Goal: Information Seeking & Learning: Learn about a topic

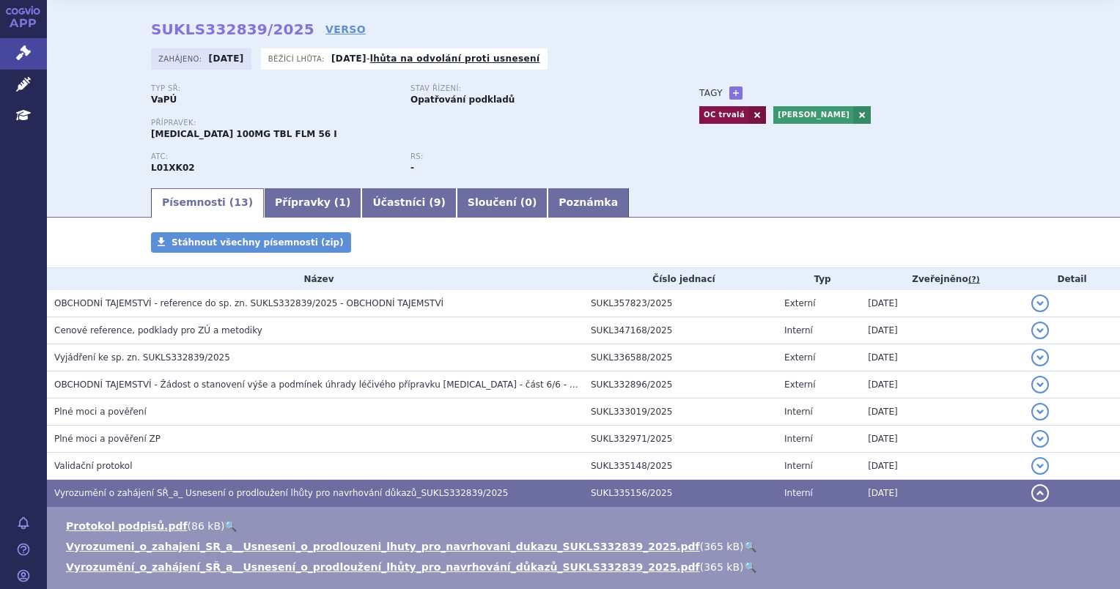
scroll to position [73, 0]
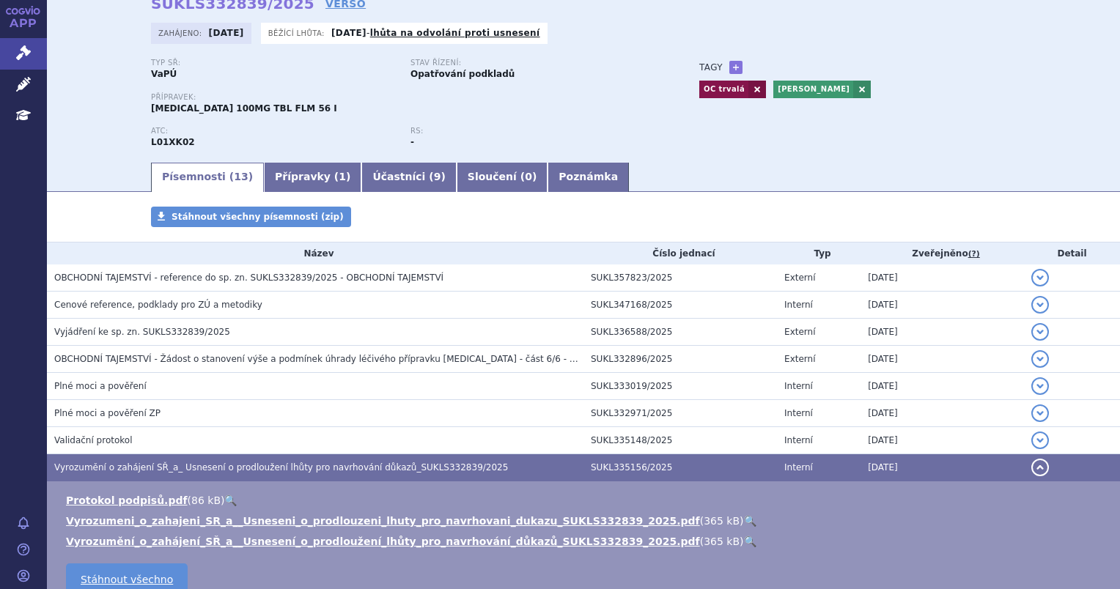
click at [1031, 473] on button "detail" at bounding box center [1040, 468] width 18 height 18
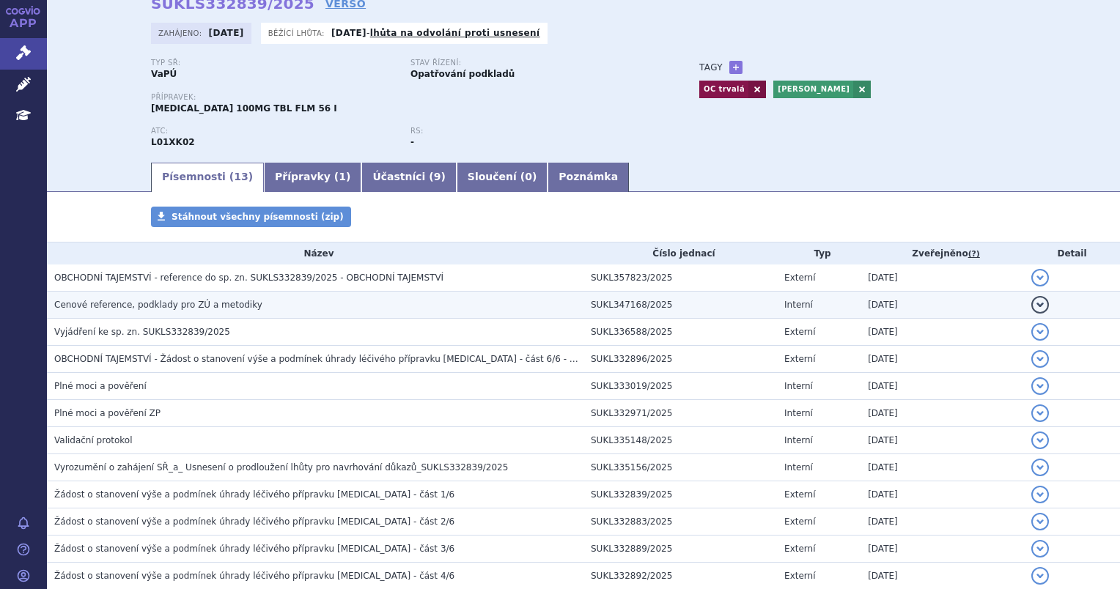
click at [144, 309] on span "Cenové reference, podklady pro ZÚ a metodiky" at bounding box center [158, 305] width 208 height 10
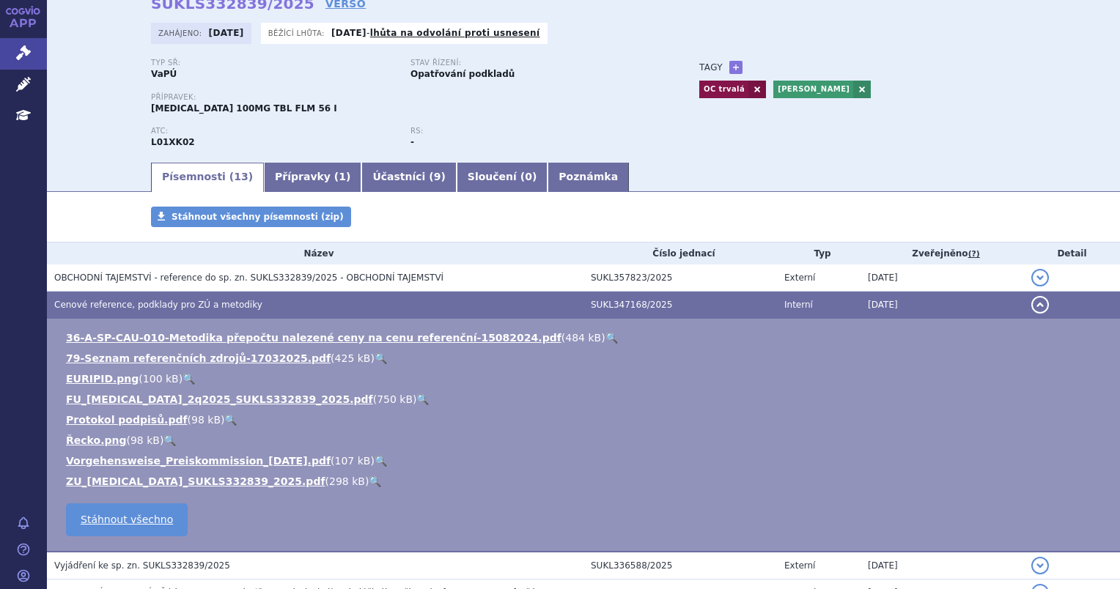
click at [1031, 304] on button "detail" at bounding box center [1040, 305] width 18 height 18
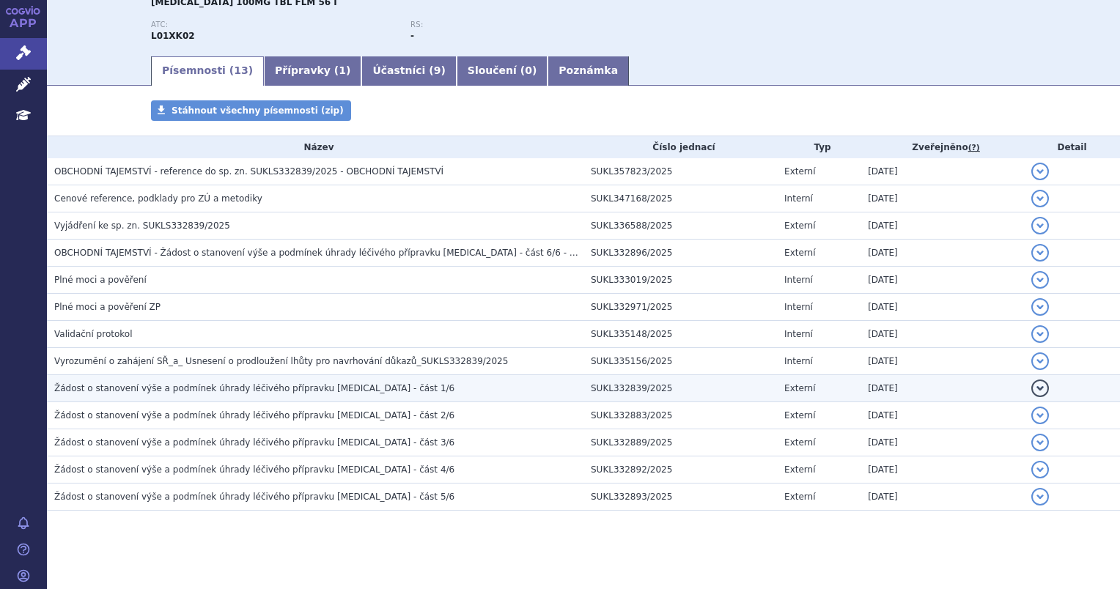
scroll to position [188, 0]
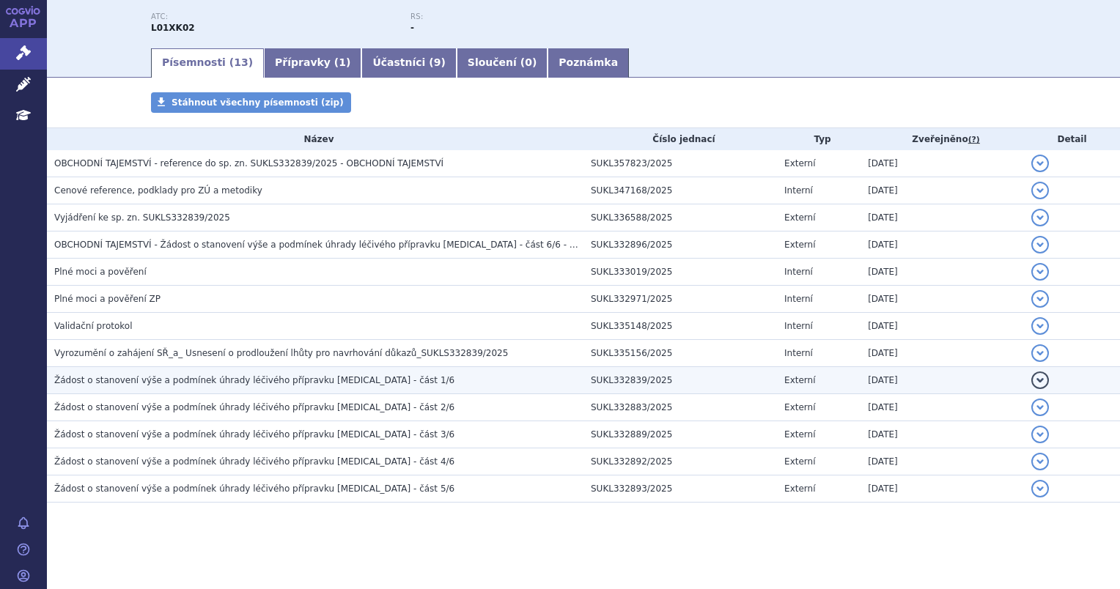
click at [390, 381] on h3 "Žádost o stanovení výše a podmínek úhrady léčivého přípravku Zejula - část 1/6" at bounding box center [318, 380] width 529 height 15
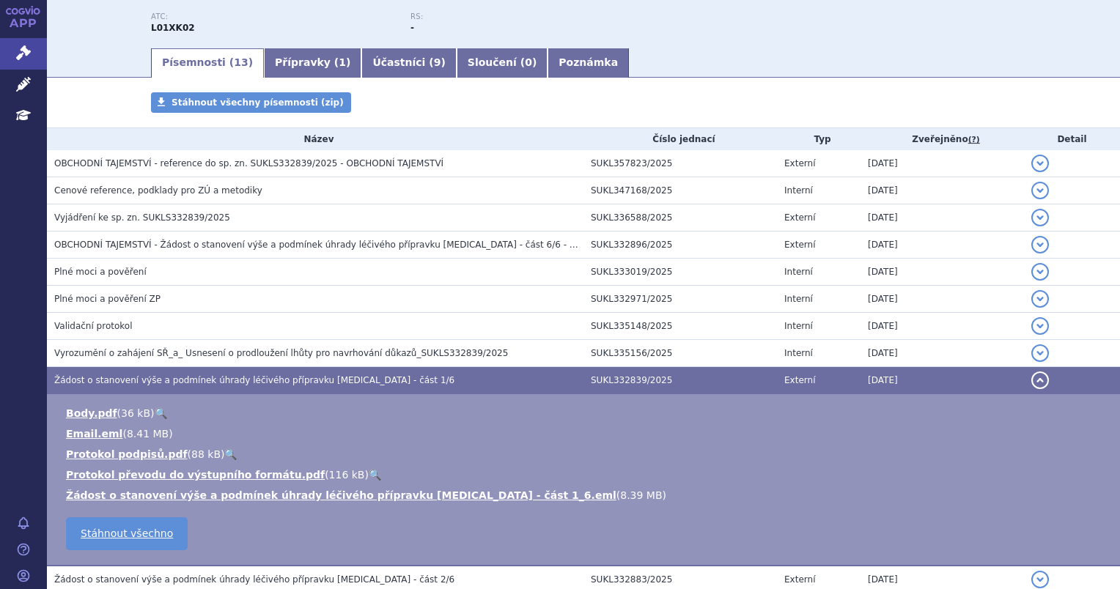
click at [451, 514] on td "Body.pdf ( 36 kB ) 🔍 Email.eml ( 8.41 MB ) Protokol podpisů.pdf 88 kB 116 kB 8.…" at bounding box center [583, 480] width 1073 height 172
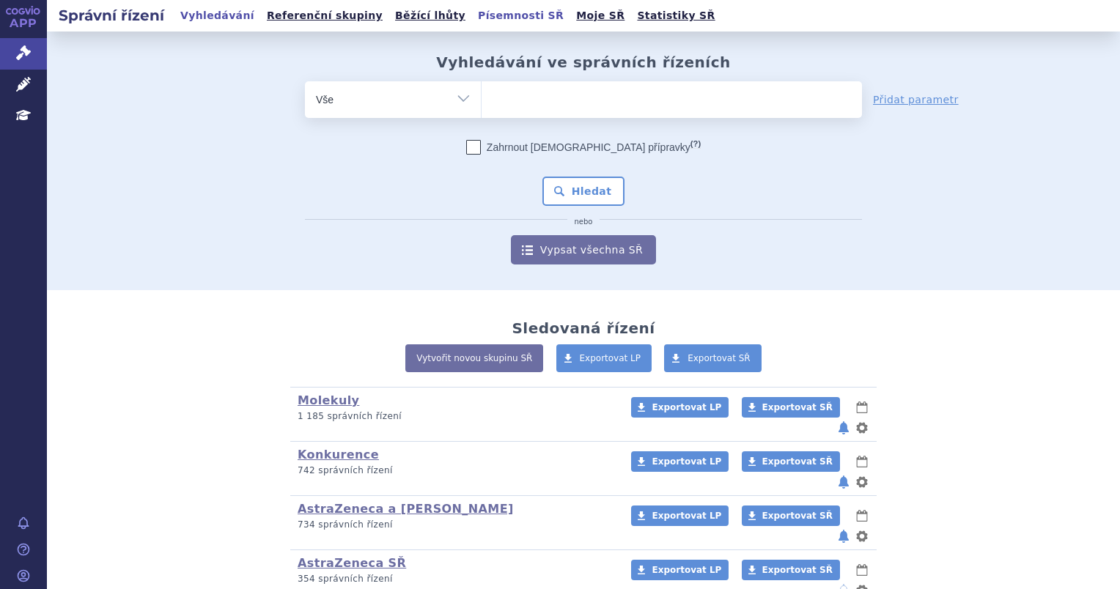
click at [473, 23] on link "Písemnosti SŘ" at bounding box center [520, 16] width 95 height 20
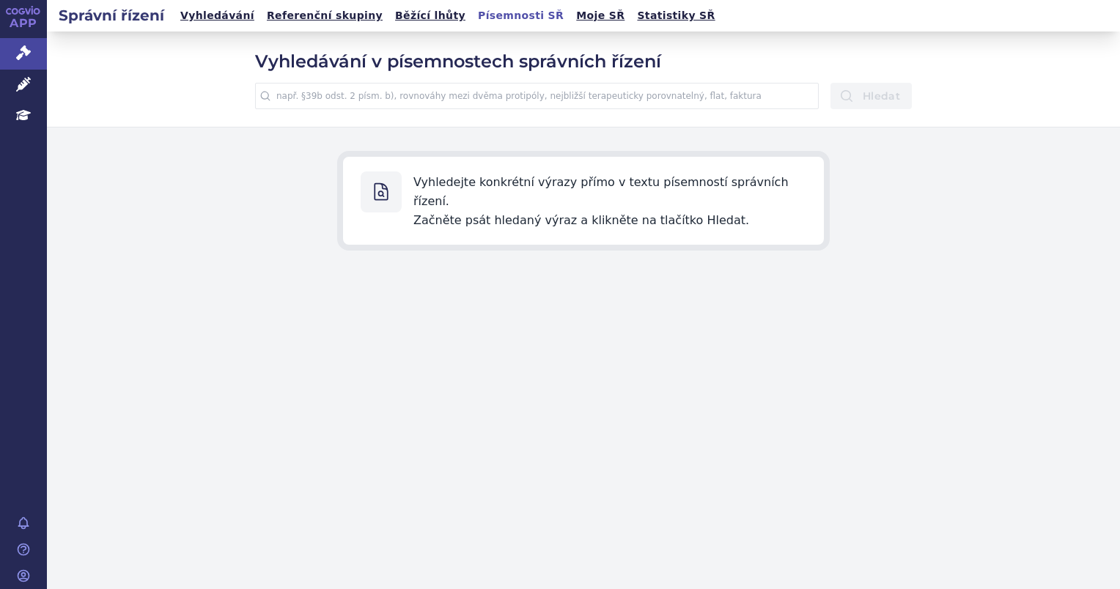
click at [546, 104] on input "text" at bounding box center [537, 96] width 564 height 26
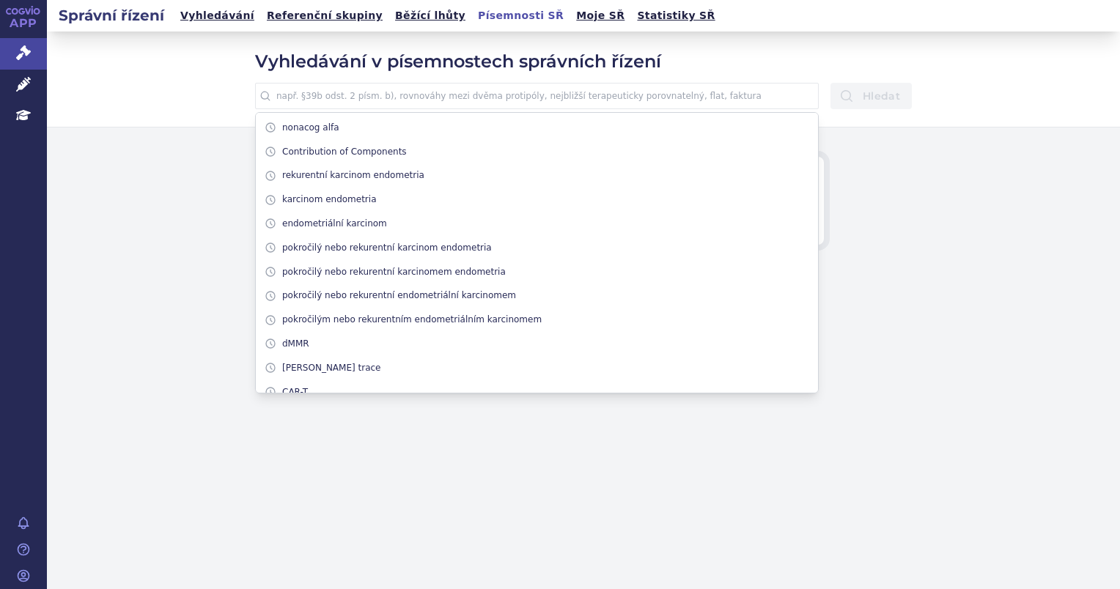
paste input "v 1. linii léčby dospělých pacientů s pokročilým karcinomem vaječníků, vejcovod…"
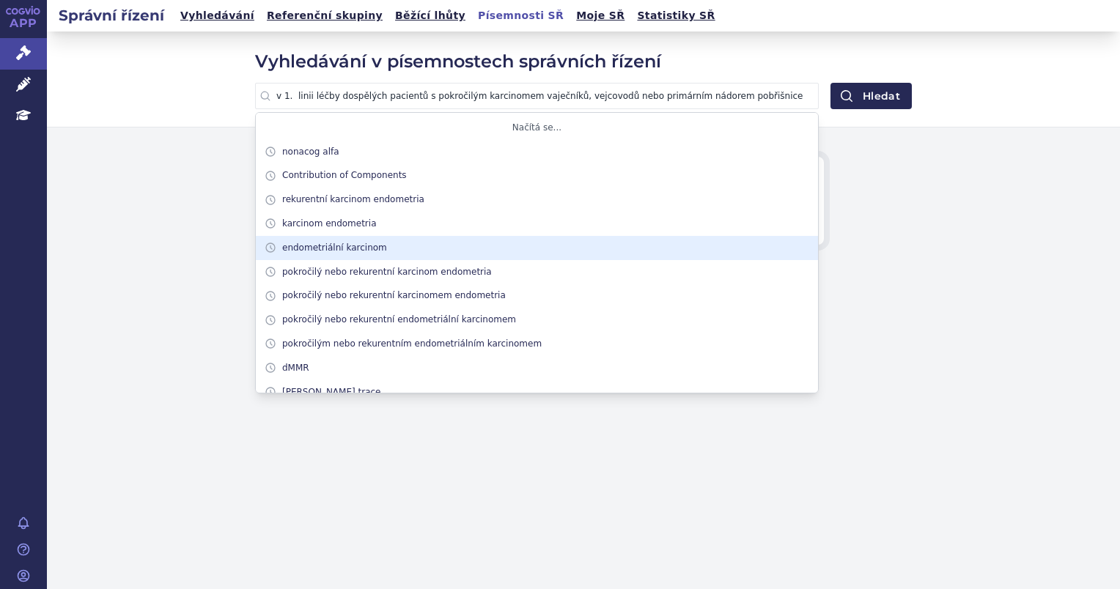
scroll to position [0, 388]
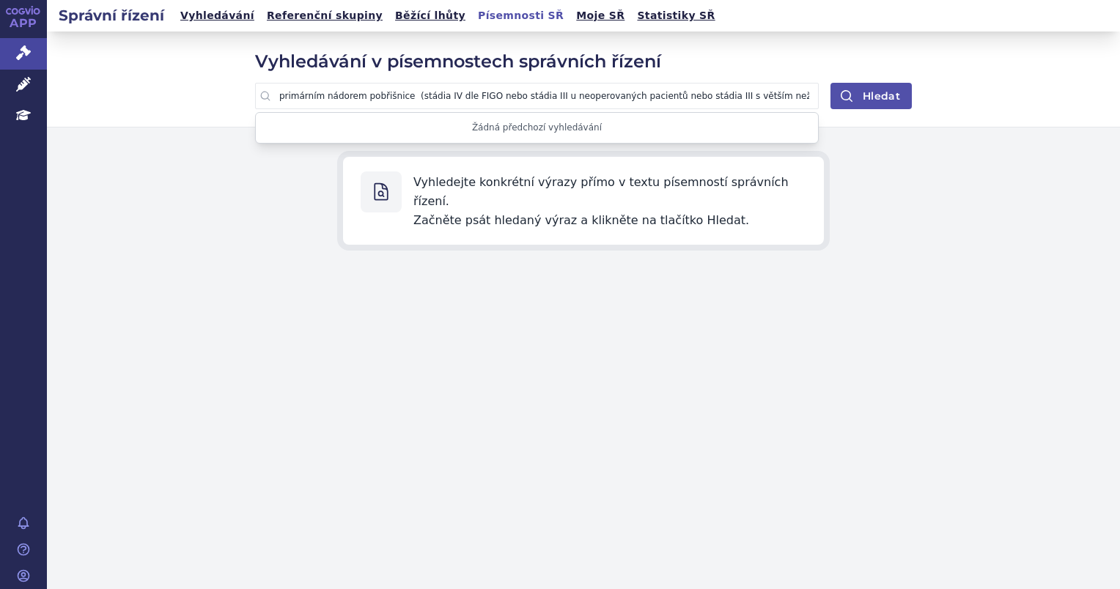
type input "v 1. linii léčby dospělých pacientů s pokročilým karcinomem vaječníků, vejcovod…"
click at [887, 93] on button "Hledat" at bounding box center [870, 96] width 81 height 26
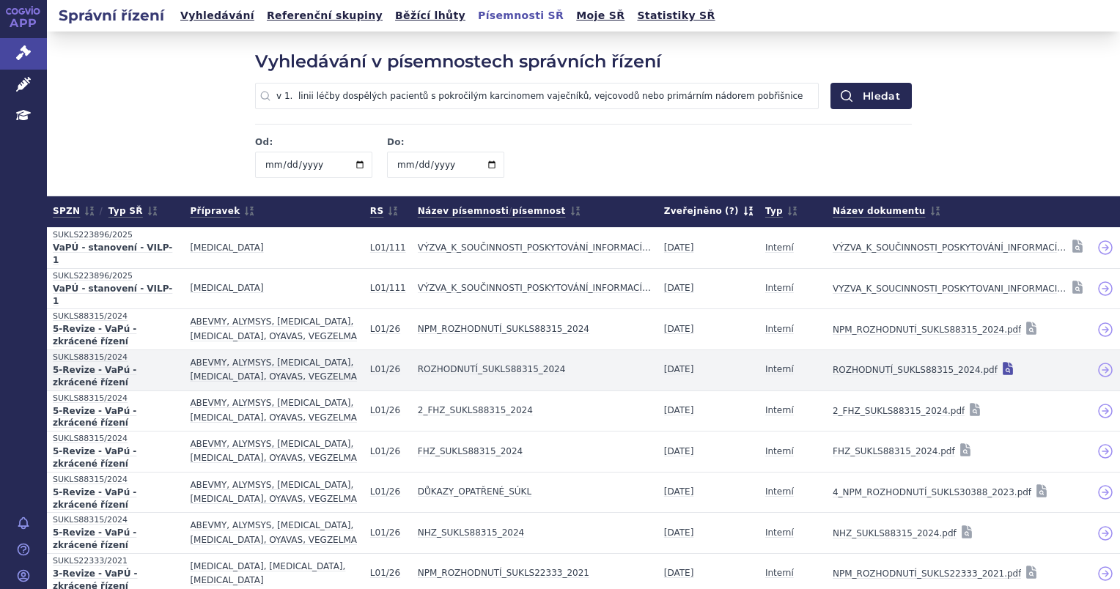
click at [1003, 362] on icon at bounding box center [1008, 368] width 10 height 13
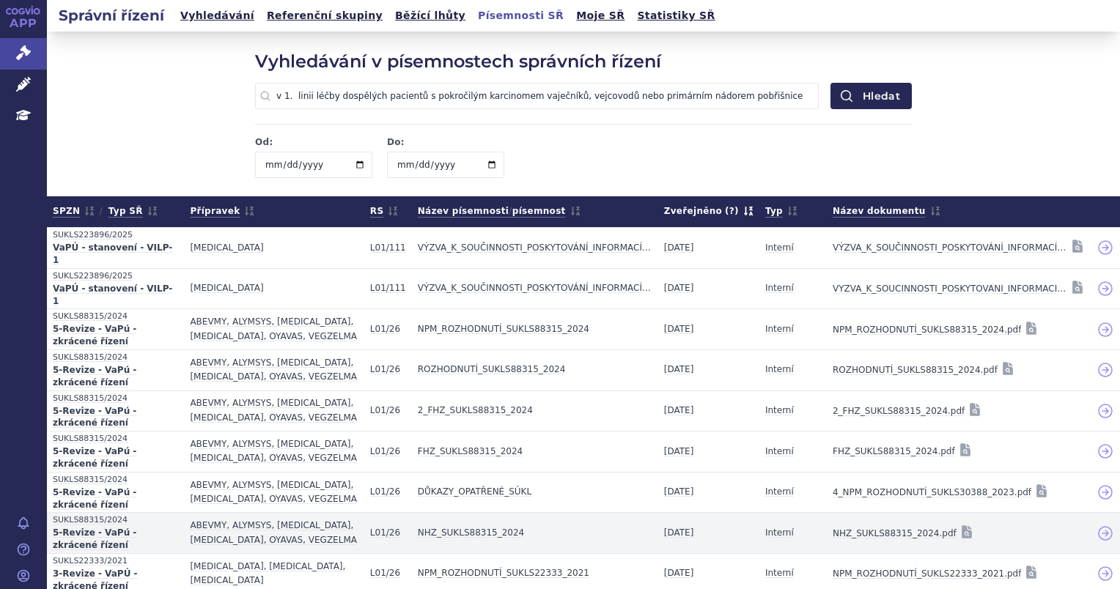
scroll to position [440, 0]
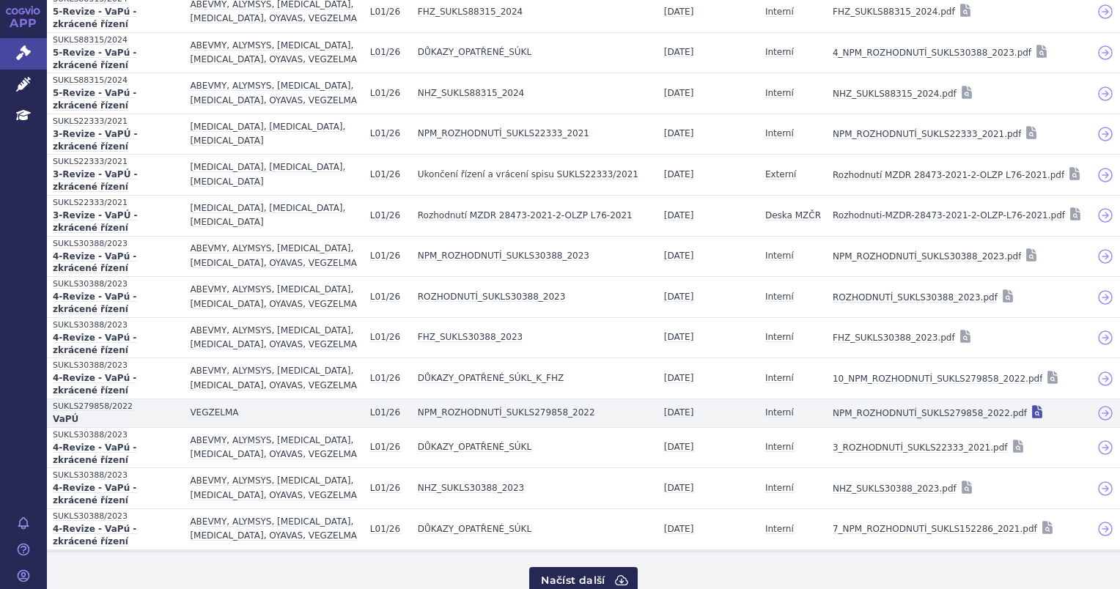
click at [1032, 405] on icon at bounding box center [1037, 411] width 10 height 13
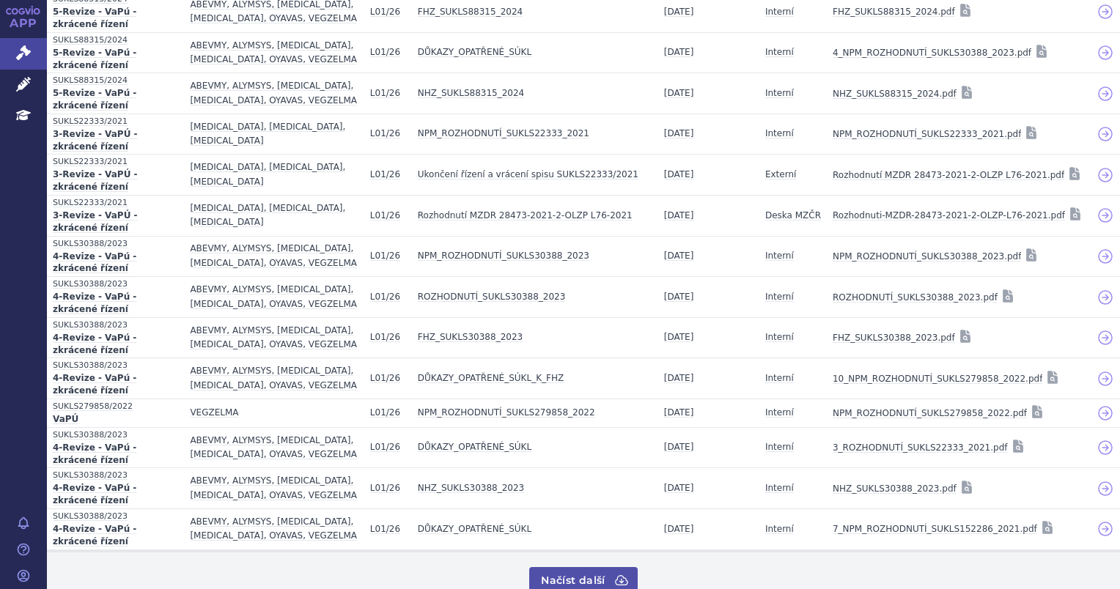
click at [601, 567] on button "Načíst další" at bounding box center [583, 580] width 108 height 26
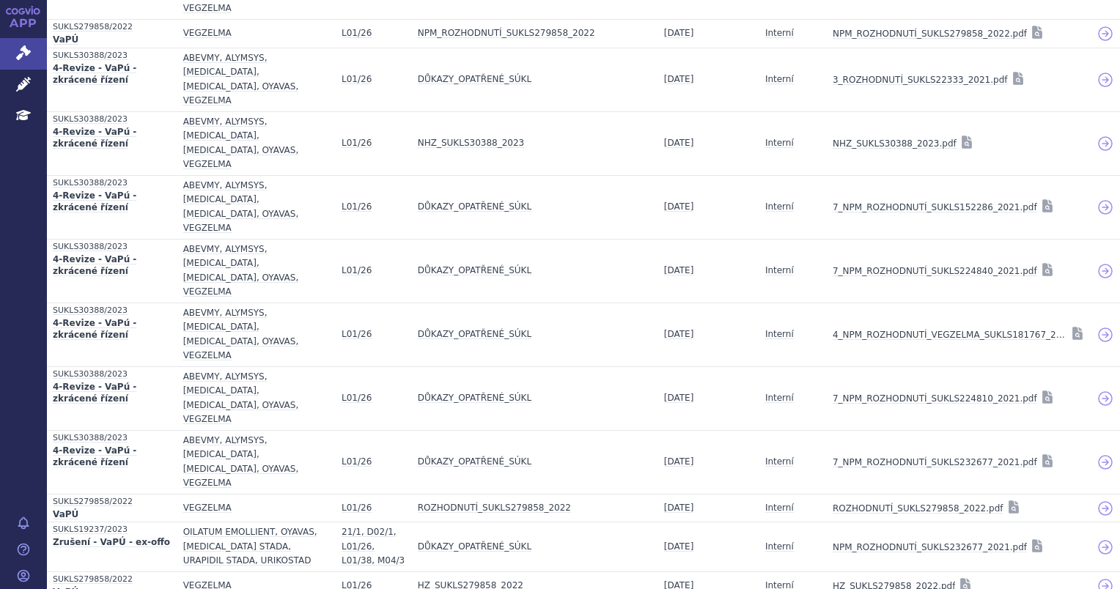
scroll to position [1099, 0]
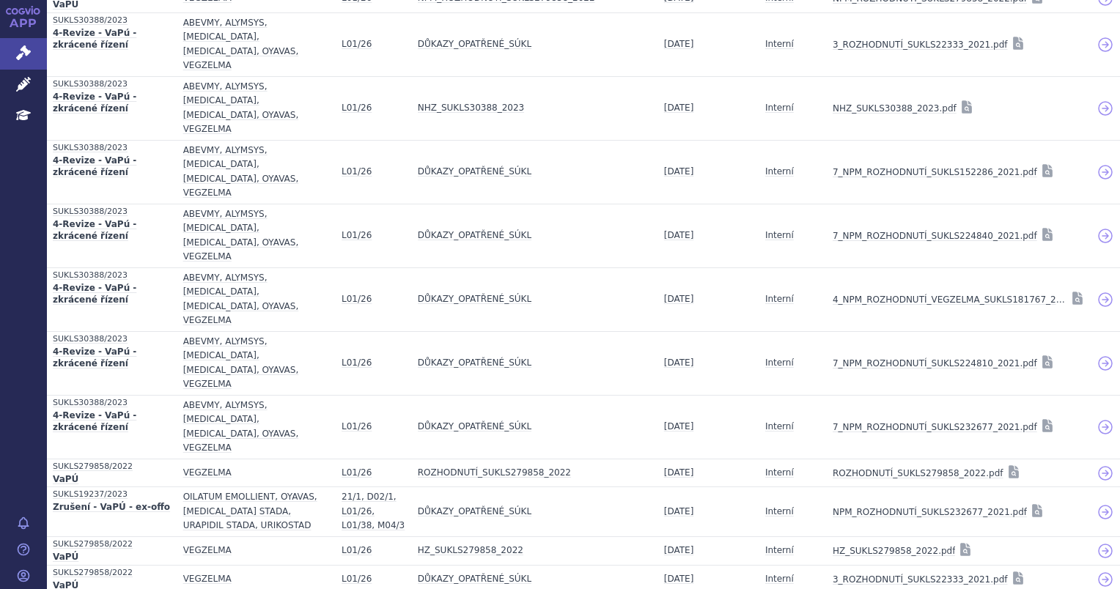
scroll to position [1112, 0]
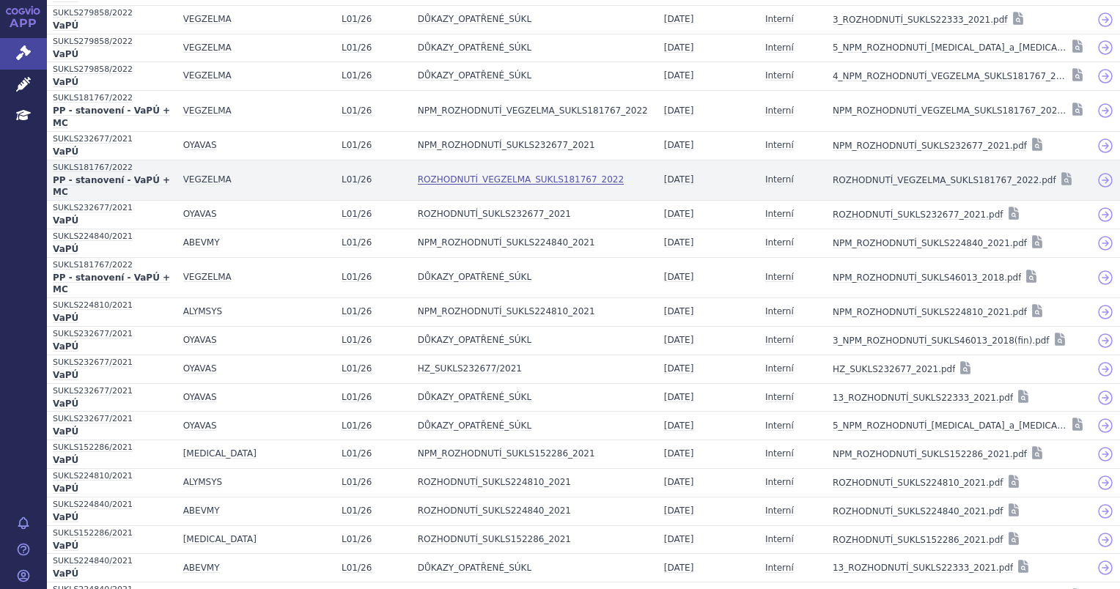
scroll to position [1691, 0]
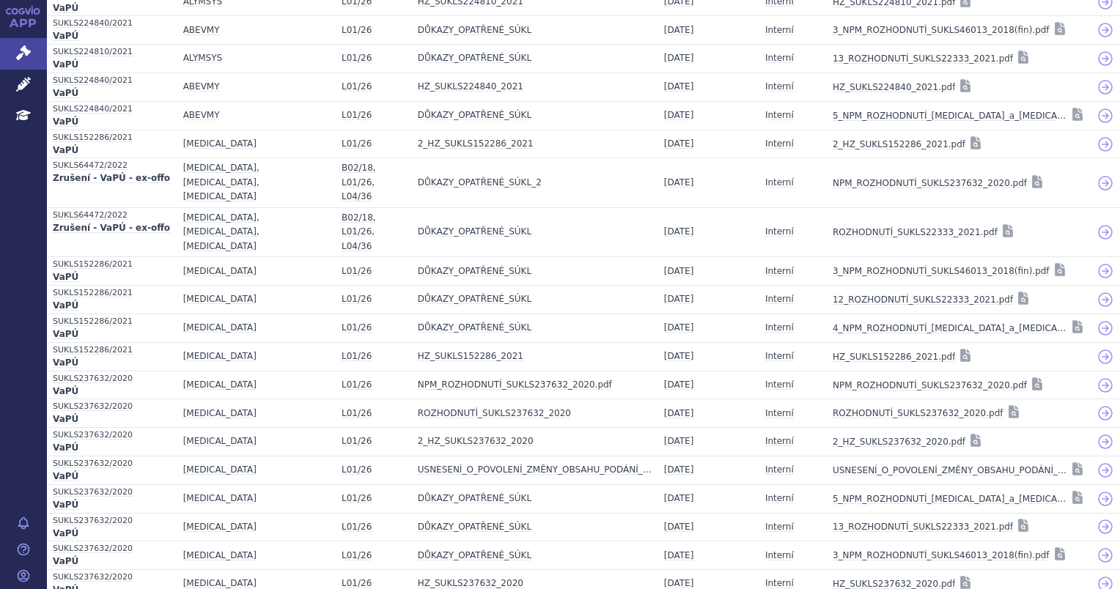
scroll to position [2380, 0]
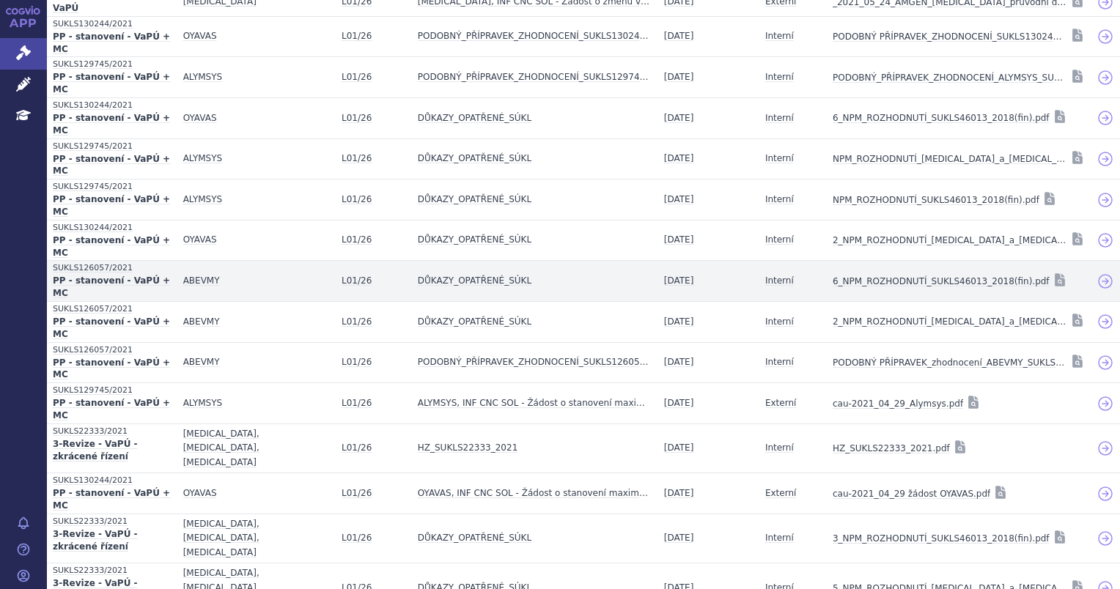
scroll to position [3107, 0]
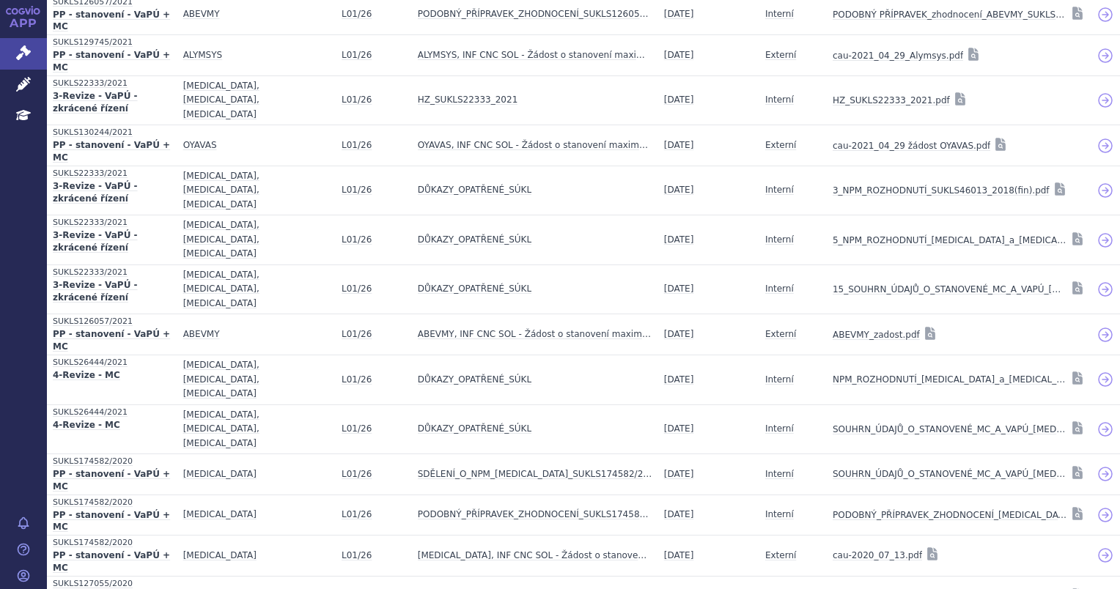
scroll to position [3447, 0]
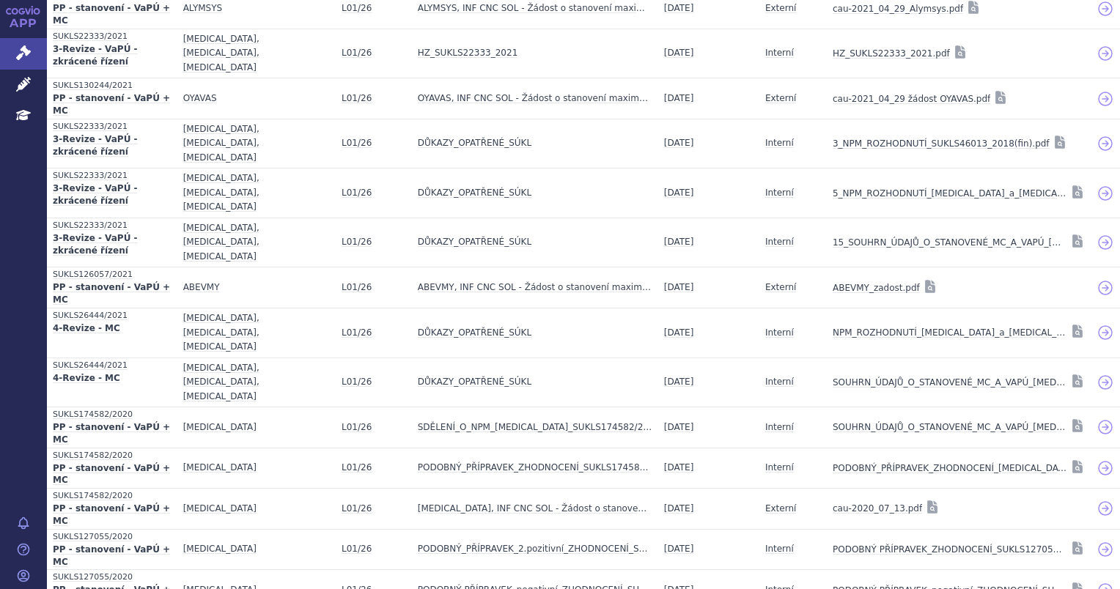
click at [26, 82] on icon at bounding box center [23, 84] width 15 height 15
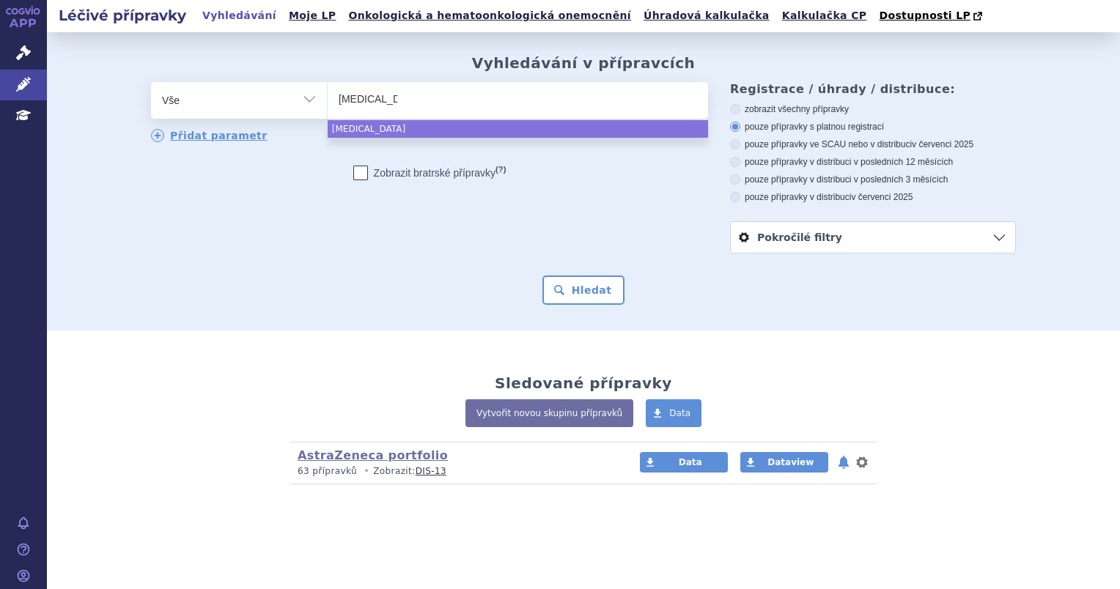
select select "[MEDICAL_DATA]"
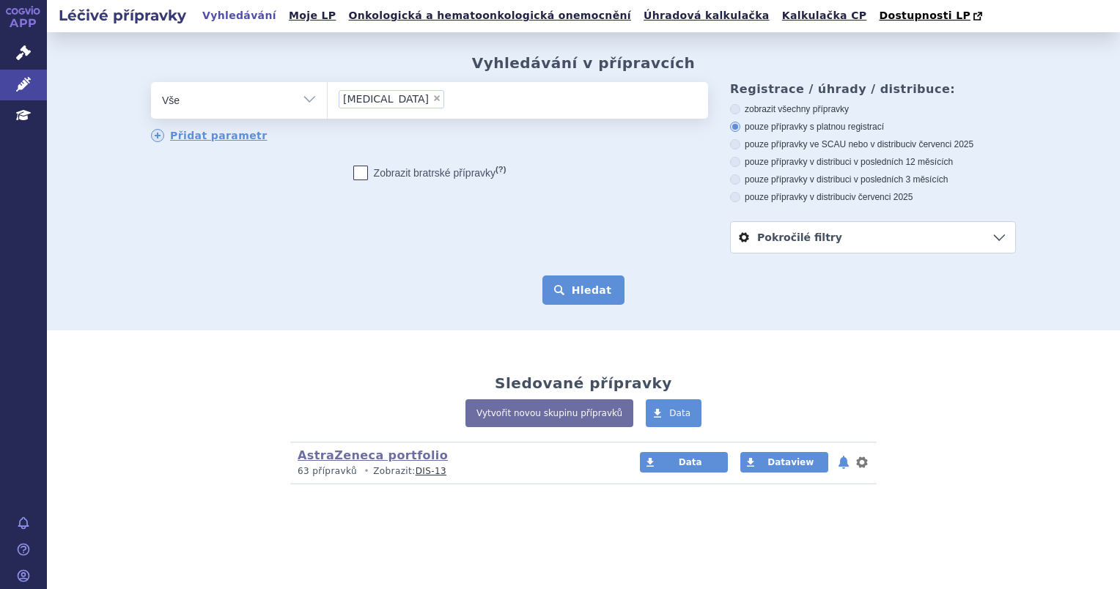
click at [592, 285] on button "Hledat" at bounding box center [583, 290] width 83 height 29
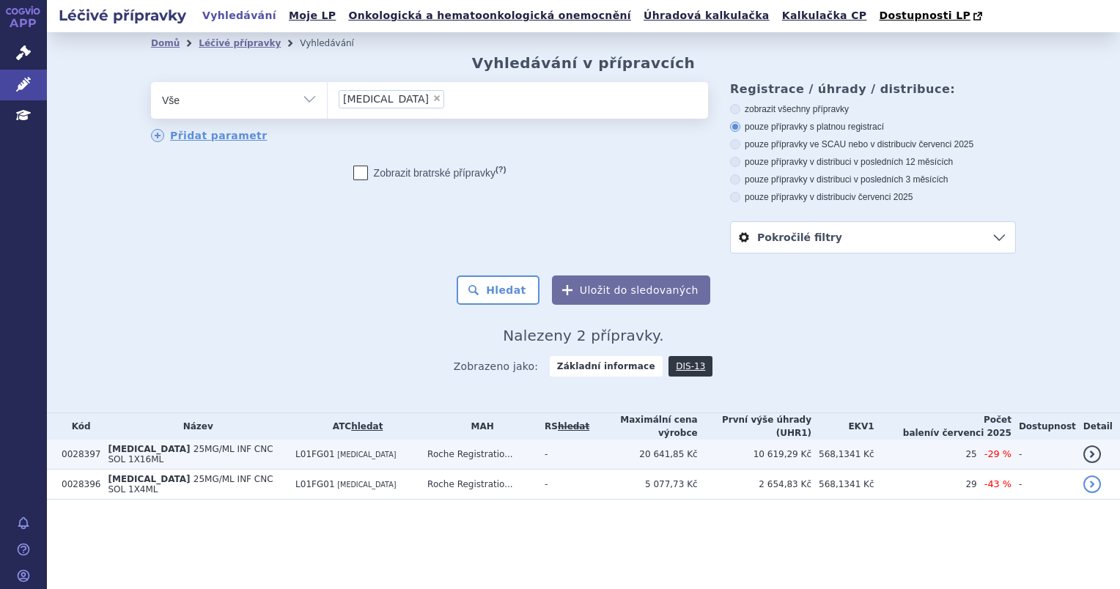
click at [158, 451] on span "25MG/ML INF CNC SOL 1X16ML" at bounding box center [190, 454] width 165 height 21
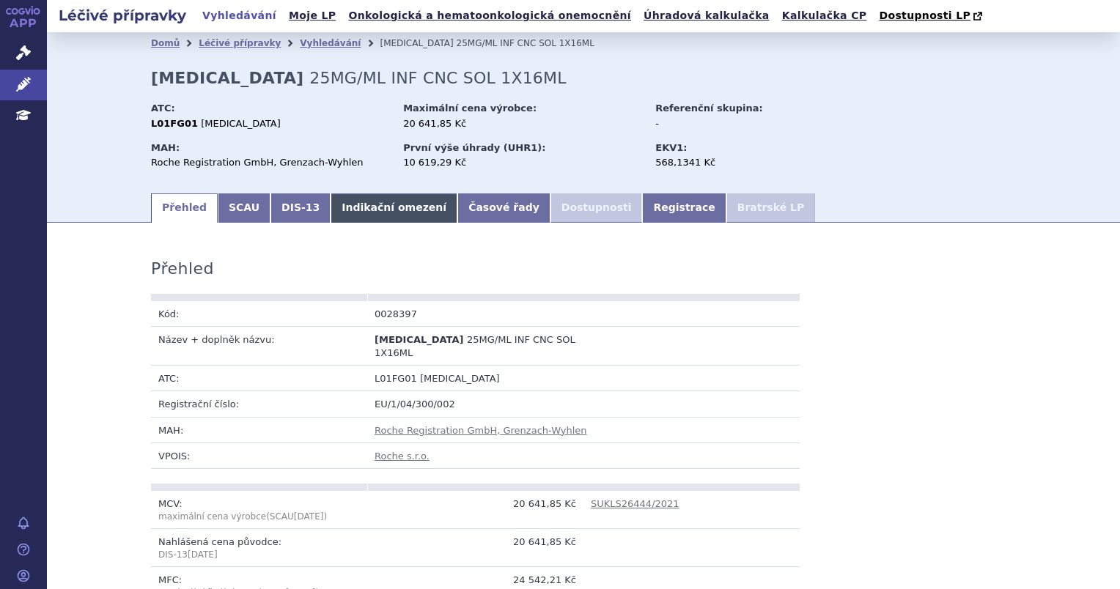
click at [369, 219] on link "Indikační omezení" at bounding box center [394, 207] width 127 height 29
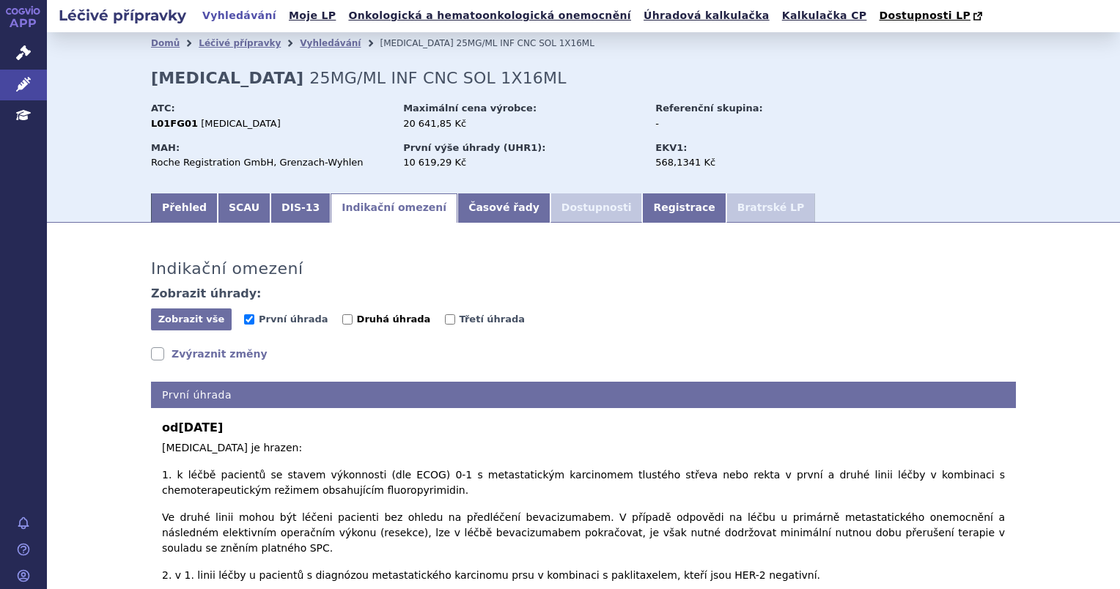
click at [357, 325] on span "Druhá úhrada" at bounding box center [394, 319] width 74 height 11
click at [344, 325] on input "Druhá úhrada" at bounding box center [347, 319] width 10 height 10
checkbox input "true"
click at [459, 322] on span "Třetí úhrada" at bounding box center [492, 319] width 66 height 11
click at [445, 322] on input "Třetí úhrada" at bounding box center [450, 319] width 10 height 10
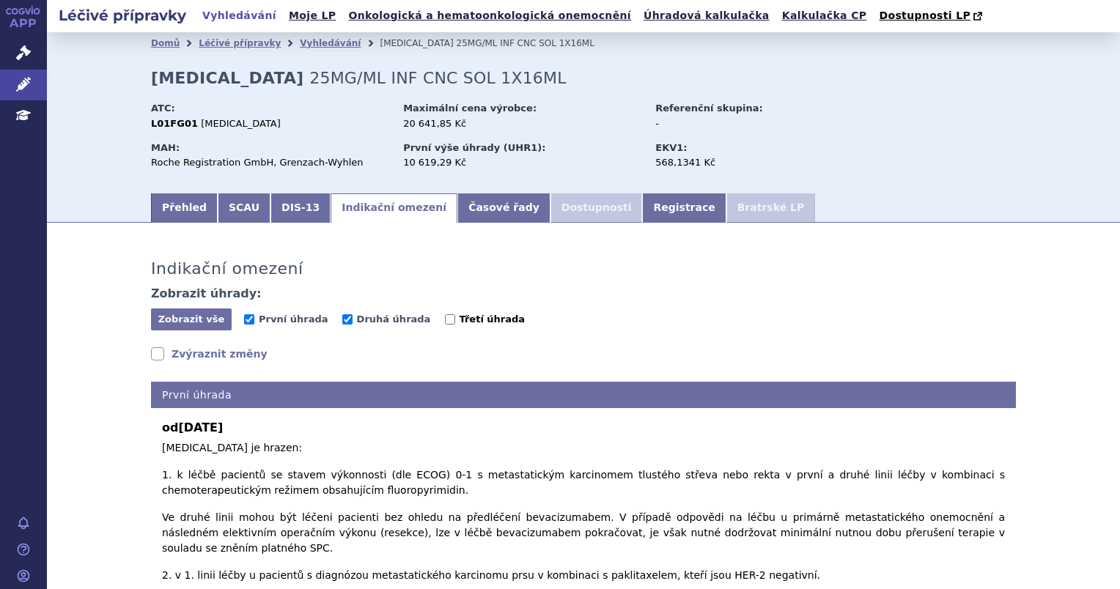
checkbox input "true"
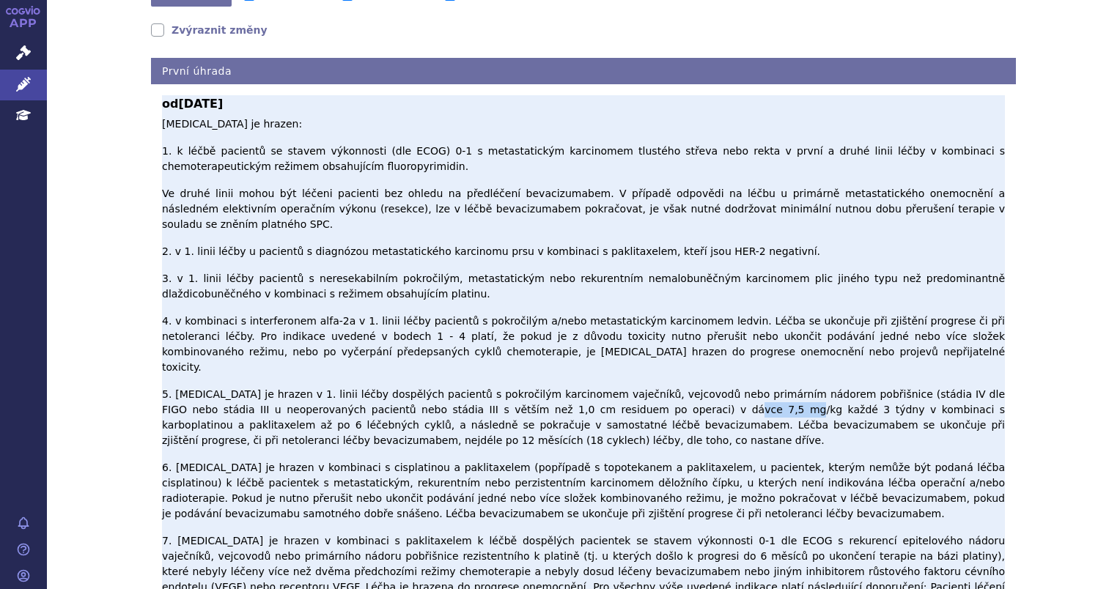
drag, startPoint x: 564, startPoint y: 308, endPoint x: 610, endPoint y: 311, distance: 45.5
click at [610, 311] on p "Bevacizumab je hrazen: 1. k léčbě pacientů se stavem výkonnosti (dle ECOG) 0-1 …" at bounding box center [583, 371] width 843 height 509
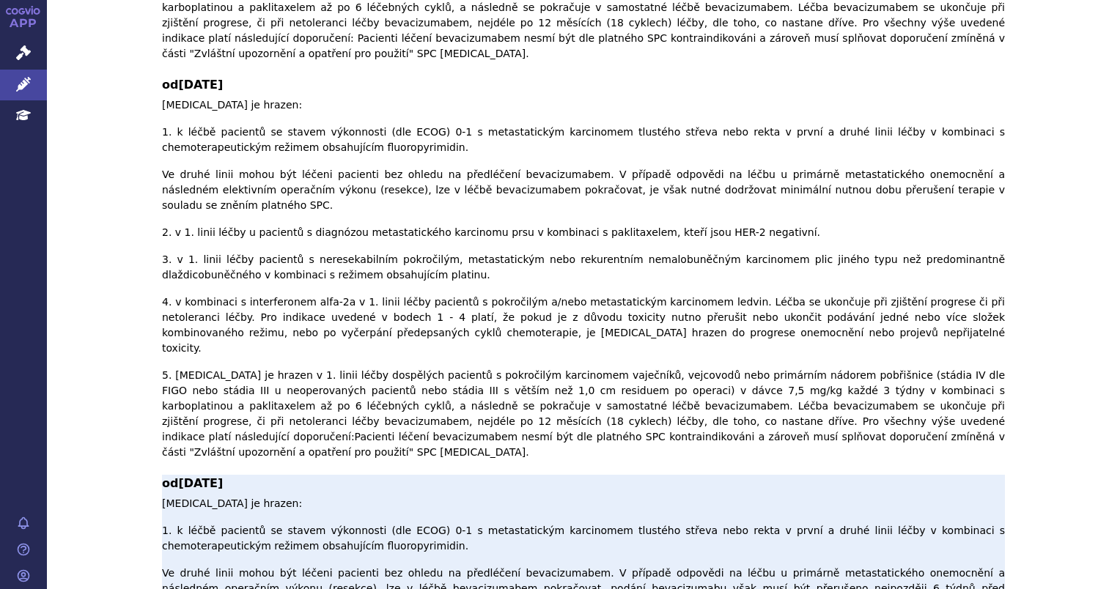
scroll to position [1261, 0]
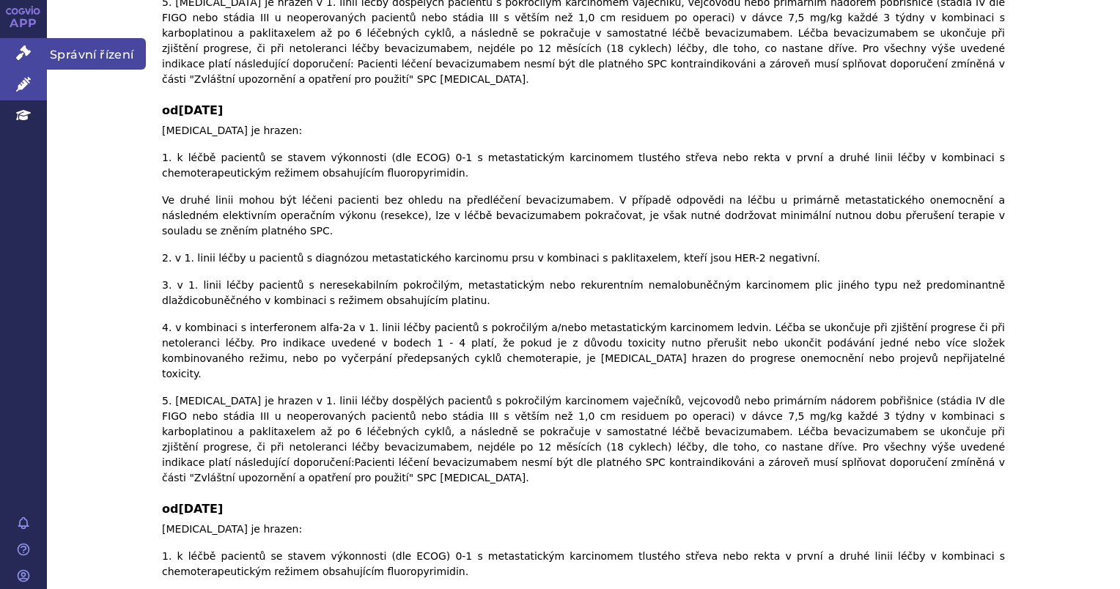
click at [21, 61] on link "Správní řízení" at bounding box center [23, 53] width 47 height 31
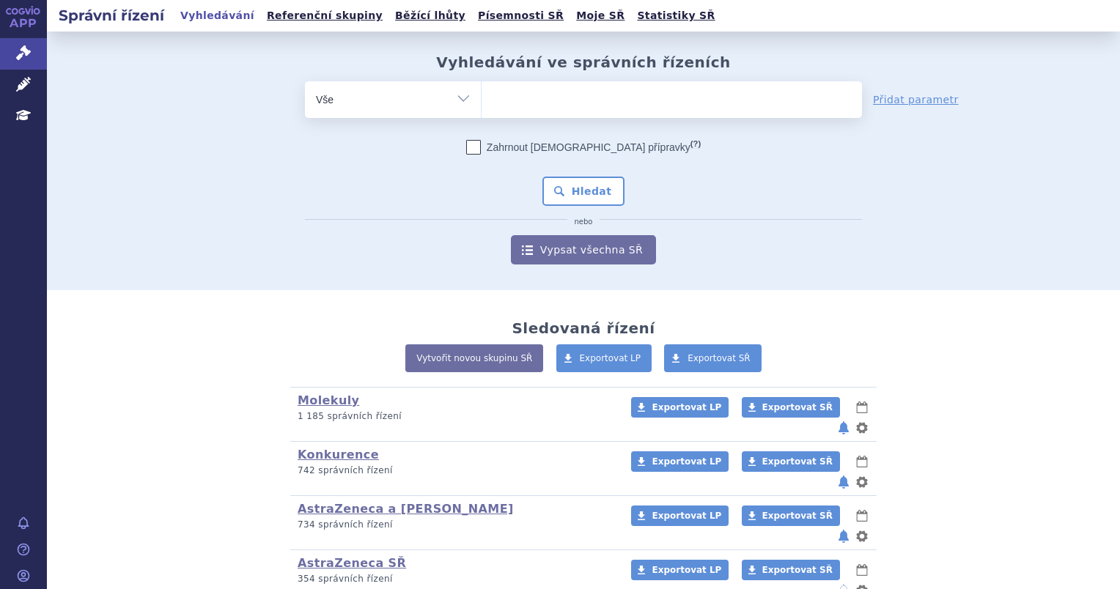
click at [454, 97] on select "Vše Spisová značka Typ SŘ Přípravek/SUKL kód Účastník/Držitel" at bounding box center [393, 97] width 176 height 33
click at [516, 97] on ul at bounding box center [671, 96] width 380 height 31
click at [481, 97] on select at bounding box center [481, 99] width 1 height 37
click at [532, 95] on ul at bounding box center [671, 96] width 380 height 31
click at [481, 95] on select at bounding box center [481, 99] width 1 height 37
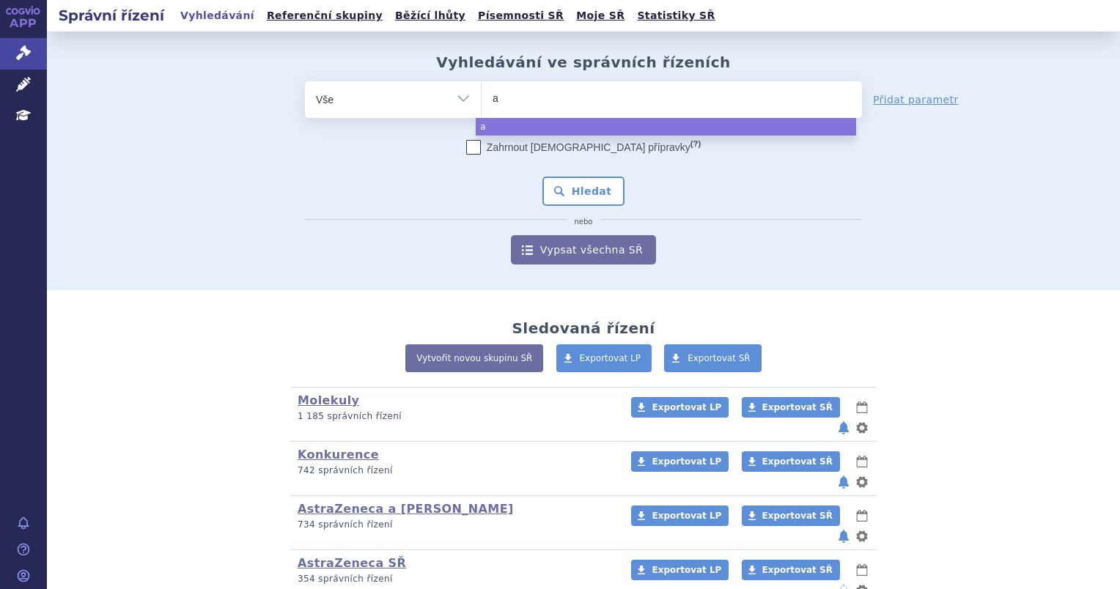
type input "av"
type input "avas"
type input "avast"
type input "avasti"
type input "[MEDICAL_DATA]"
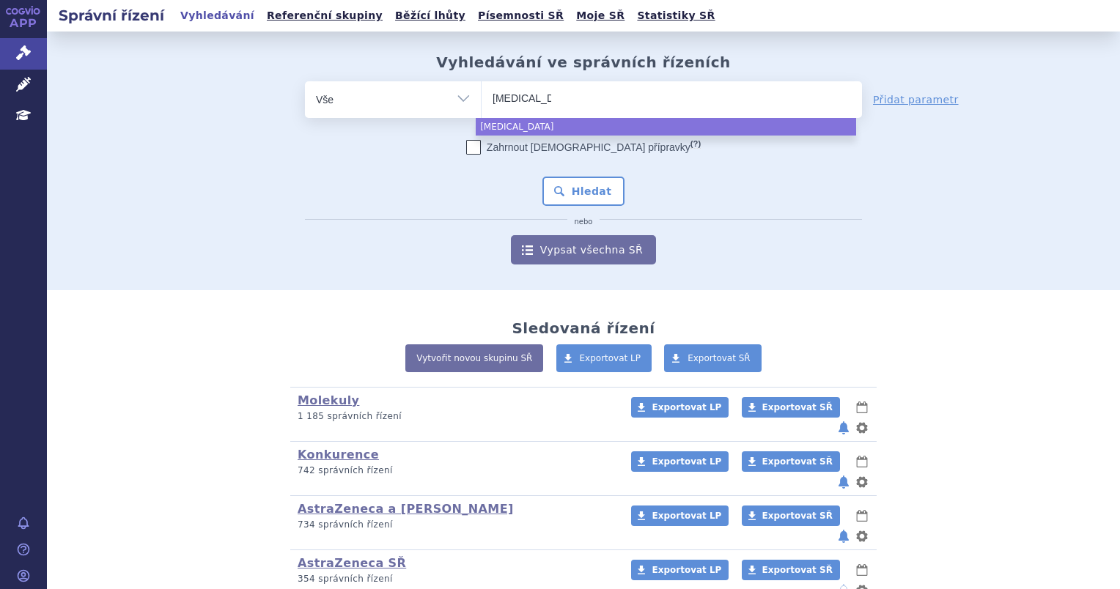
select select "[MEDICAL_DATA]"
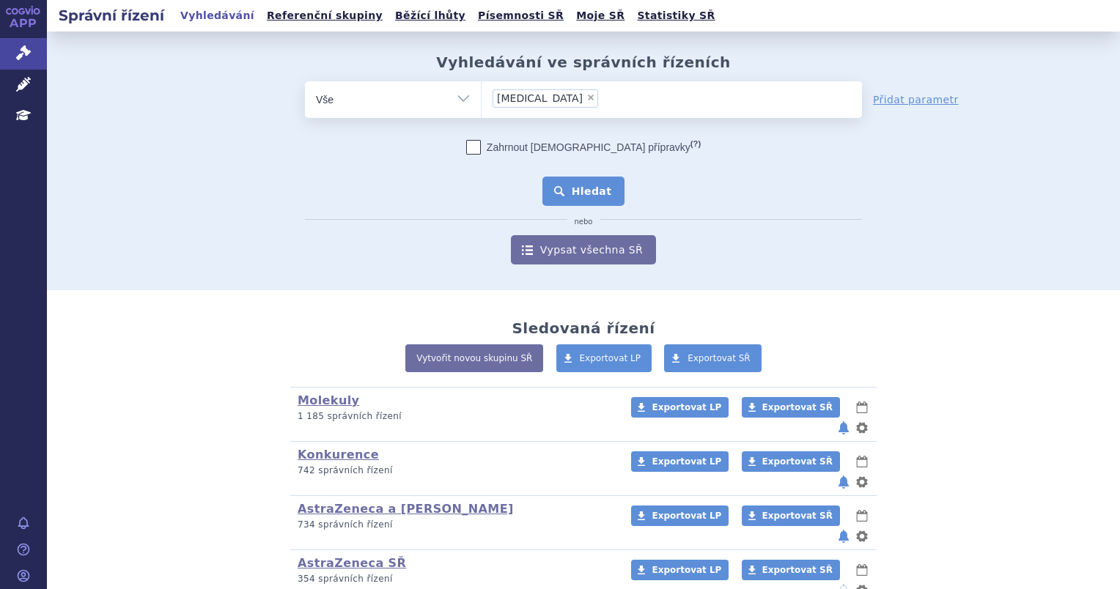
click at [605, 190] on button "Hledat" at bounding box center [583, 191] width 83 height 29
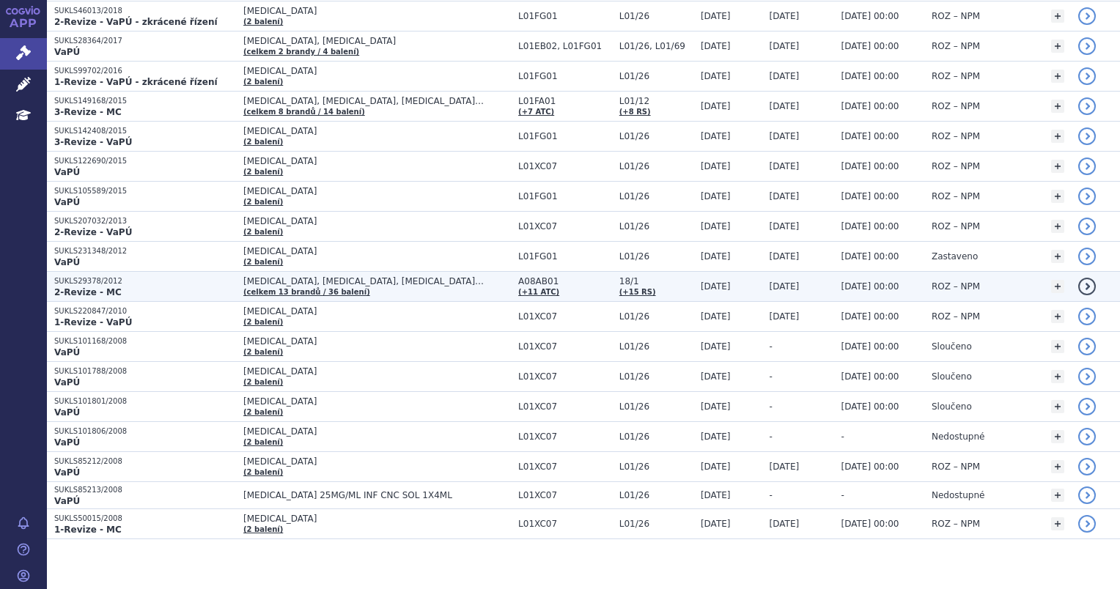
scroll to position [440, 0]
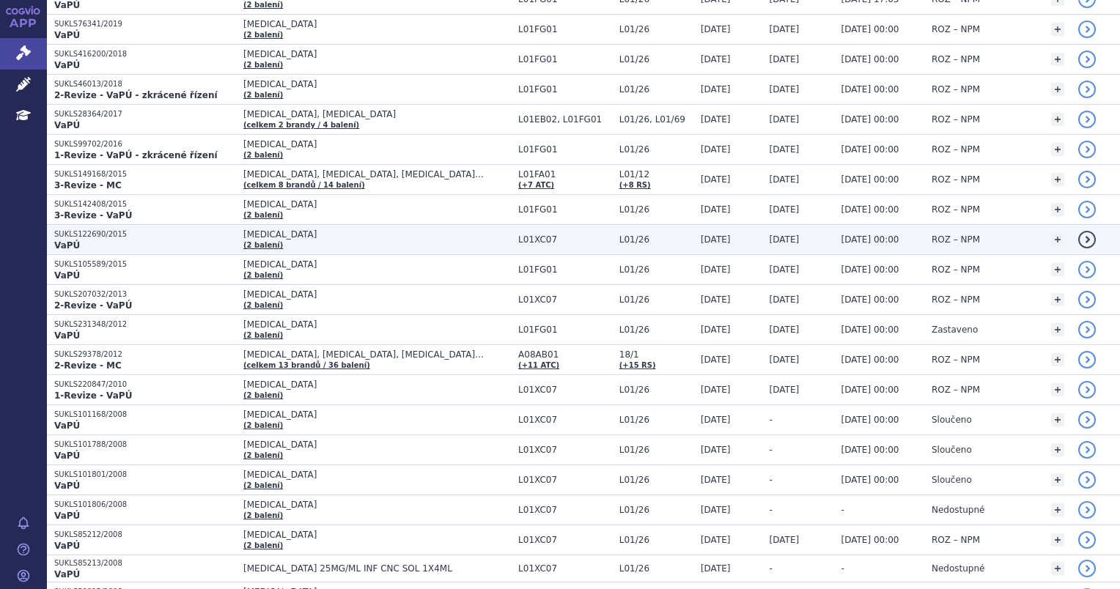
click at [1071, 246] on td "detail" at bounding box center [1095, 240] width 49 height 30
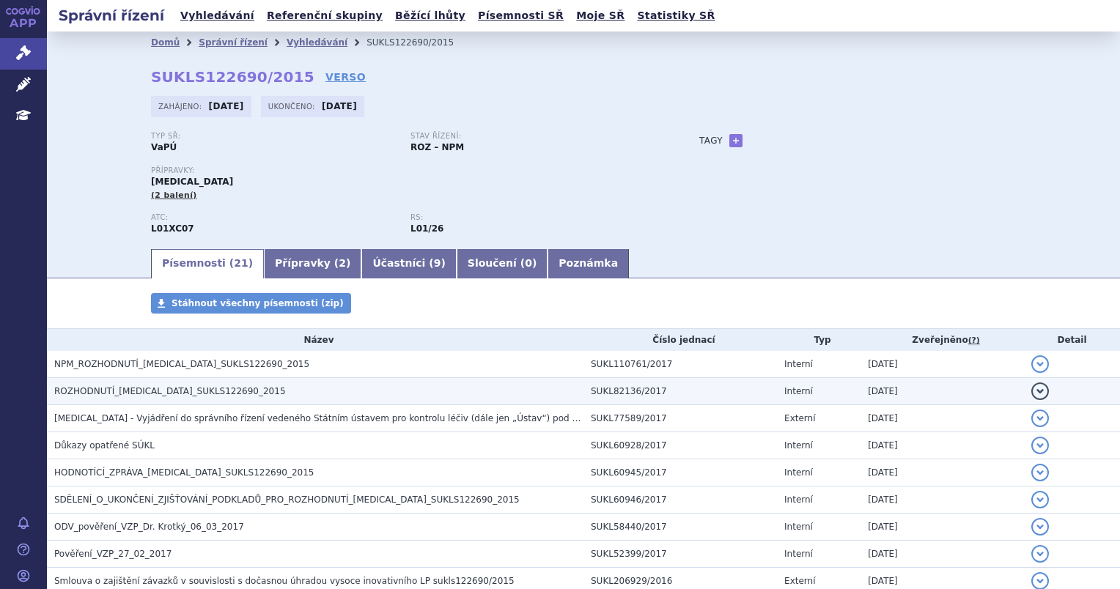
click at [339, 383] on td "ROZHODNUTÍ_[MEDICAL_DATA]_SUKLS122690_2015" at bounding box center [315, 391] width 536 height 27
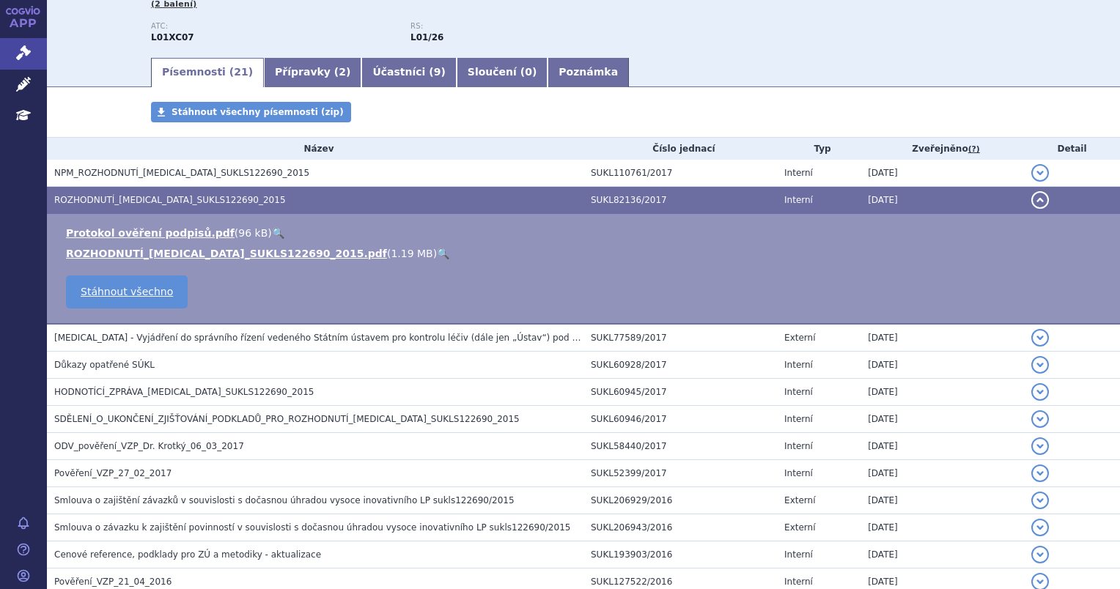
scroll to position [220, 0]
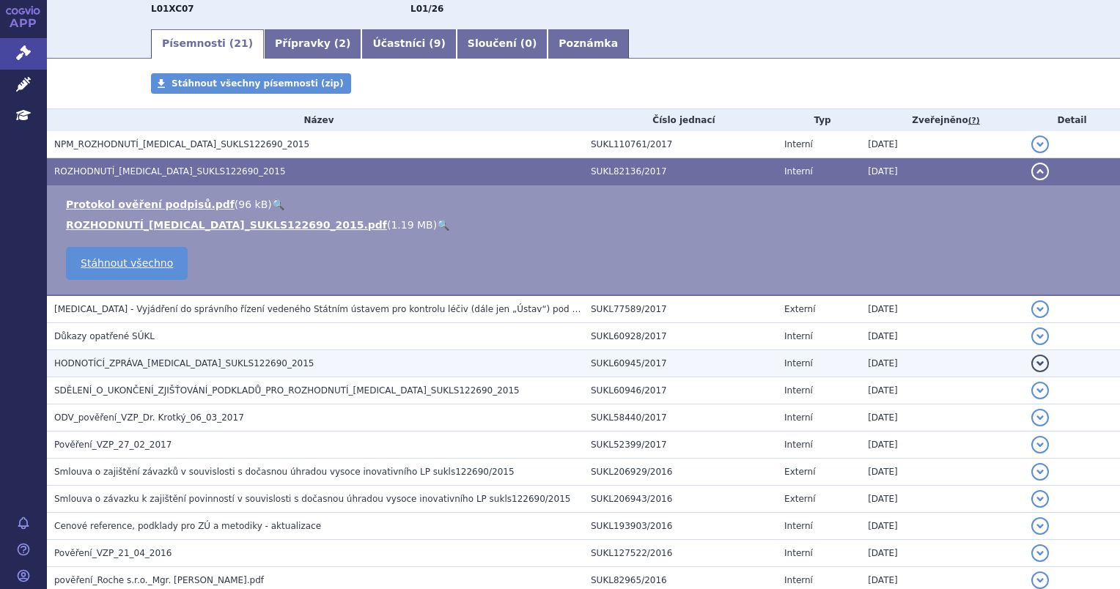
click at [357, 358] on h3 "HODNOTÍCÍ_ZPRÁVA_AVASTIN_SUKLS122690_2015" at bounding box center [318, 363] width 529 height 15
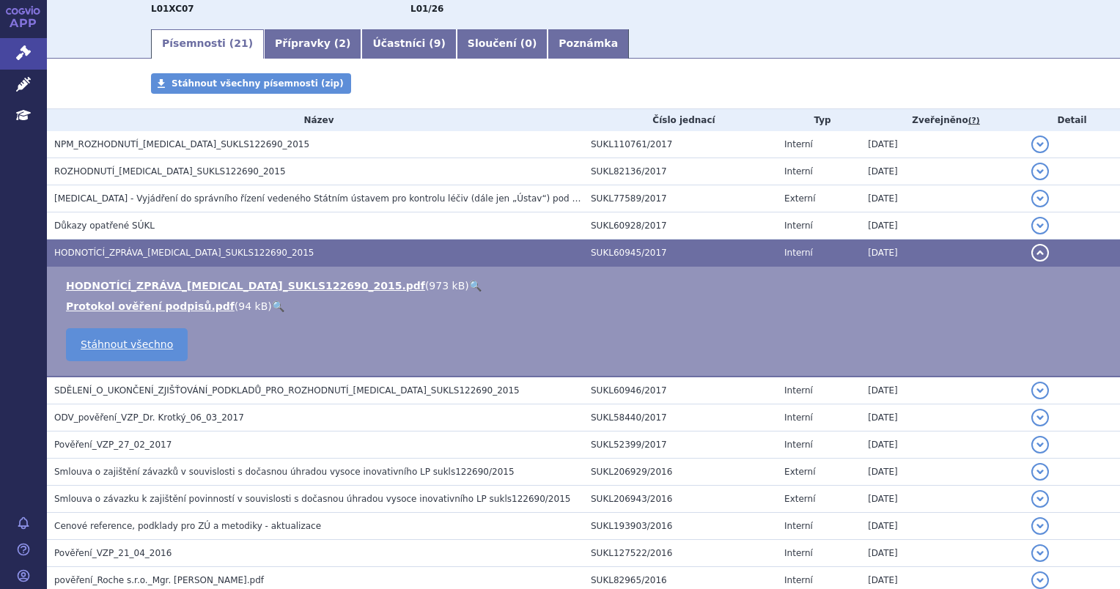
click at [469, 291] on link "🔍" at bounding box center [475, 286] width 12 height 12
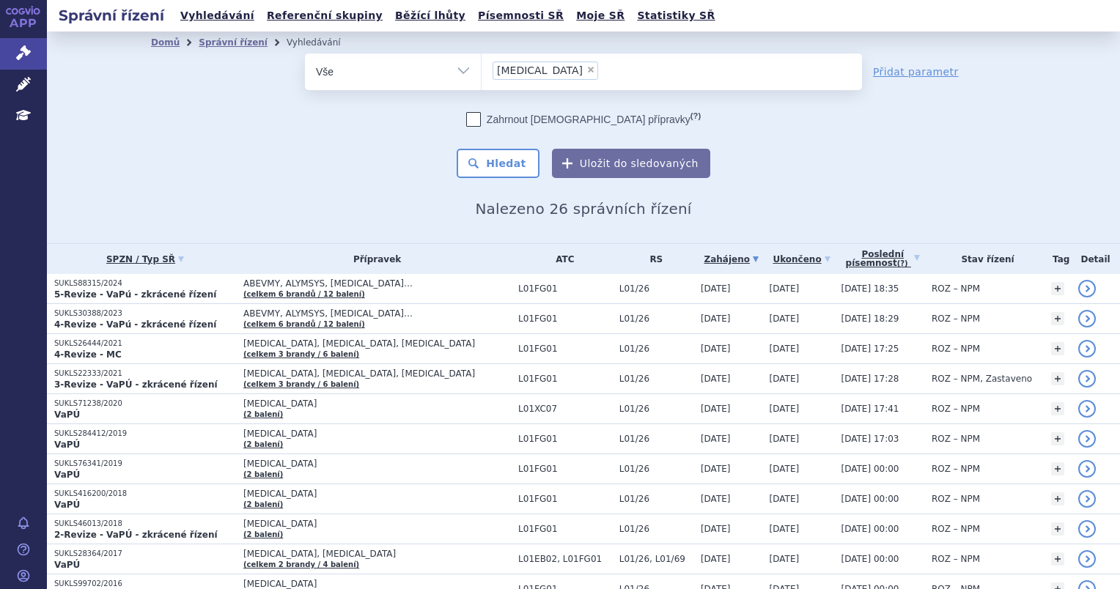
scroll to position [517, 0]
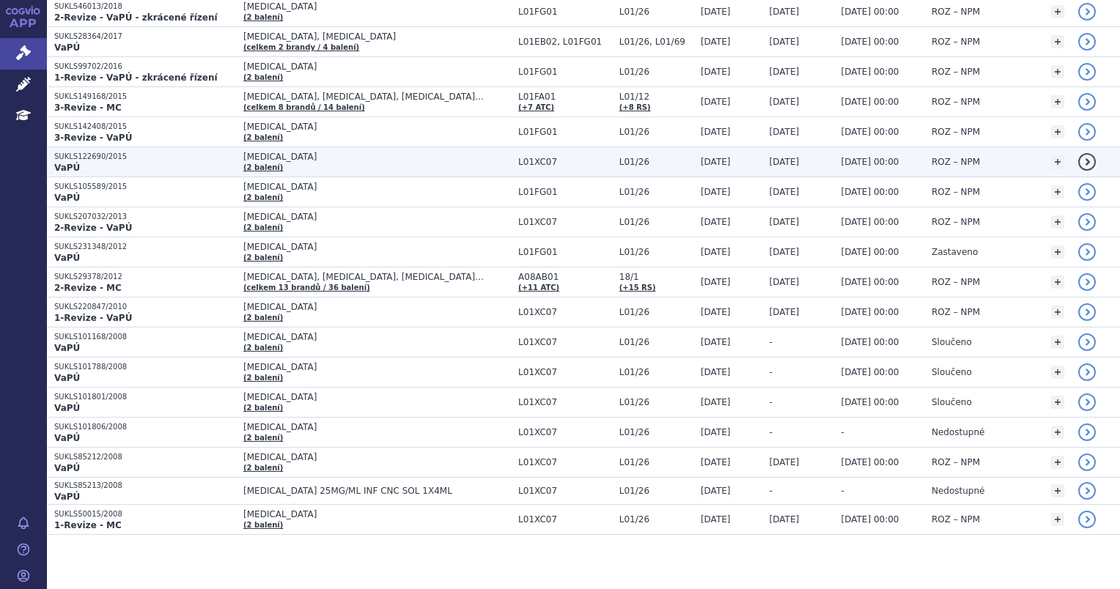
click at [156, 158] on p "SUKLS122690/2015" at bounding box center [145, 157] width 182 height 10
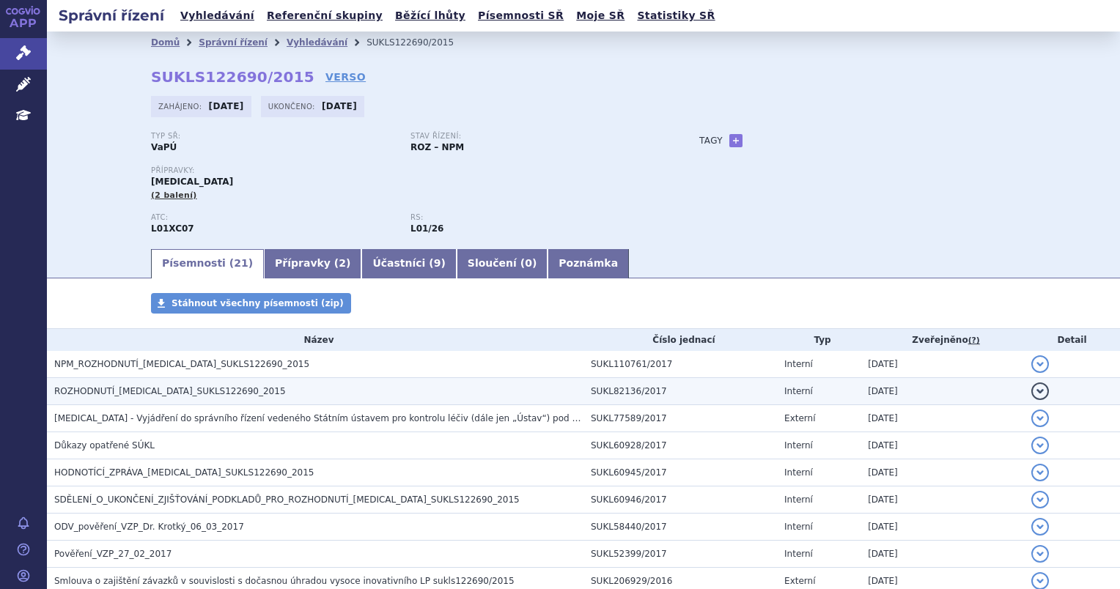
click at [140, 386] on span "ROZHODNUTÍ_AVASTIN_SUKLS122690_2015" at bounding box center [170, 391] width 232 height 10
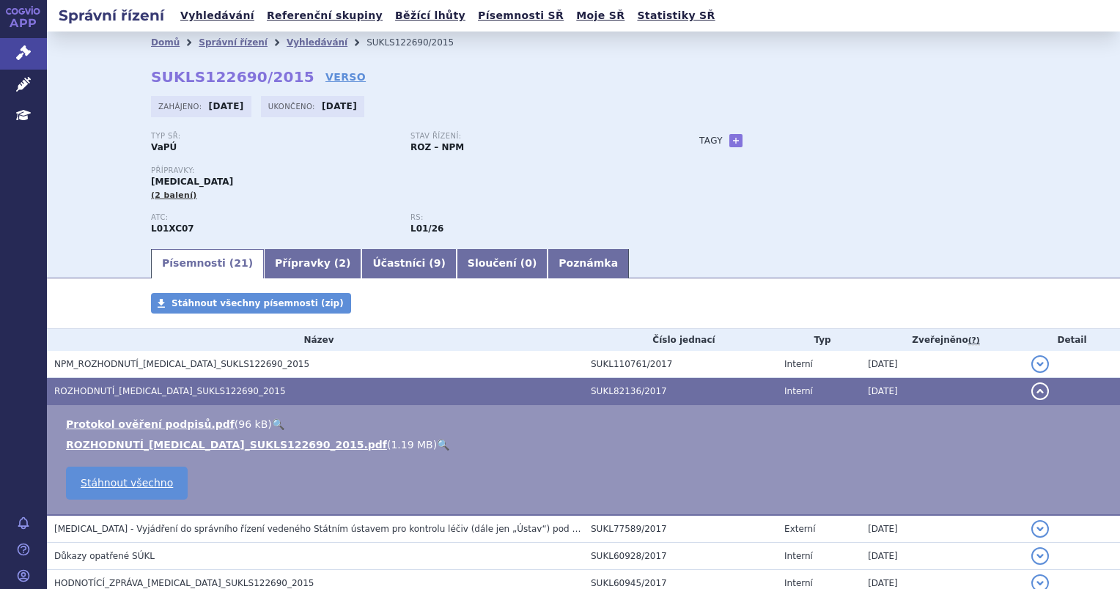
click at [437, 450] on link "🔍" at bounding box center [443, 445] width 12 height 12
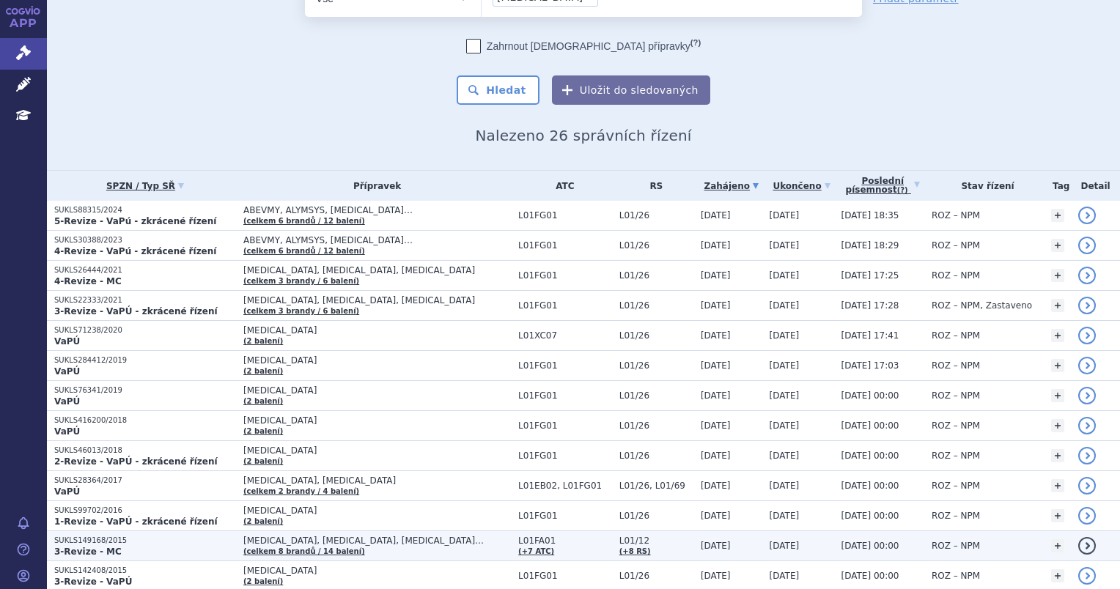
scroll to position [147, 0]
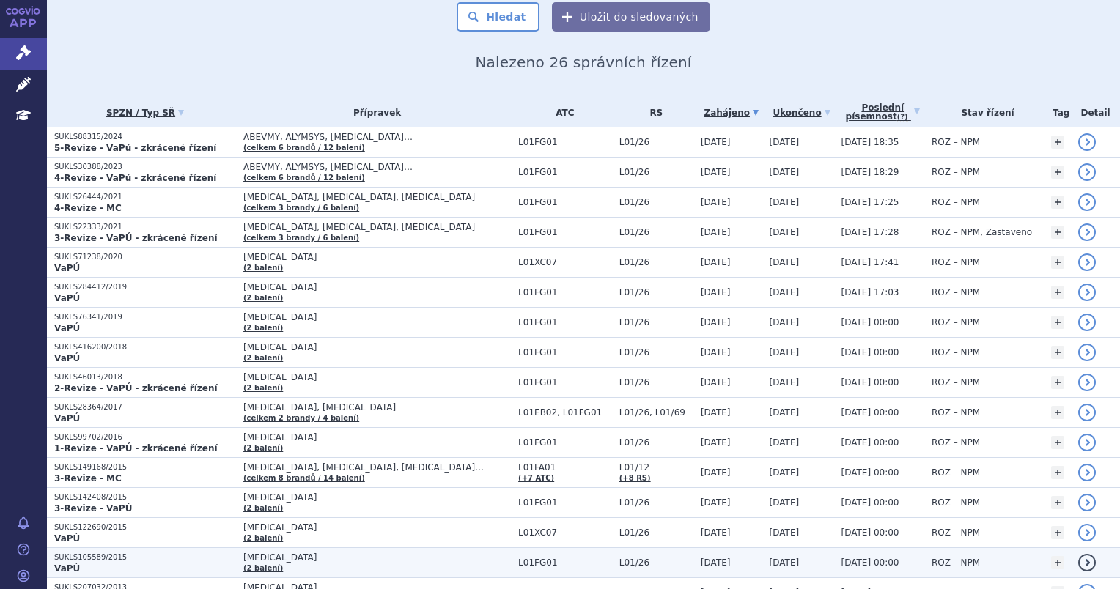
click at [196, 558] on p "SUKLS105589/2015" at bounding box center [145, 558] width 182 height 10
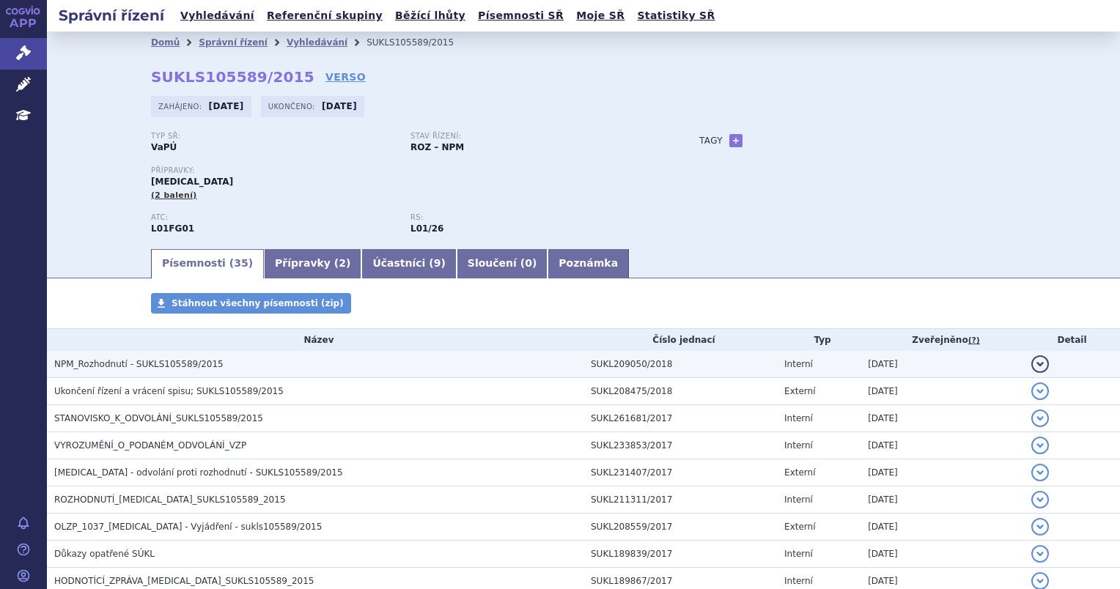
click at [175, 369] on span "NPM_Rozhodnutí - SUKLS105589/2015" at bounding box center [138, 364] width 169 height 10
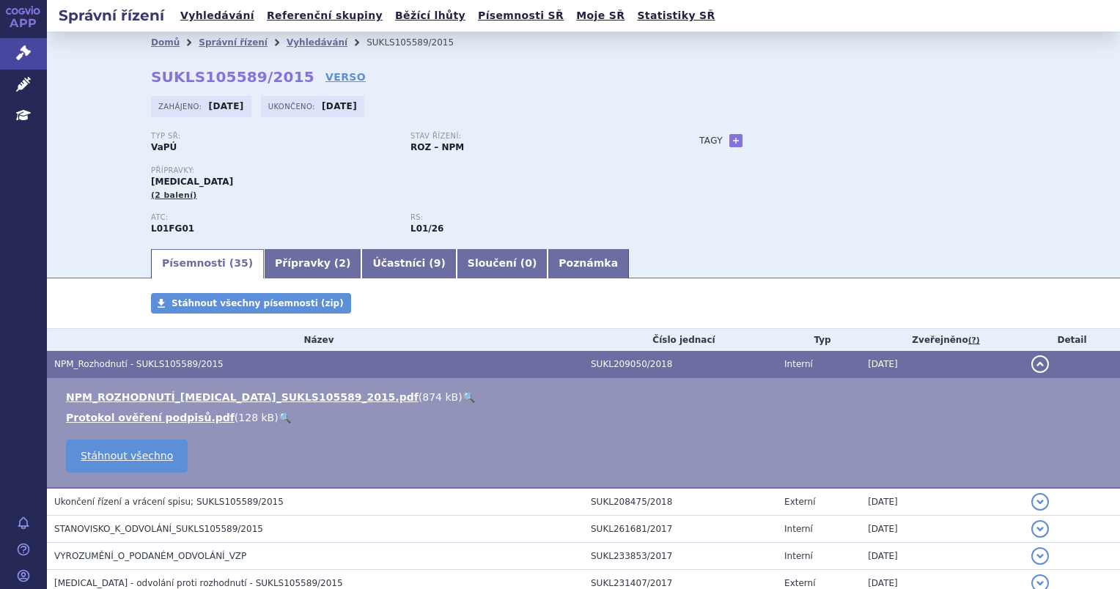
click at [462, 399] on link "🔍" at bounding box center [468, 397] width 12 height 12
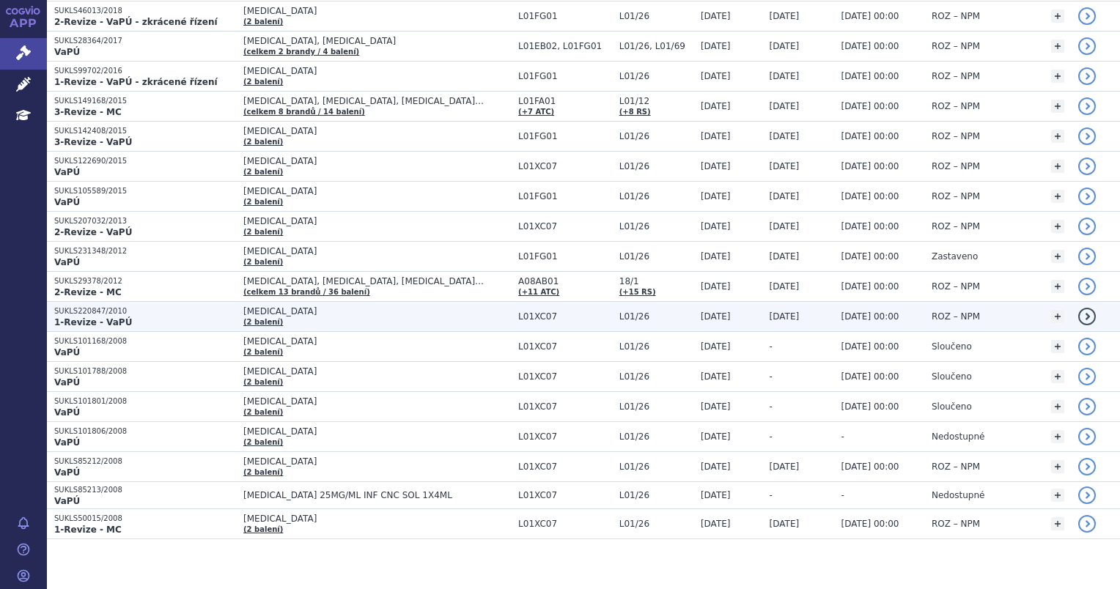
scroll to position [440, 0]
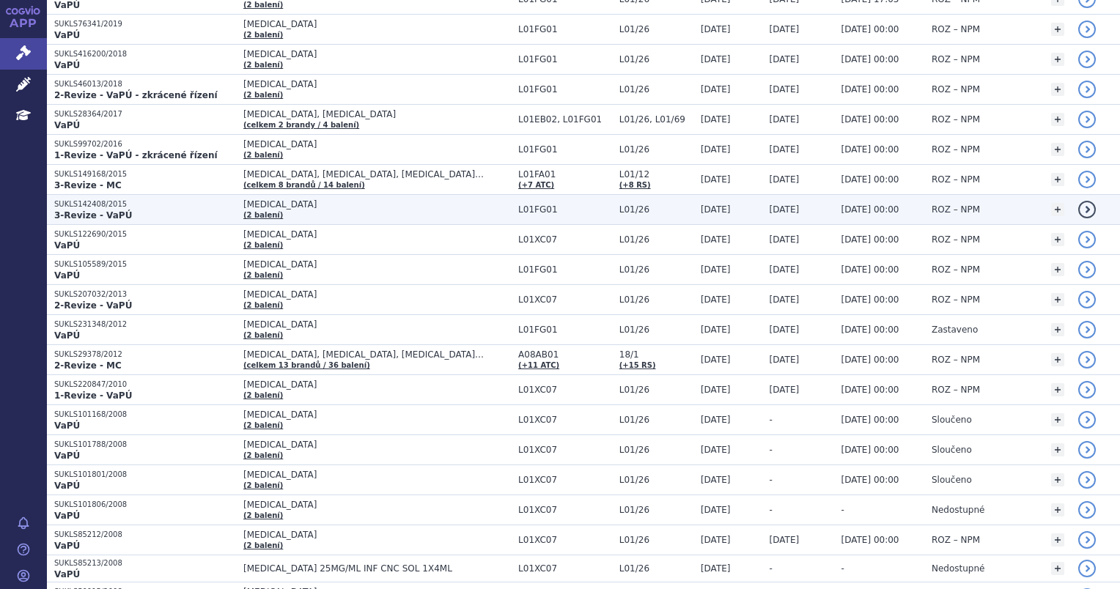
click at [762, 214] on td "[DATE]" at bounding box center [798, 210] width 72 height 30
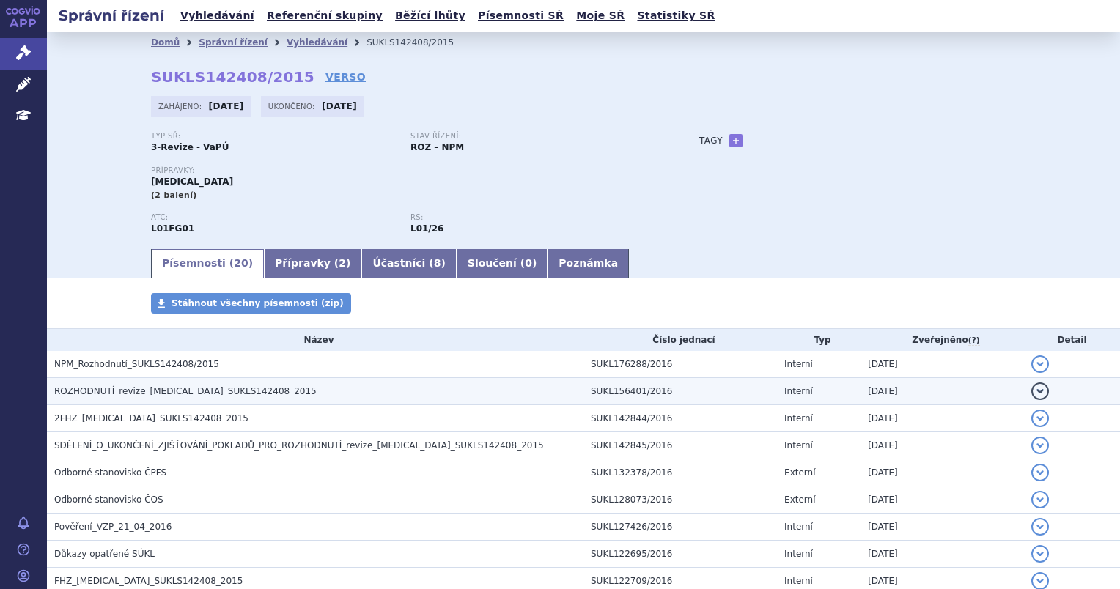
click at [349, 391] on h3 "ROZHODNUTÍ_revize_bevacizumab_SUKLS142408_2015" at bounding box center [318, 391] width 529 height 15
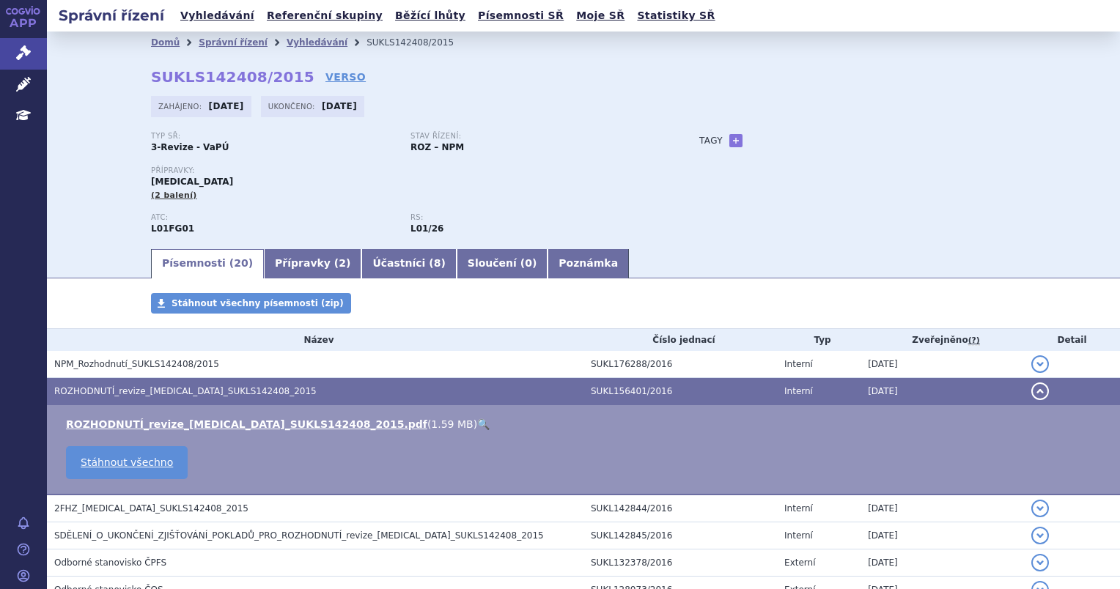
click at [477, 425] on link "🔍" at bounding box center [483, 424] width 12 height 12
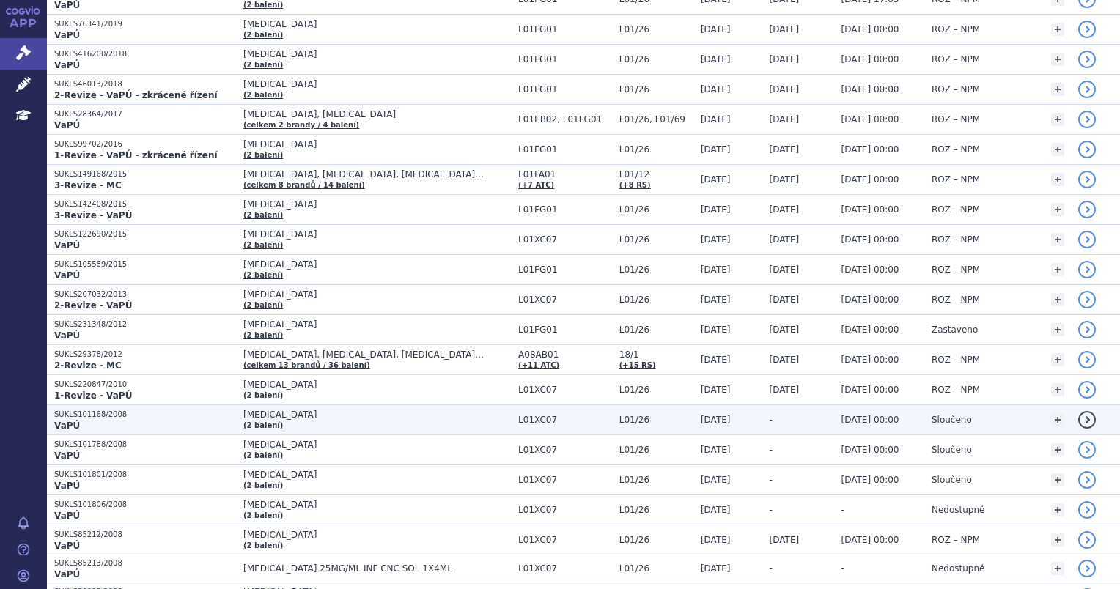
scroll to position [513, 0]
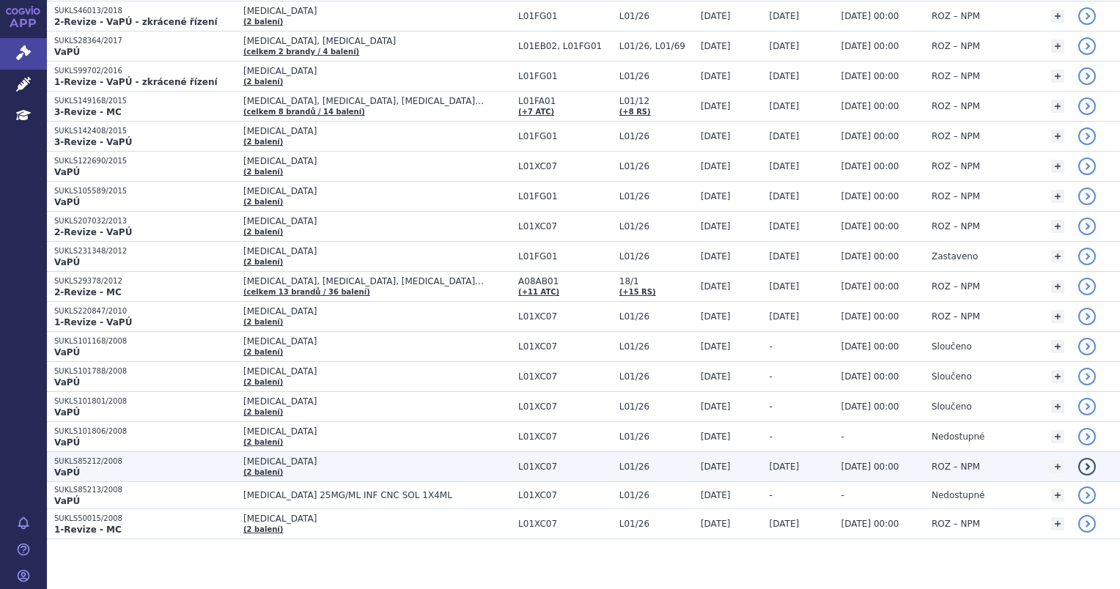
click at [411, 459] on span "[MEDICAL_DATA]" at bounding box center [376, 462] width 267 height 10
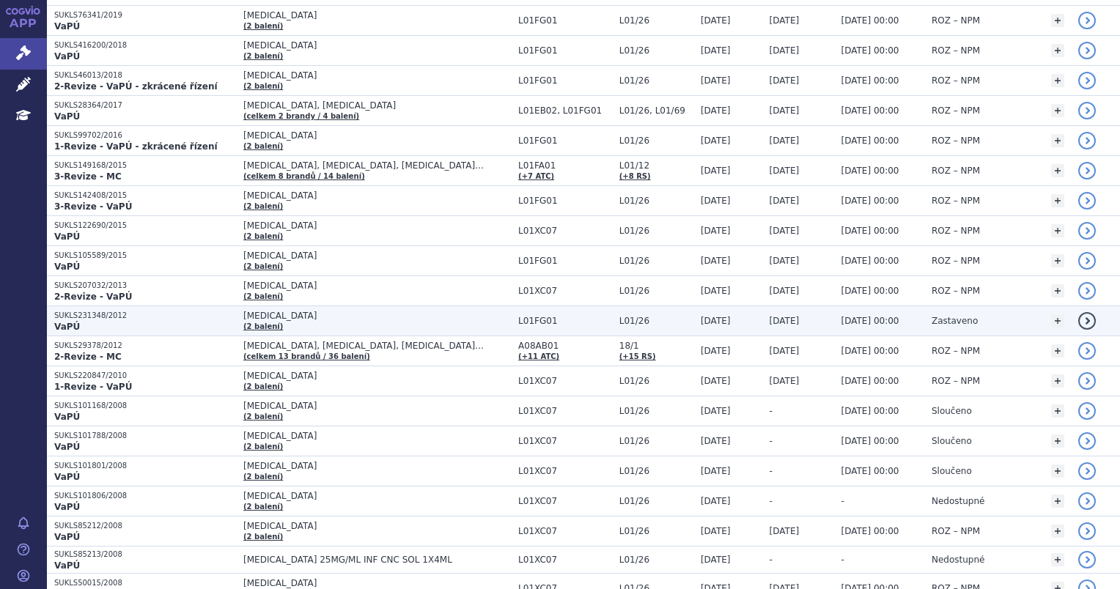
scroll to position [517, 0]
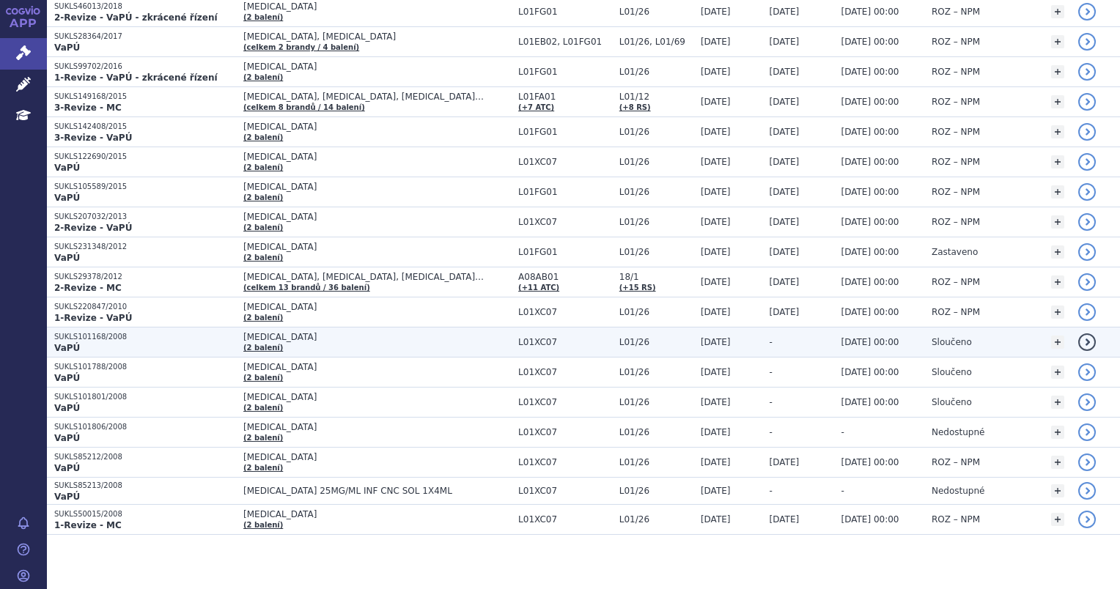
click at [191, 349] on p "VaPÚ" at bounding box center [145, 348] width 182 height 12
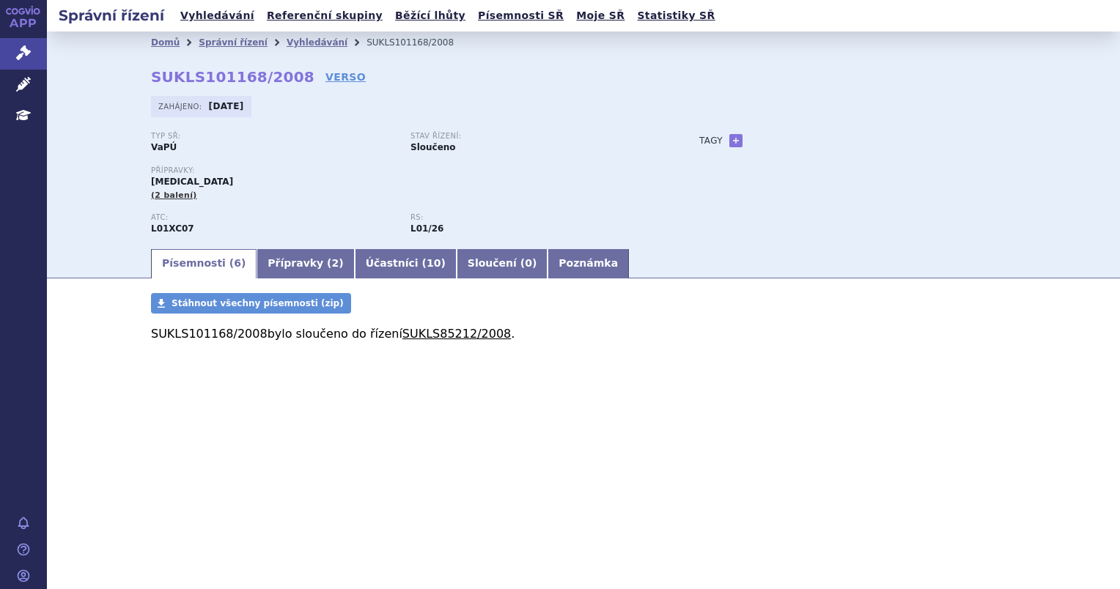
click at [419, 336] on link "SUKLS85212/2008" at bounding box center [456, 334] width 108 height 14
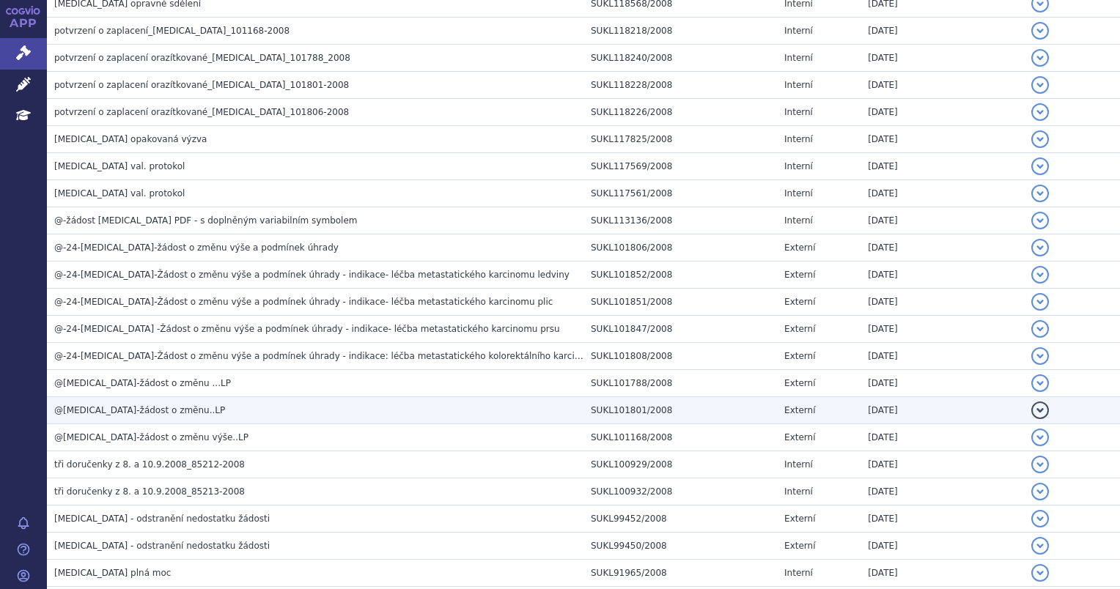
scroll to position [2845, 0]
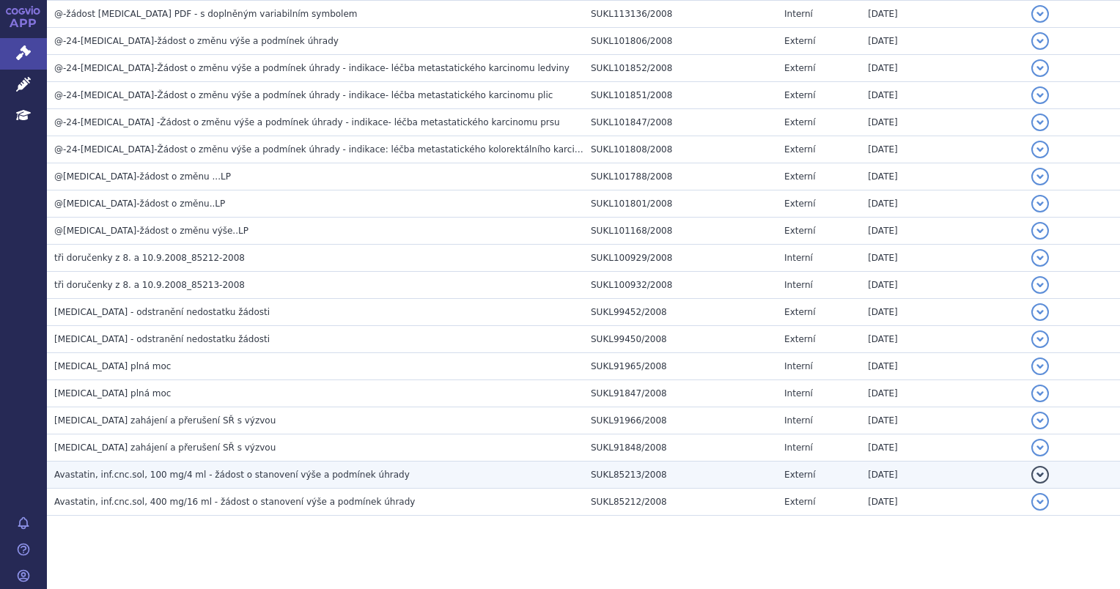
click at [300, 469] on td "Avastatin, inf.cnc.sol, 100 mg/4 ml - žádost o stanovení výše a podmínek úhrady" at bounding box center [315, 475] width 536 height 27
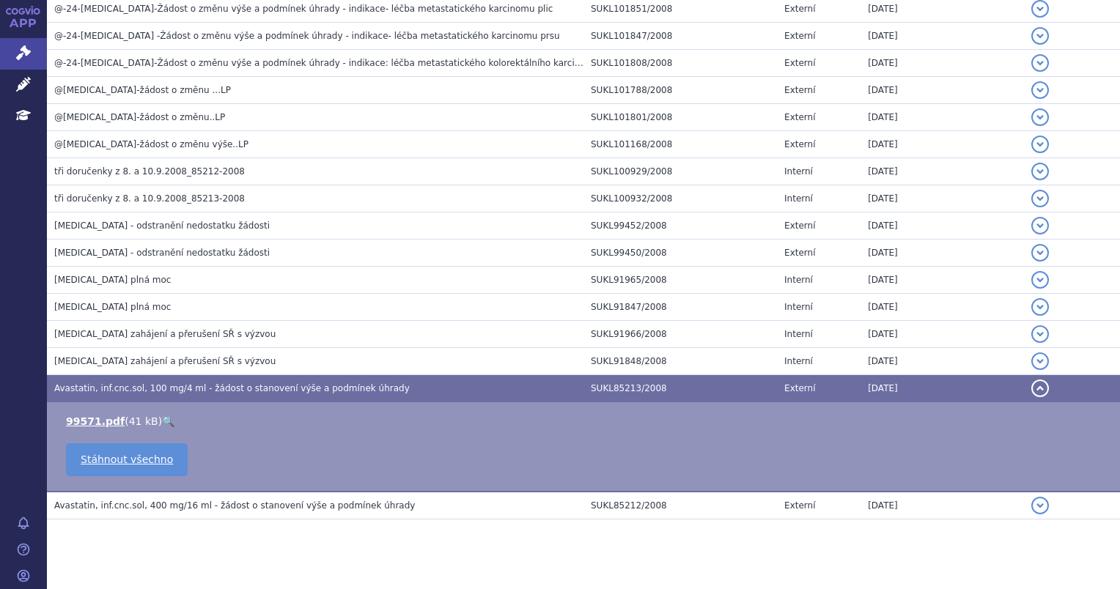
scroll to position [2934, 0]
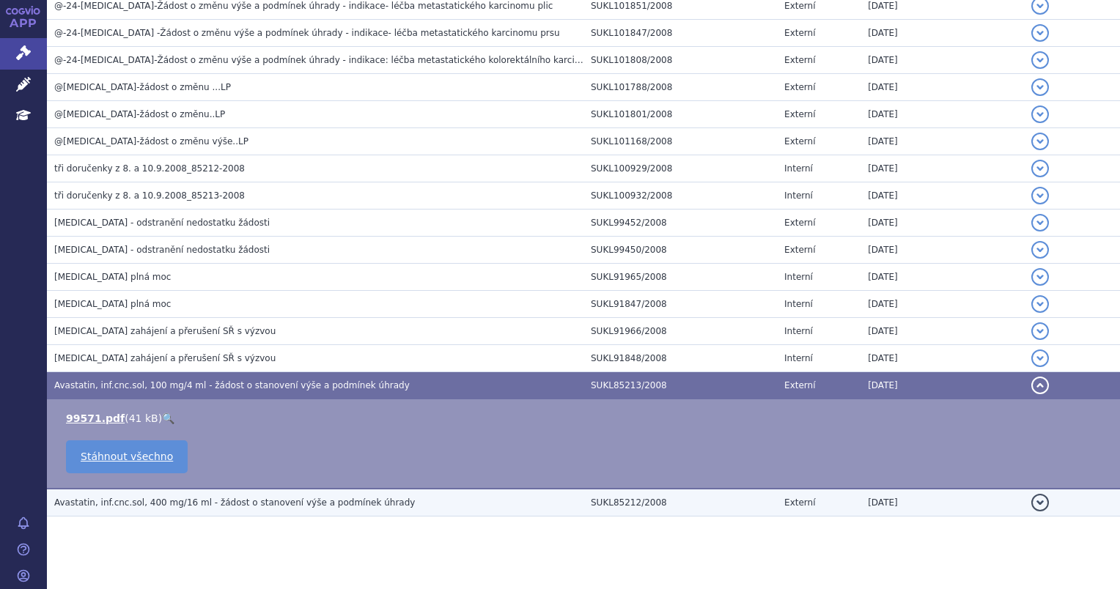
click at [246, 495] on td "Avastatin, inf.cnc.sol, 400 mg/16 ml - žádost o stanovení výše a podmínek úhrady" at bounding box center [315, 503] width 536 height 28
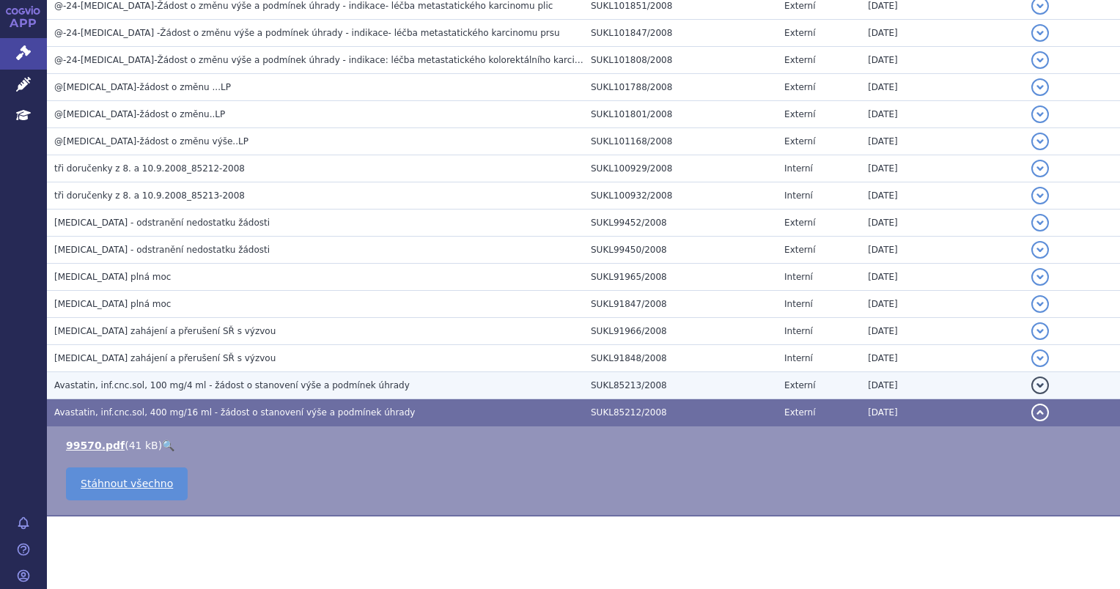
click at [170, 380] on span "Avastatin, inf.cnc.sol, 100 mg/4 ml - žádost o stanovení výše a podmínek úhrady" at bounding box center [231, 385] width 355 height 10
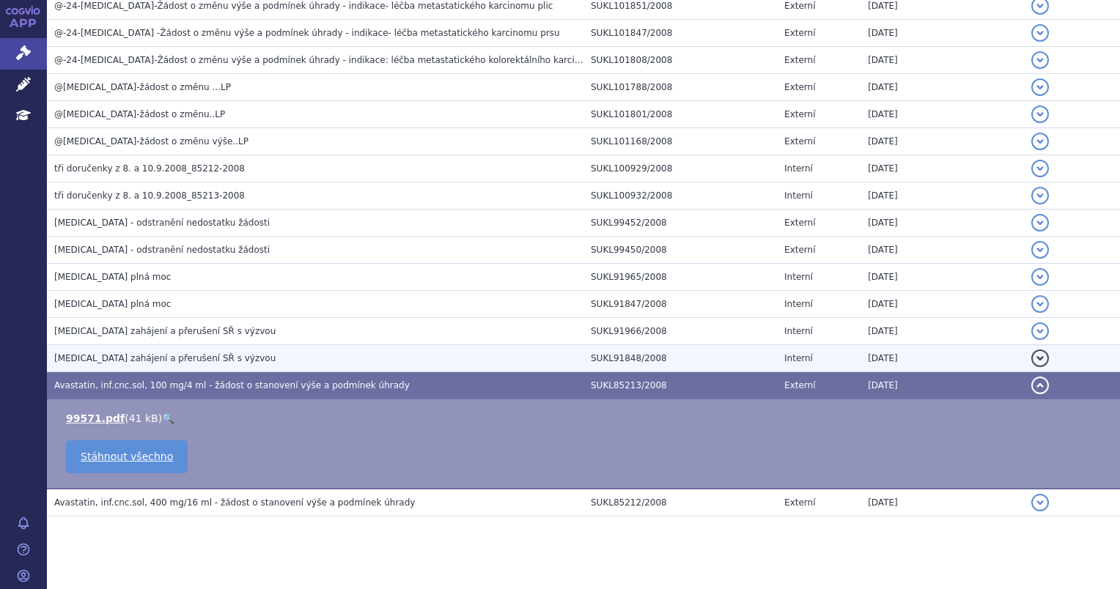
click at [176, 353] on span "Avastin zahájení a přerušení SŘ s výzvou" at bounding box center [164, 358] width 221 height 10
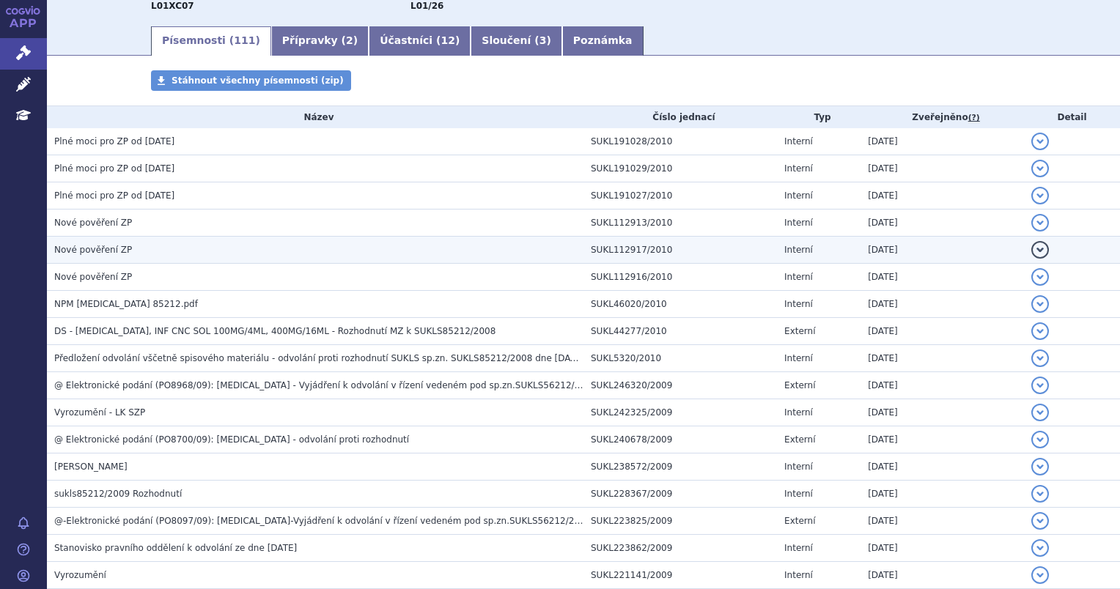
scroll to position [223, 0]
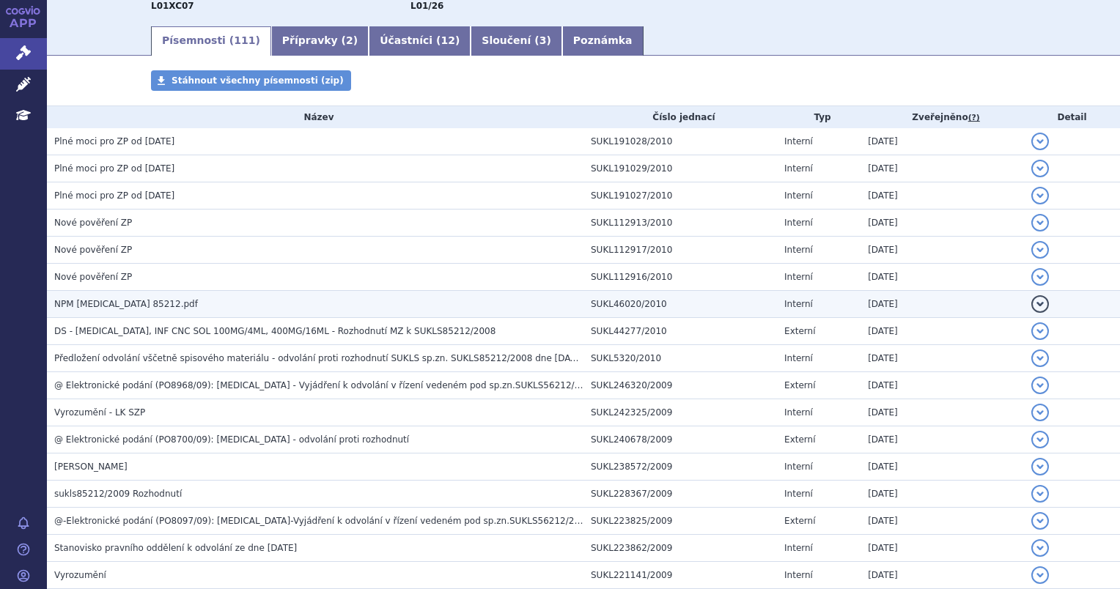
click at [185, 305] on h3 "NPM AVASTIN 85212.pdf" at bounding box center [318, 304] width 529 height 15
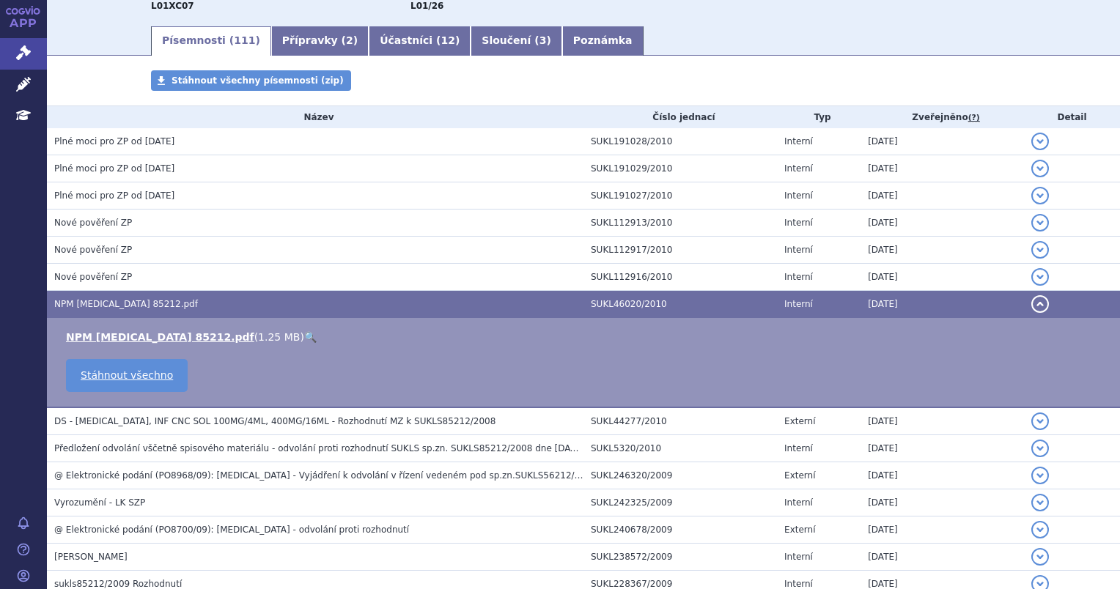
click at [304, 337] on link "🔍" at bounding box center [310, 337] width 12 height 12
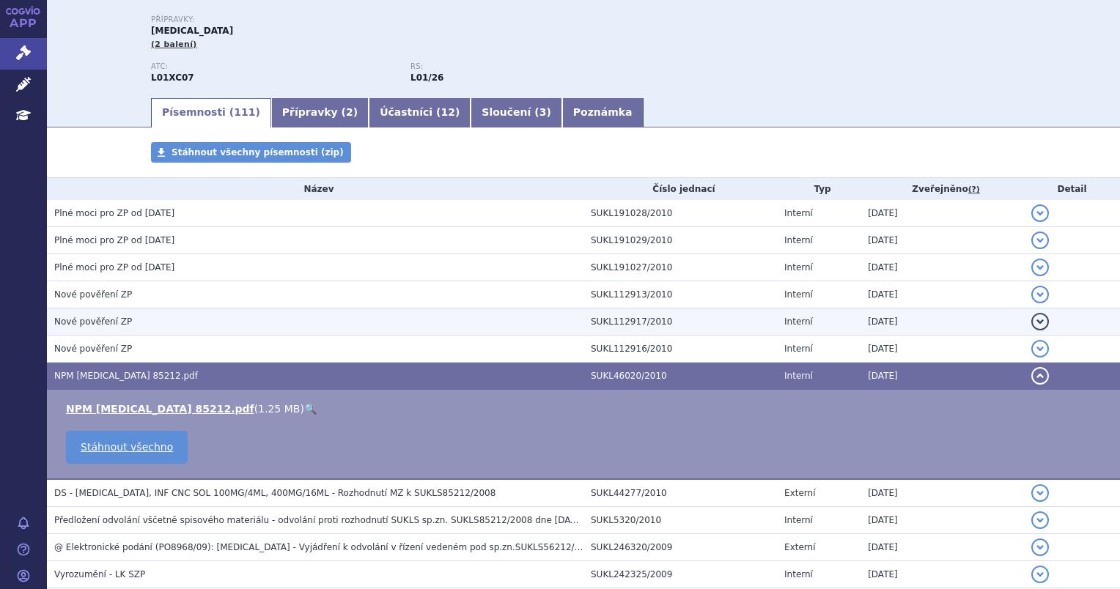
scroll to position [0, 0]
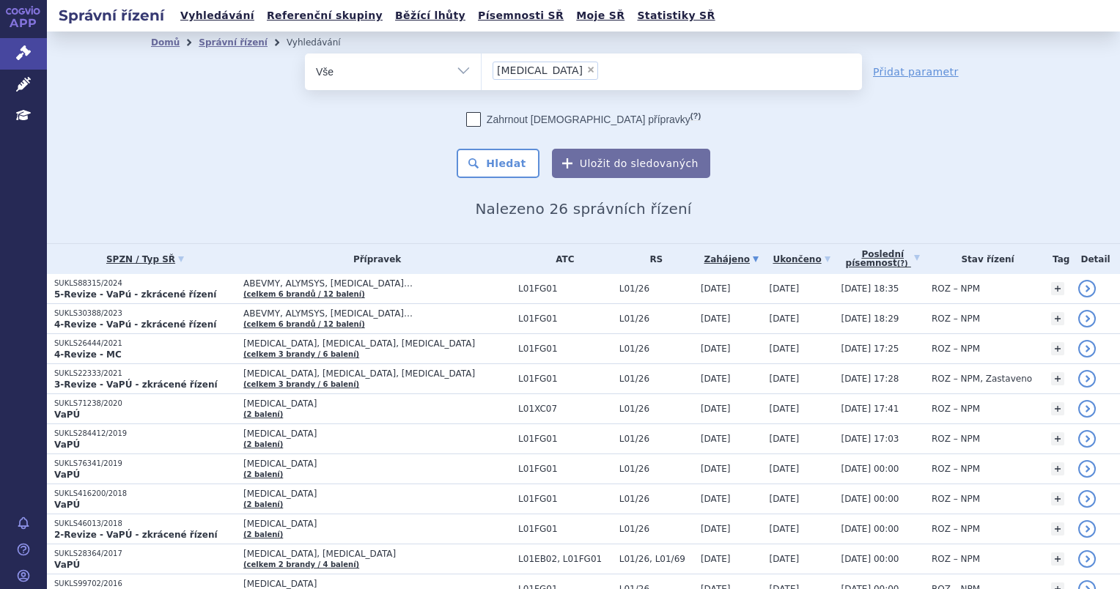
scroll to position [517, 0]
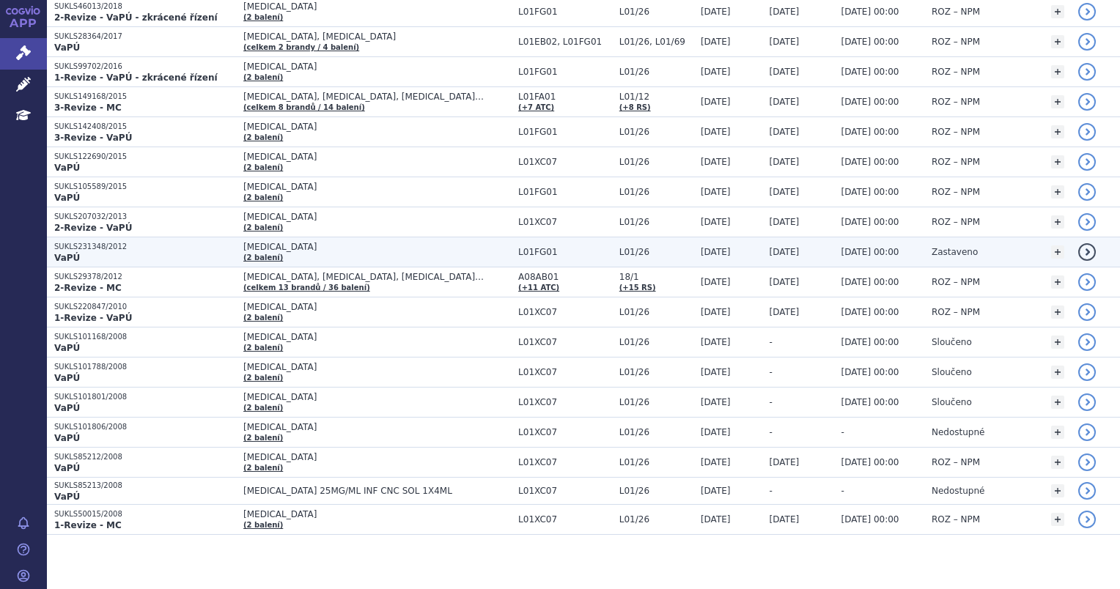
click at [141, 253] on p "VaPÚ" at bounding box center [145, 258] width 182 height 12
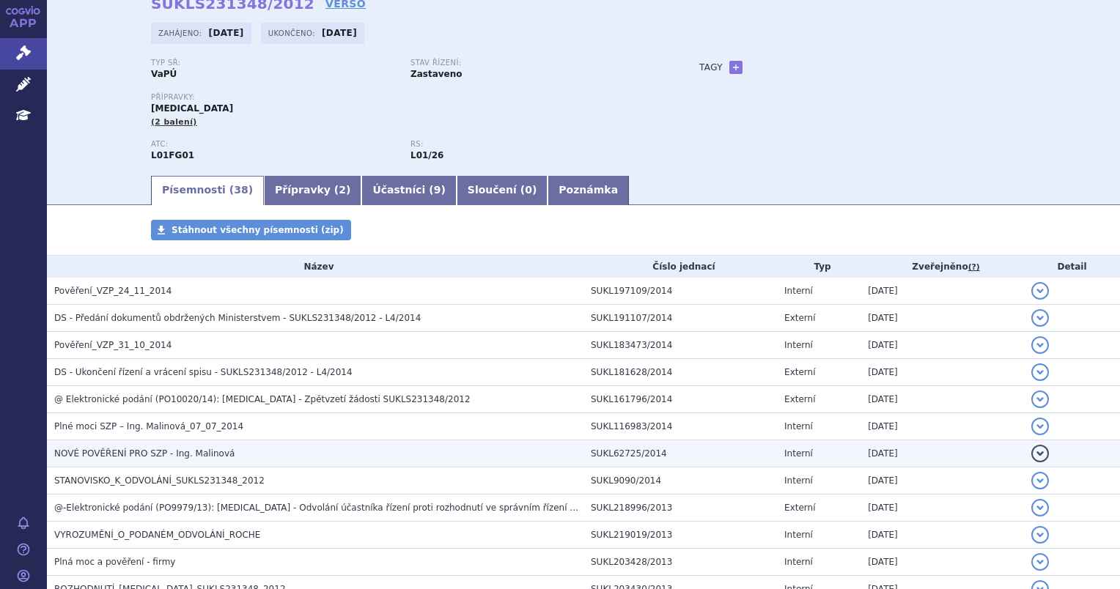
scroll to position [147, 0]
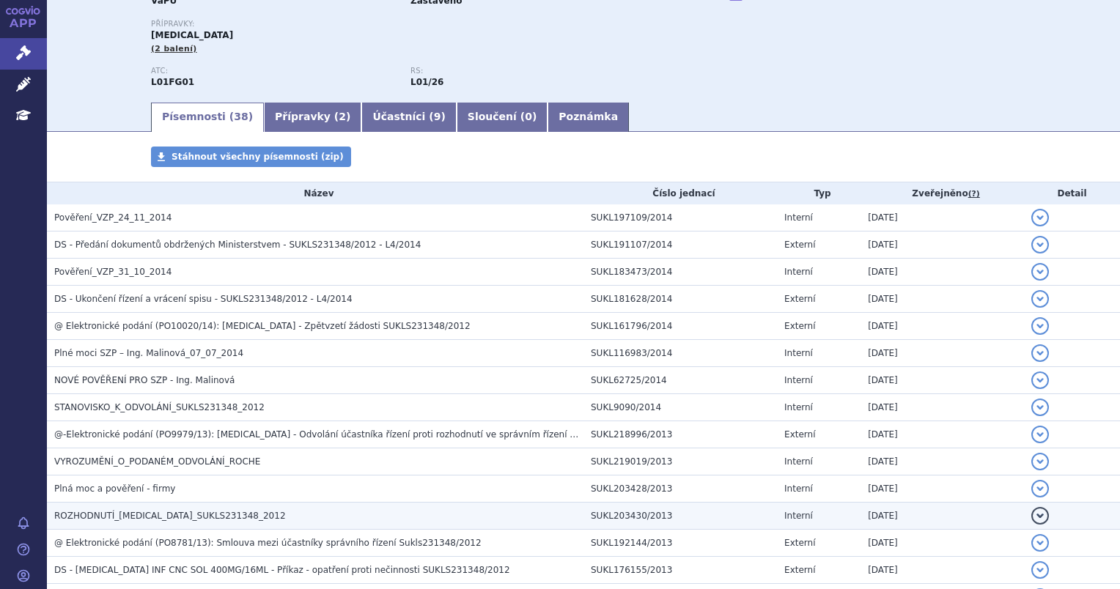
click at [246, 509] on h3 "ROZHODNUTÍ_AVASTIN_SUKLS231348_2012" at bounding box center [318, 516] width 529 height 15
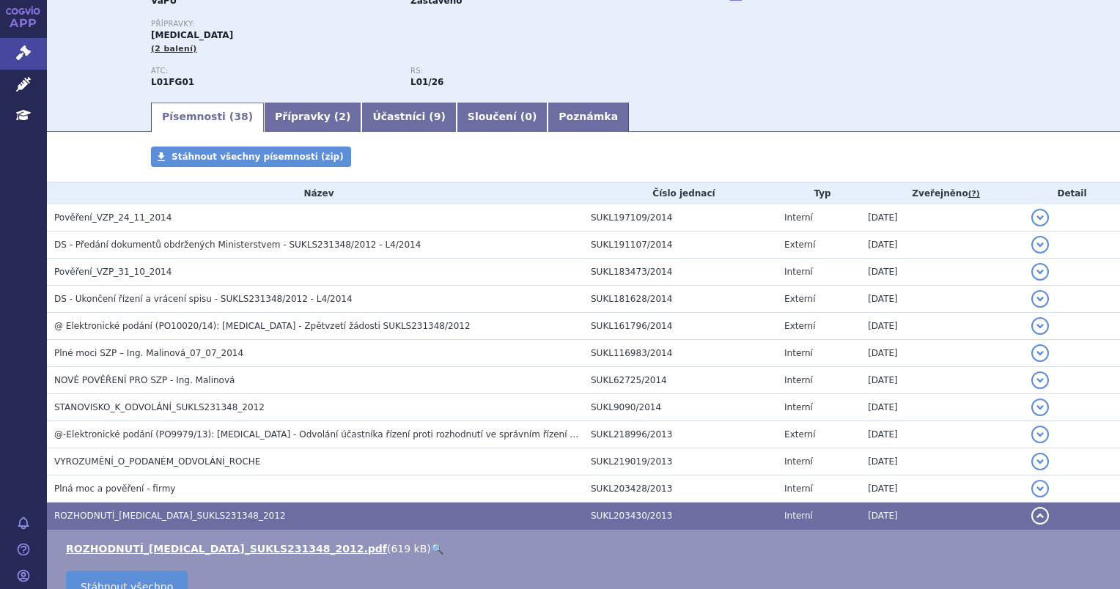
click at [431, 551] on link "🔍" at bounding box center [437, 549] width 12 height 12
click at [547, 124] on link "Poznámka" at bounding box center [587, 117] width 81 height 29
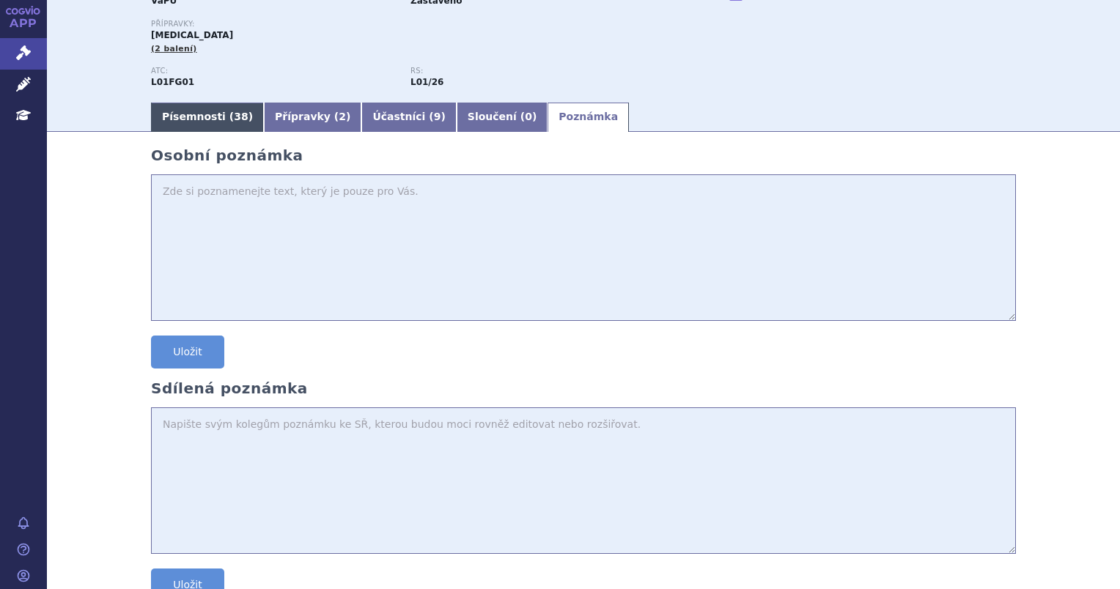
click at [202, 109] on link "Písemnosti ( 38 )" at bounding box center [207, 117] width 113 height 29
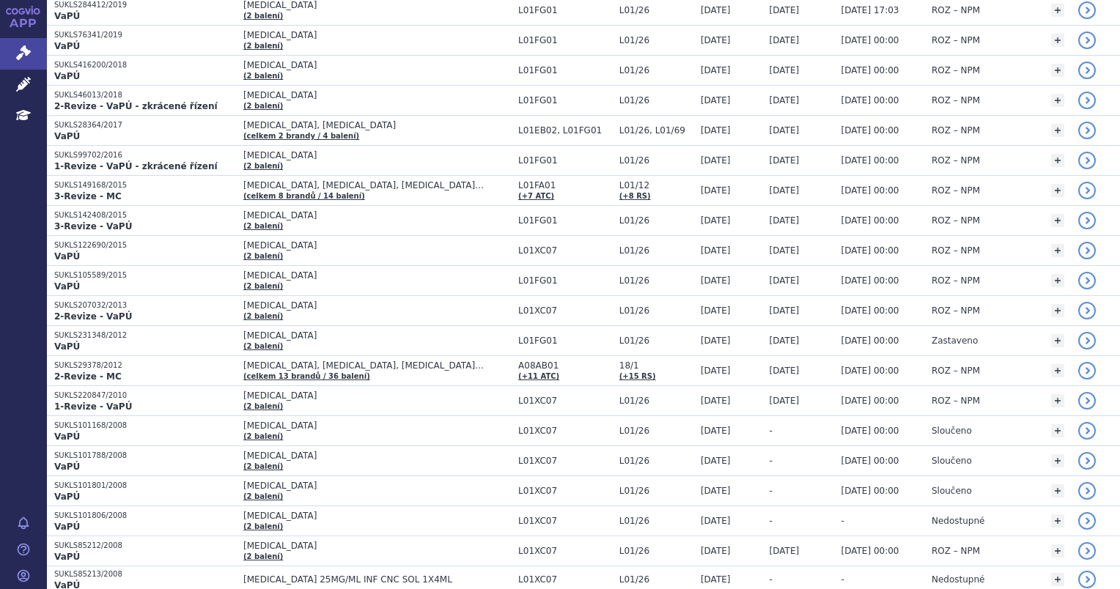
scroll to position [440, 0]
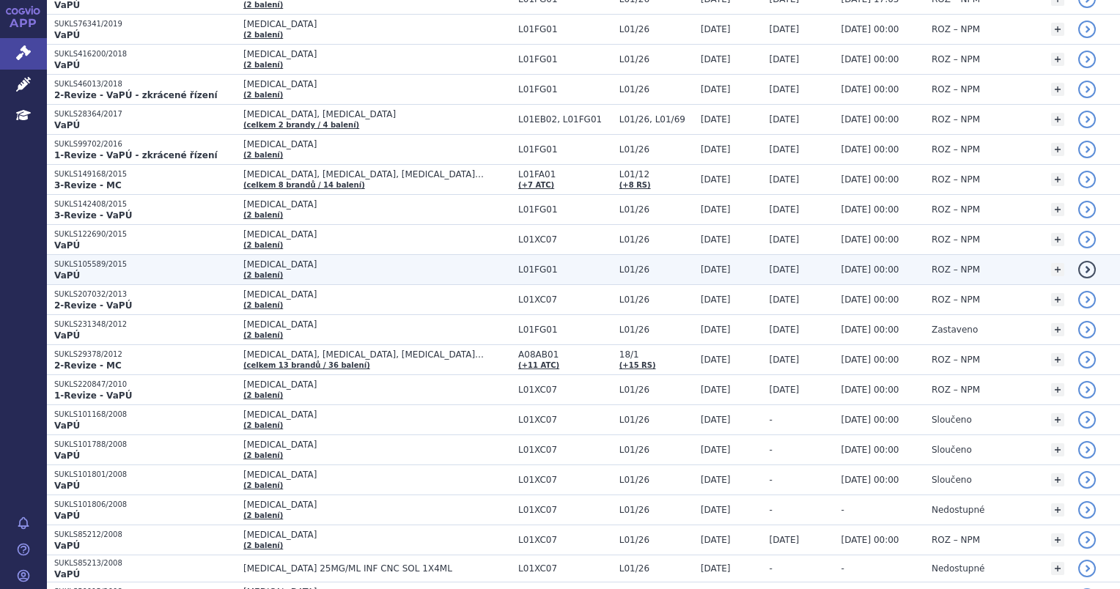
click at [155, 259] on p "SUKLS105589/2015" at bounding box center [145, 264] width 182 height 10
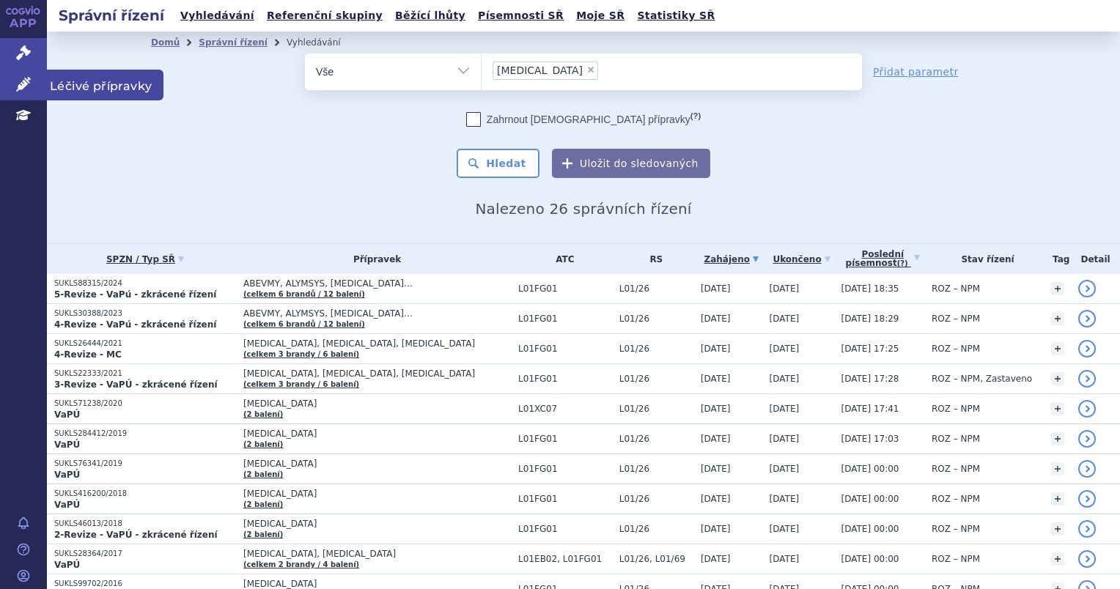
click at [39, 84] on link "Léčivé přípravky" at bounding box center [23, 85] width 47 height 31
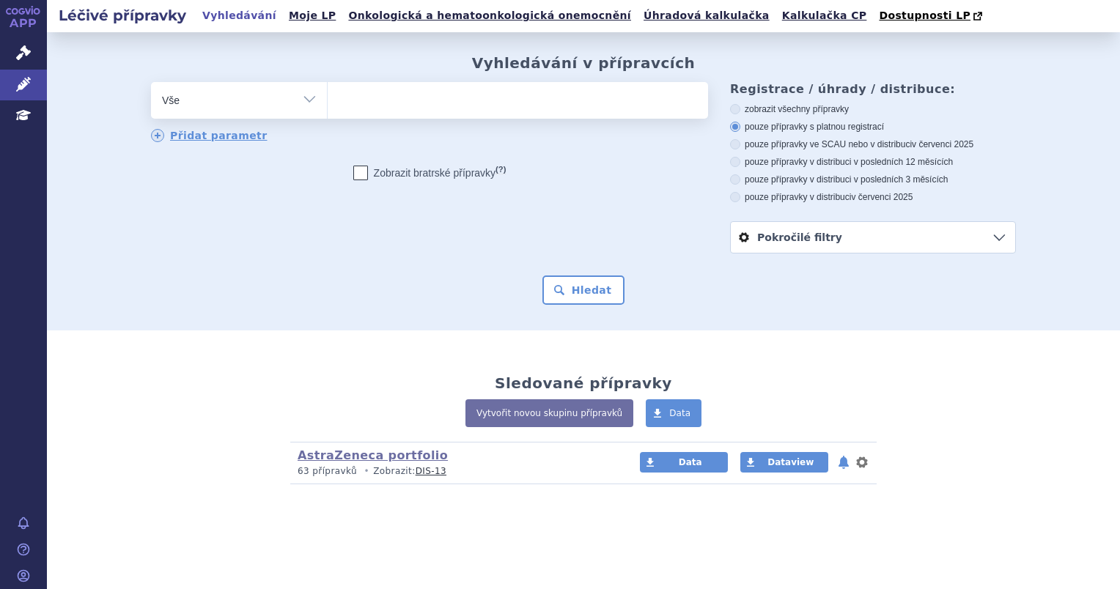
click at [314, 100] on select "Vše Přípravek/SUKL kód MAH VPOIS ATC/Aktivní látka Léková forma Síla" at bounding box center [239, 98] width 176 height 33
select select "filter-atc-group"
click at [151, 83] on select "Vše Přípravek/SUKL kód MAH VPOIS ATC/Aktivní látka Léková forma Síla" at bounding box center [239, 98] width 176 height 33
click at [399, 97] on ul at bounding box center [518, 97] width 380 height 31
click at [328, 97] on select at bounding box center [327, 99] width 1 height 37
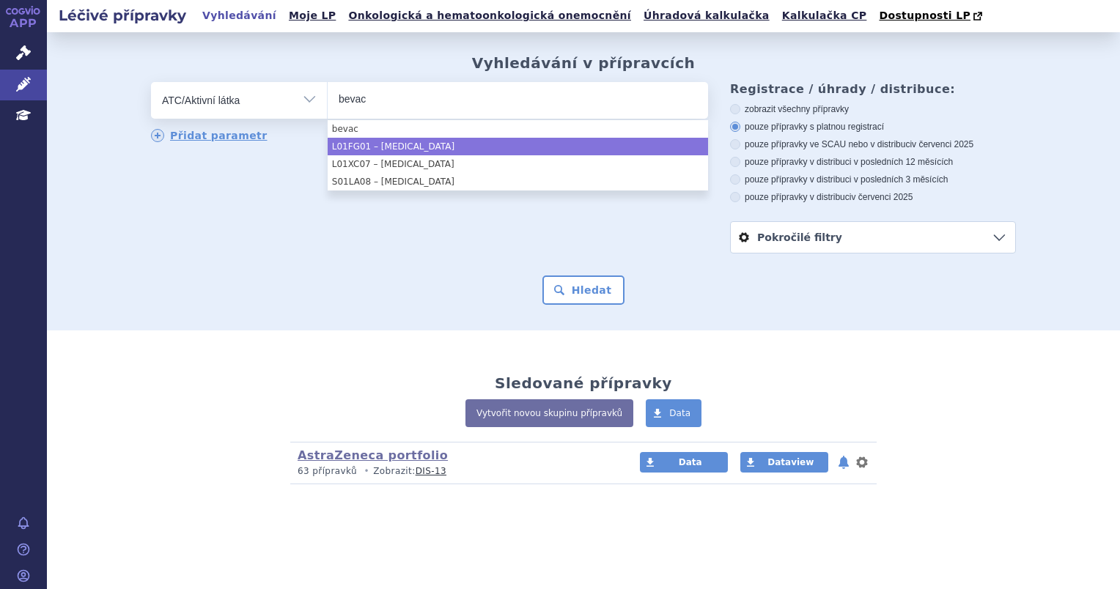
type input "bevac"
select select "L01FG01"
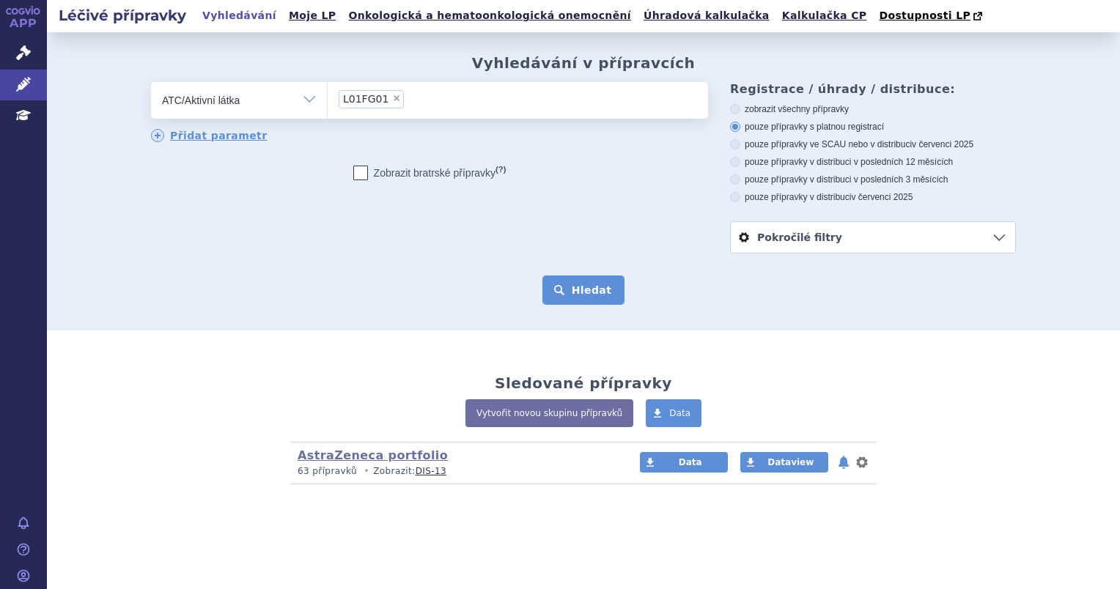
click at [564, 280] on button "Hledat" at bounding box center [583, 290] width 83 height 29
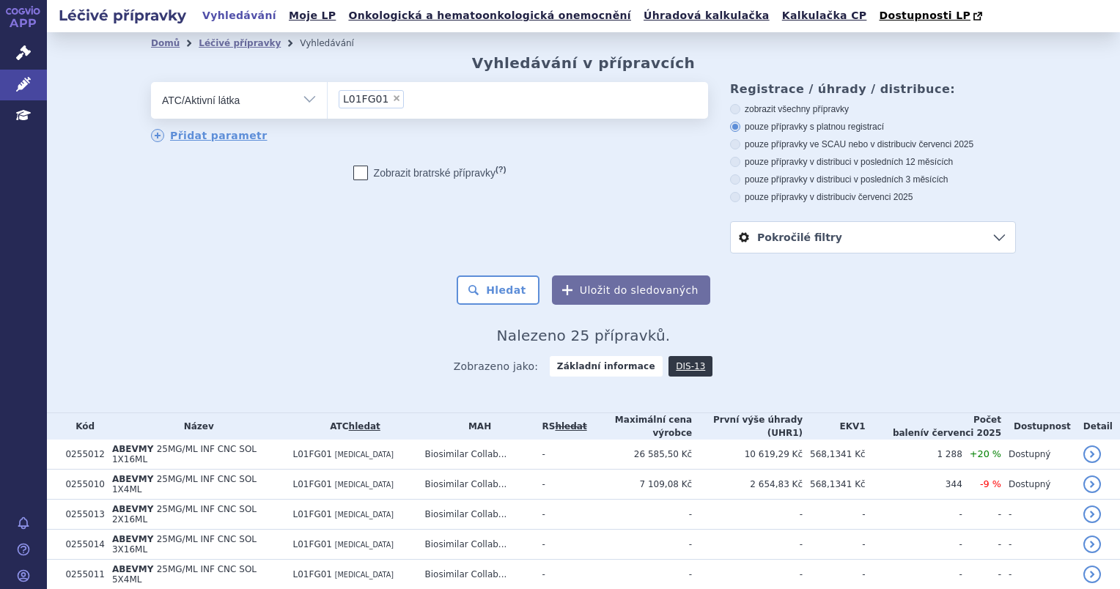
click at [796, 232] on link "Pokročilé filtry" at bounding box center [873, 237] width 284 height 31
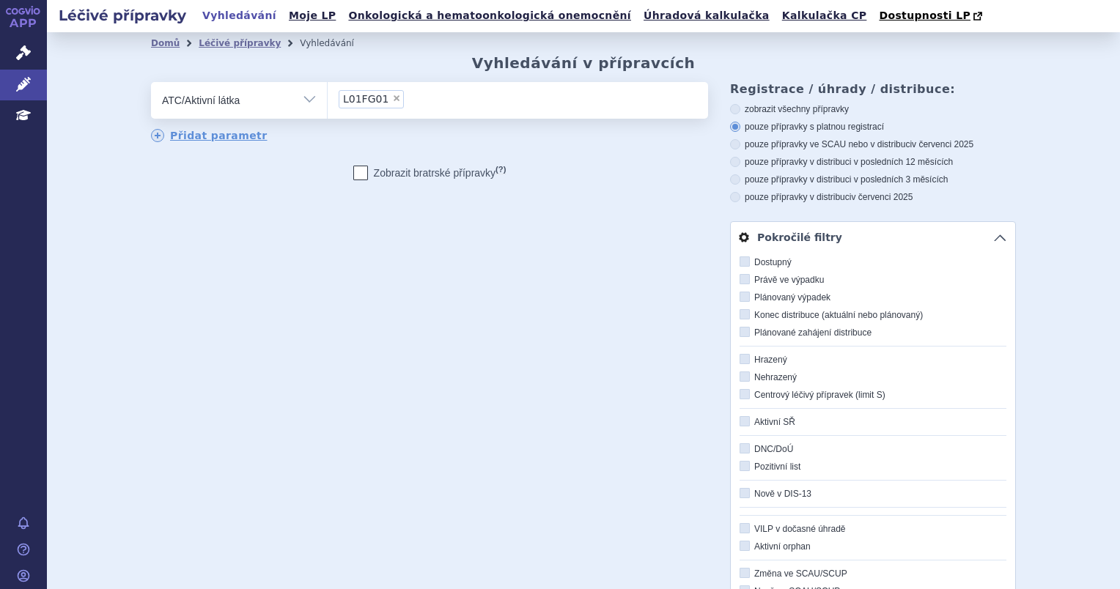
click at [818, 232] on link "Pokročilé filtry" at bounding box center [873, 237] width 284 height 31
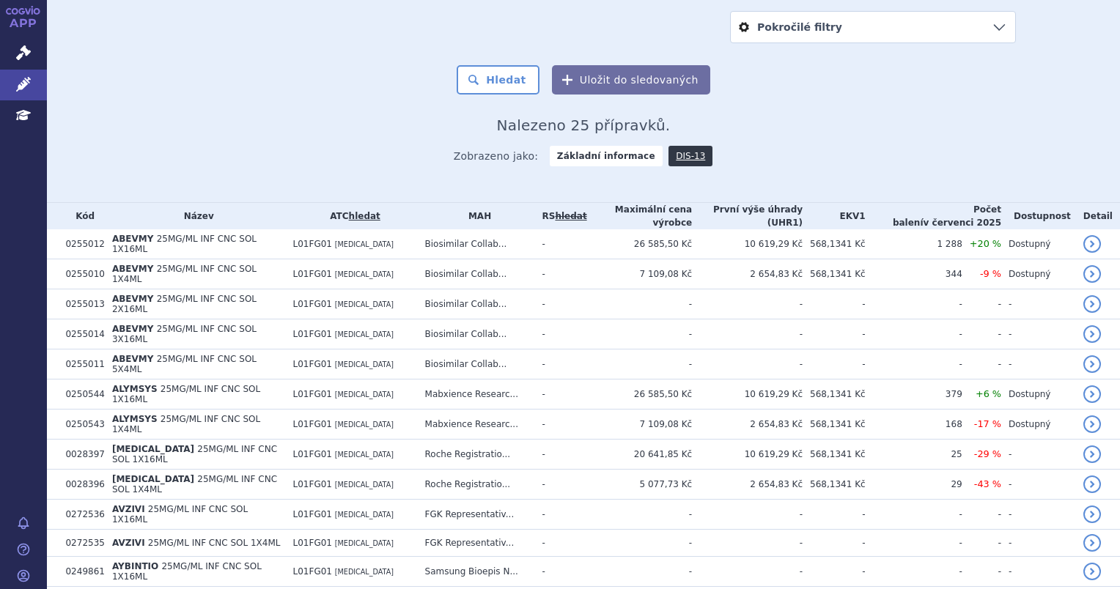
scroll to position [220, 0]
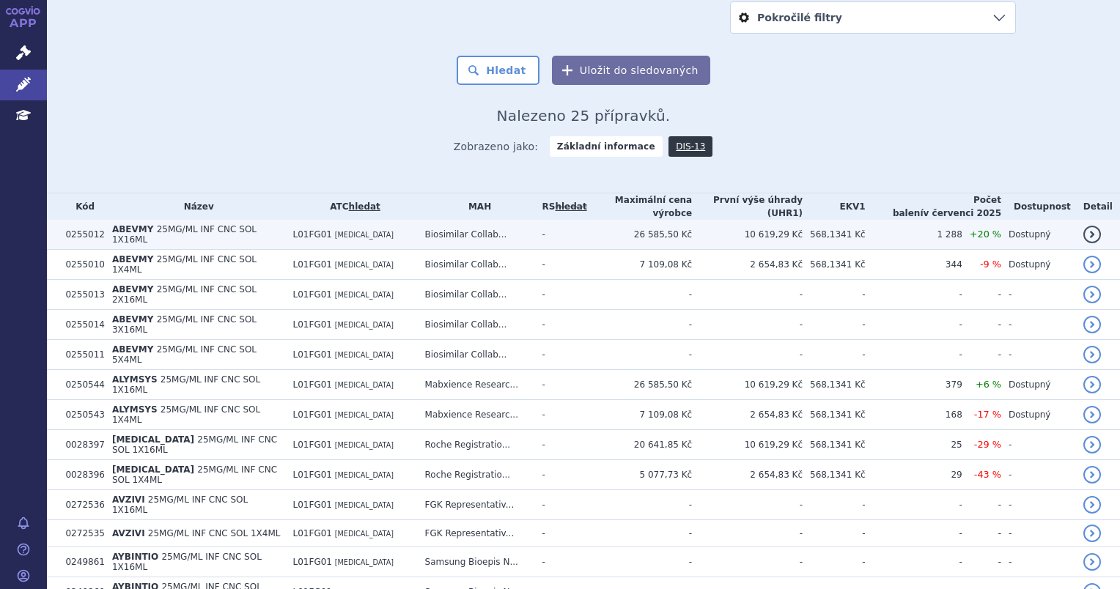
click at [182, 232] on span "25MG/ML INF CNC SOL 1X16ML" at bounding box center [184, 234] width 144 height 21
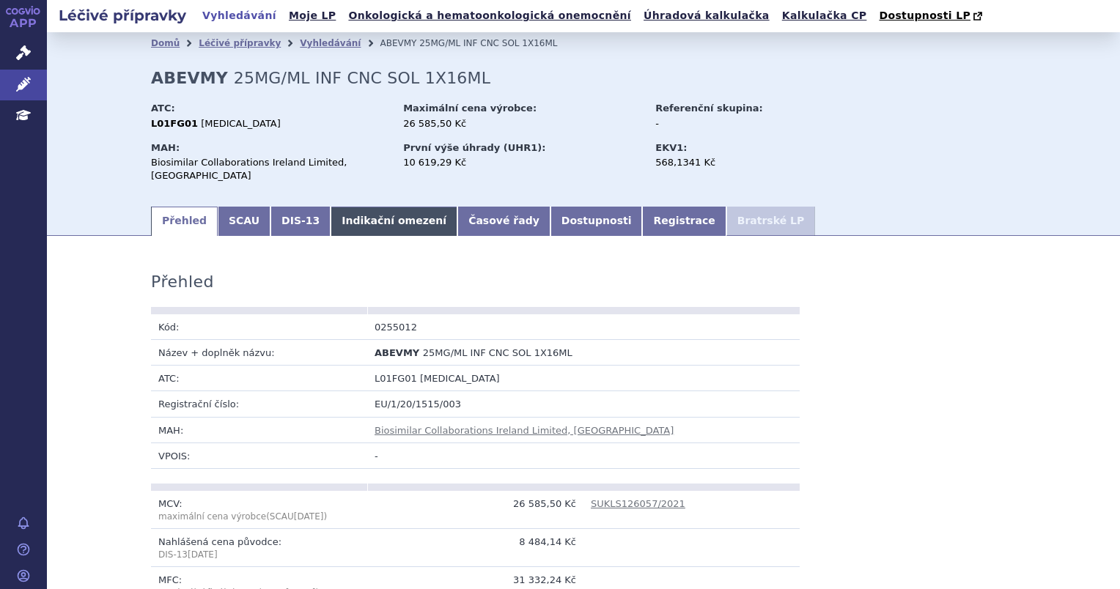
click at [372, 207] on link "Indikační omezení" at bounding box center [394, 221] width 127 height 29
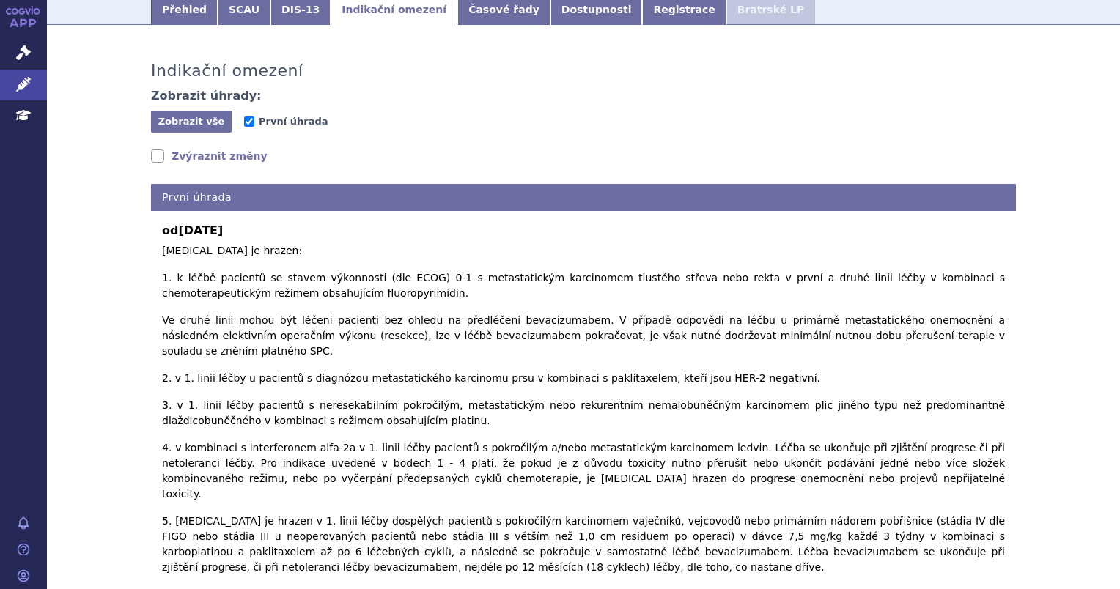
scroll to position [366, 0]
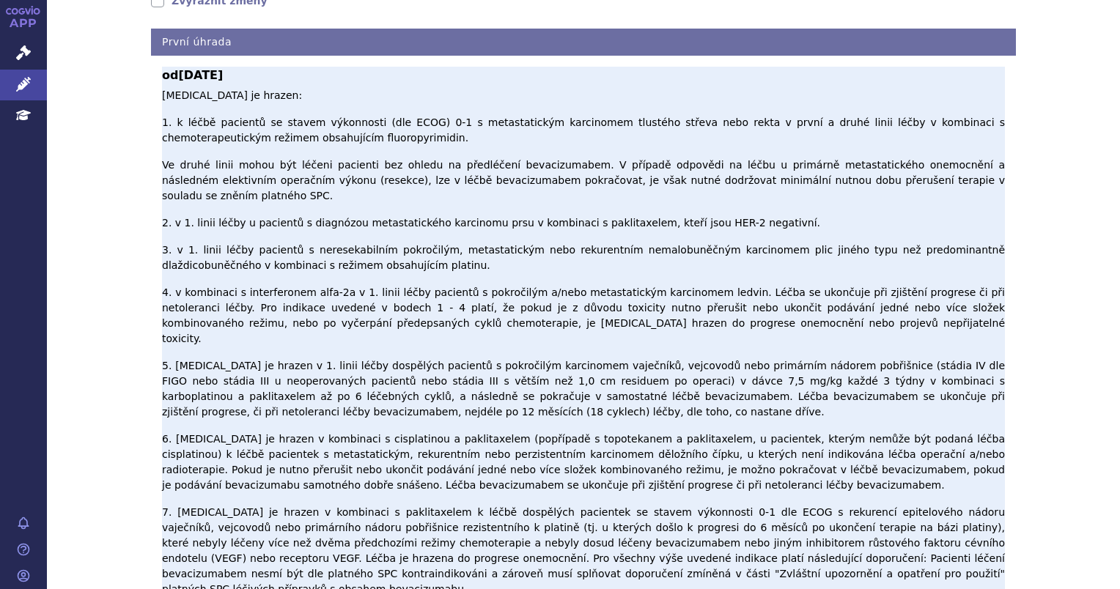
click at [575, 299] on p "[MEDICAL_DATA] je hrazen: 1. k léčbě pacientů se stavem výkonnosti (dle ECOG) 0…" at bounding box center [583, 342] width 843 height 509
click at [720, 262] on p "[MEDICAL_DATA] je hrazen: 1. k léčbě pacientů se stavem výkonnosti (dle ECOG) 0…" at bounding box center [583, 342] width 843 height 509
drag, startPoint x: 528, startPoint y: 267, endPoint x: 546, endPoint y: 267, distance: 17.6
click at [546, 267] on p "Bevacizumab je hrazen: 1. k léčbě pacientů se stavem výkonnosti (dle ECOG) 0-1 …" at bounding box center [583, 342] width 843 height 509
drag, startPoint x: 546, startPoint y: 267, endPoint x: 422, endPoint y: 269, distance: 123.9
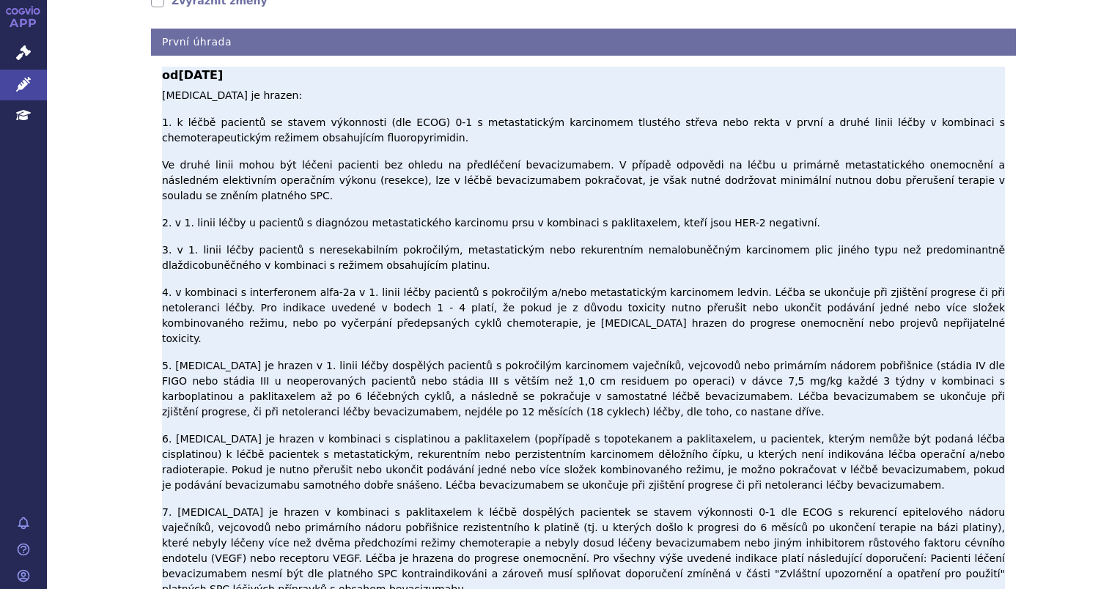
click at [424, 269] on p "Bevacizumab je hrazen: 1. k léčbě pacientů se stavem výkonnosti (dle ECOG) 0-1 …" at bounding box center [583, 342] width 843 height 509
drag, startPoint x: 167, startPoint y: 250, endPoint x: 423, endPoint y: 246, distance: 255.8
click at [423, 246] on p "Bevacizumab je hrazen: 1. k léčbě pacientů se stavem výkonnosti (dle ECOG) 0-1 …" at bounding box center [583, 342] width 843 height 509
drag, startPoint x: 423, startPoint y: 246, endPoint x: 507, endPoint y: 270, distance: 87.7
click at [506, 270] on p "Bevacizumab je hrazen: 1. k léčbě pacientů se stavem výkonnosti (dle ECOG) 0-1 …" at bounding box center [583, 342] width 843 height 509
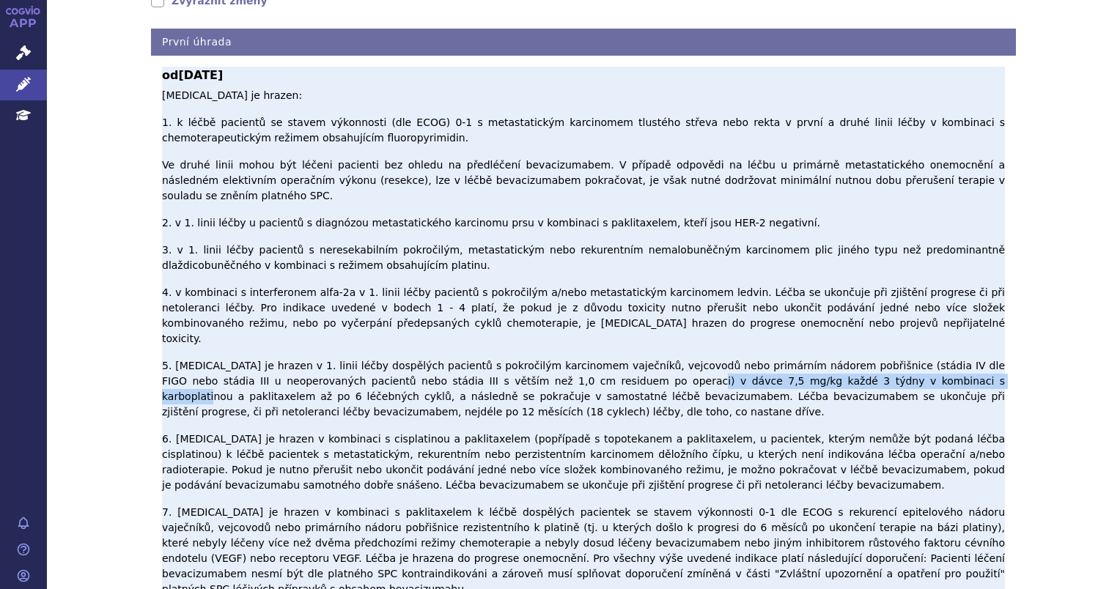
drag, startPoint x: 529, startPoint y: 270, endPoint x: 811, endPoint y: 267, distance: 281.4
click at [811, 267] on p "Bevacizumab je hrazen: 1. k léčbě pacientů se stavem výkonnosti (dle ECOG) 0-1 …" at bounding box center [583, 342] width 843 height 509
copy p "v dávce 7,5 mg/kg každé 3 týdny v kombinaci s karboplatinou"
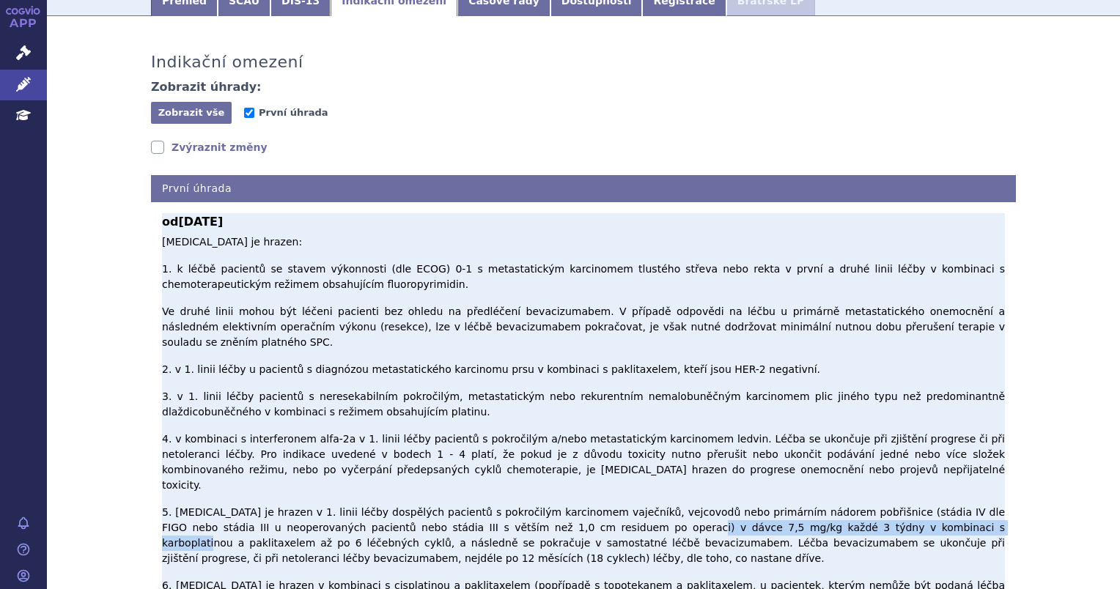
scroll to position [0, 0]
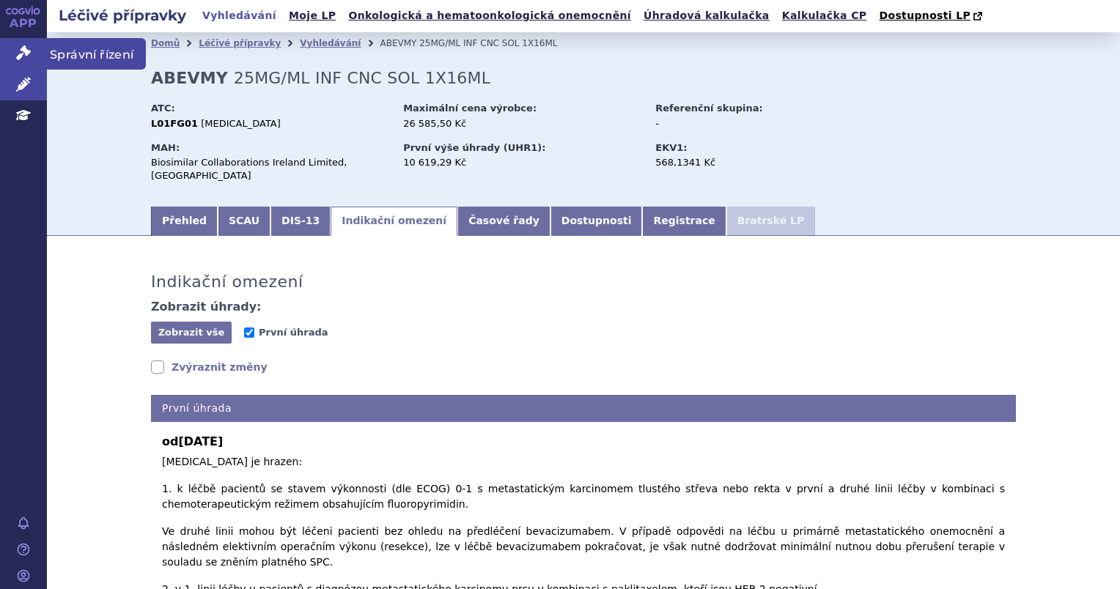
click at [23, 60] on link "Správní řízení" at bounding box center [23, 53] width 47 height 31
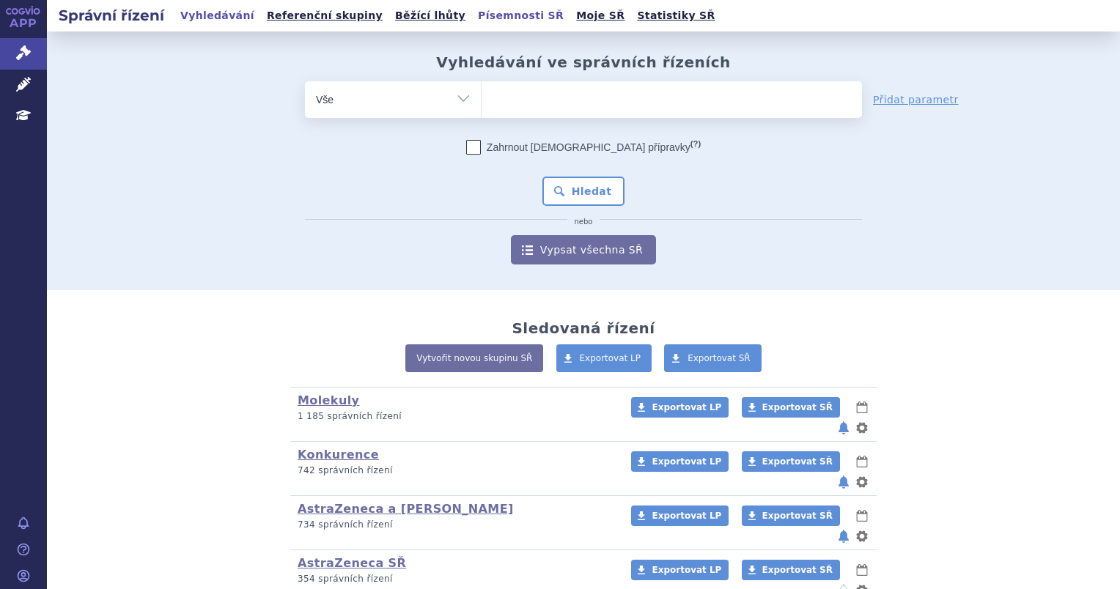
click at [473, 15] on link "Písemnosti SŘ" at bounding box center [520, 16] width 95 height 20
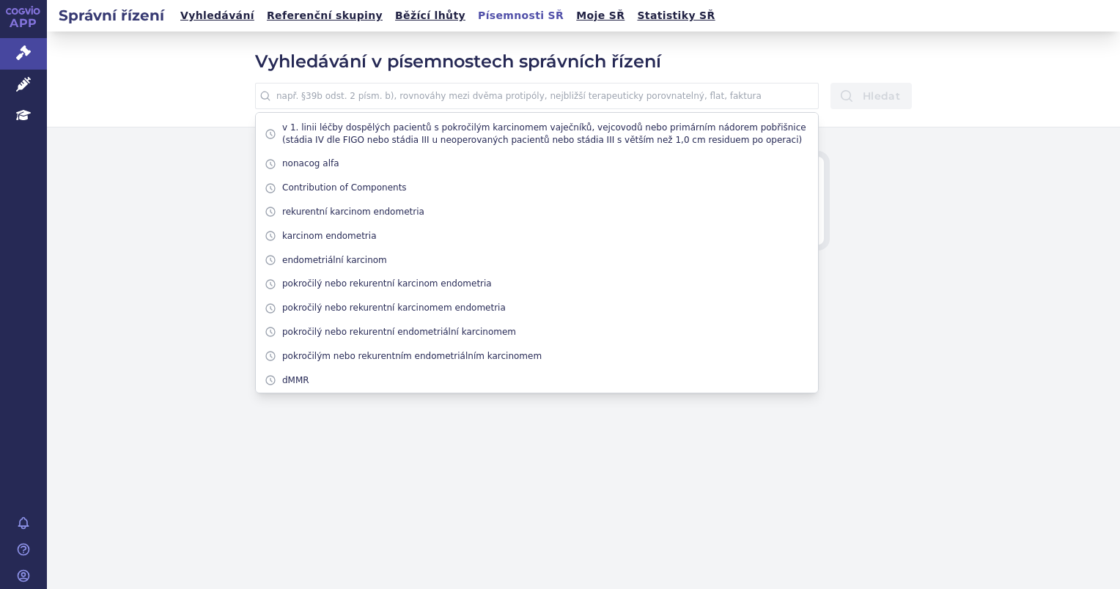
click at [507, 97] on input "text" at bounding box center [537, 96] width 564 height 26
paste input "v dávce 7,5 mg/kg každé 3 týdny v kombinaci s karboplatinou"
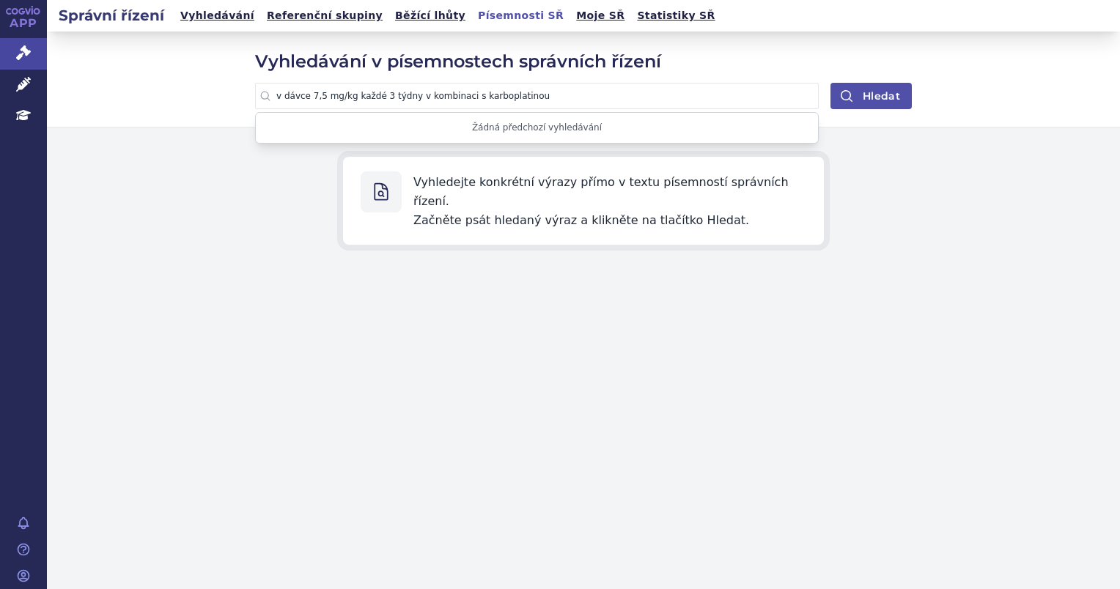
type input "v dávce 7,5 mg/kg každé 3 týdny v kombinaci s karboplatinou"
click at [860, 101] on button "Hledat" at bounding box center [870, 96] width 81 height 26
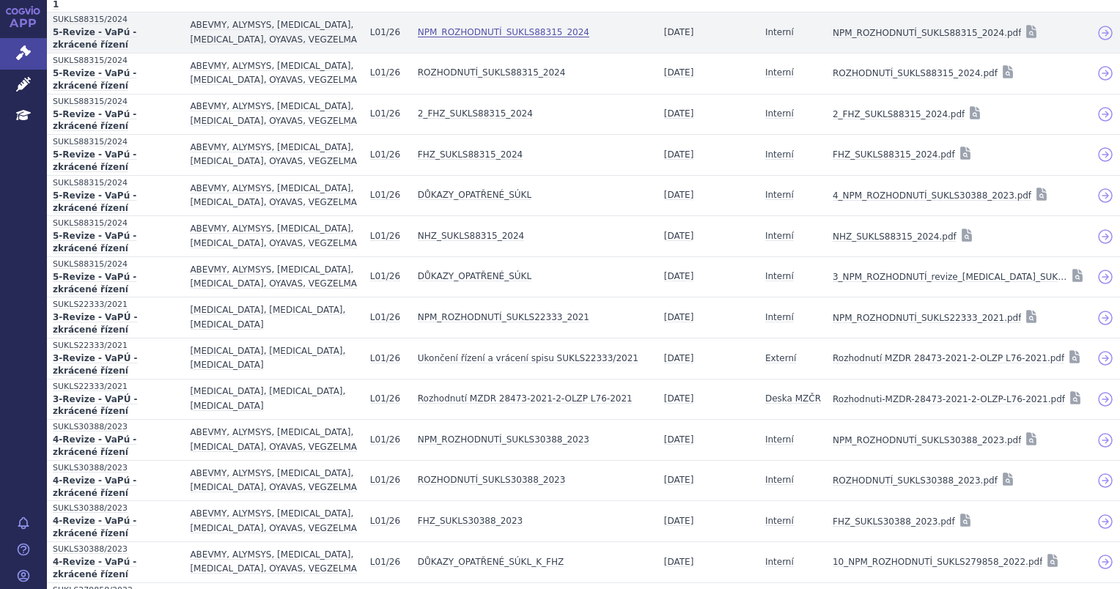
scroll to position [440, 0]
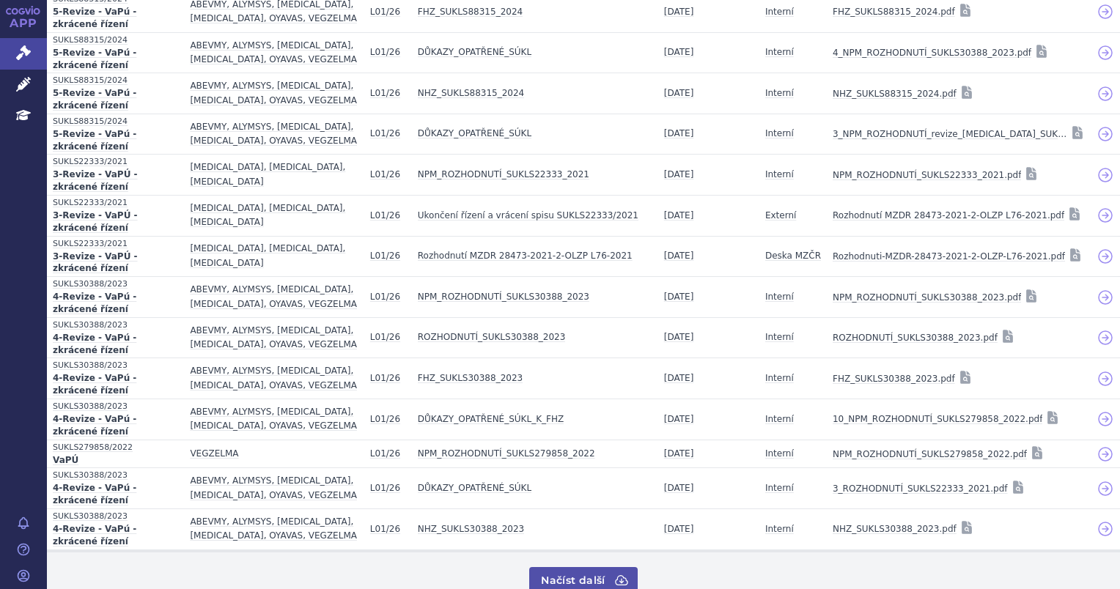
click at [554, 567] on button "Načíst další" at bounding box center [583, 580] width 108 height 26
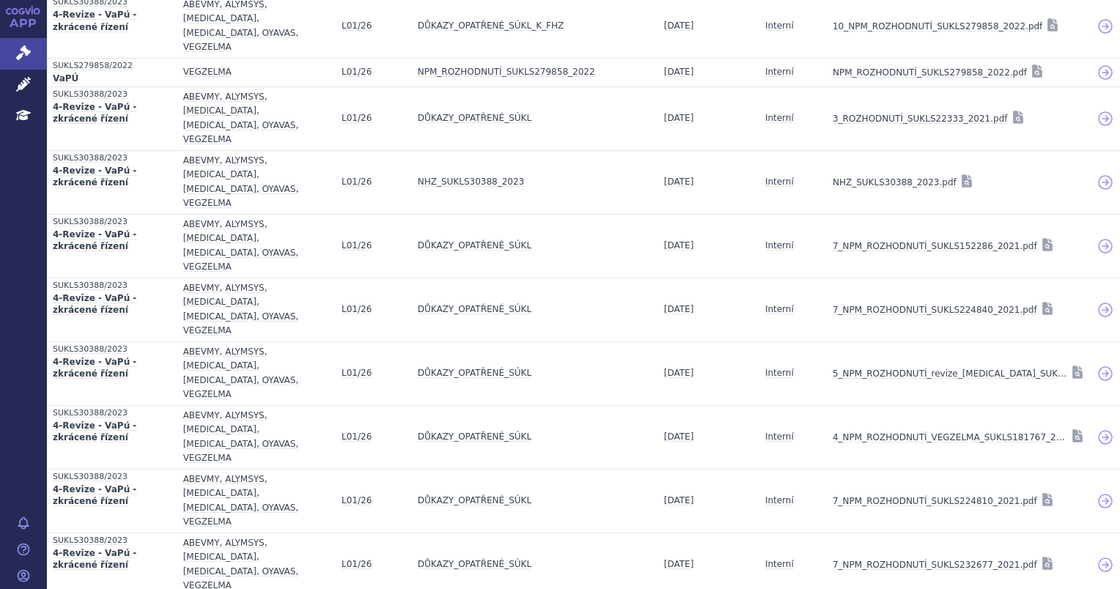
scroll to position [1149, 0]
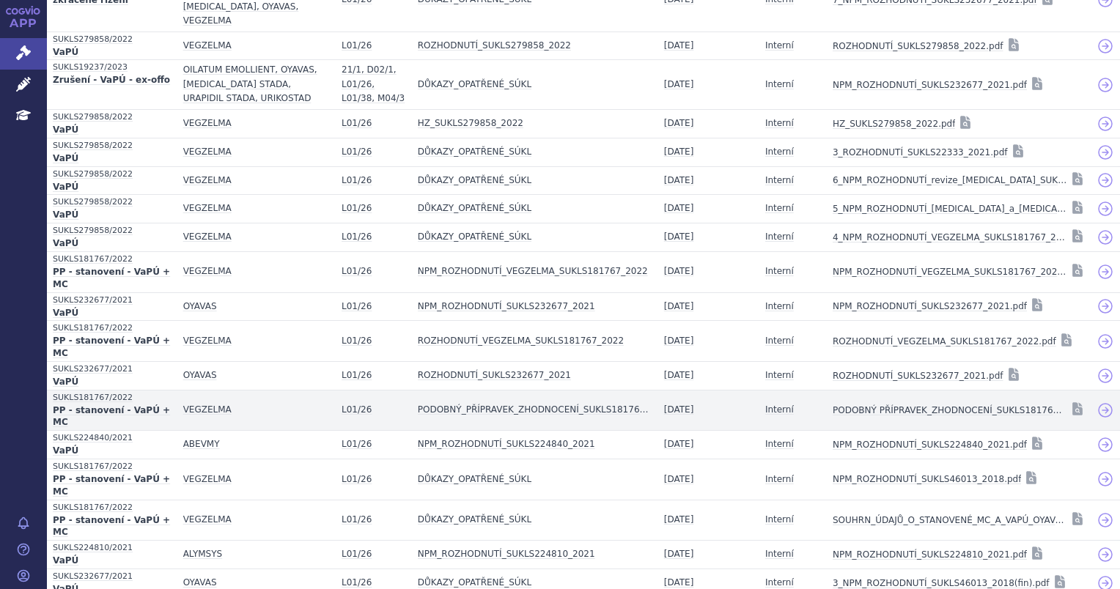
scroll to position [1727, 0]
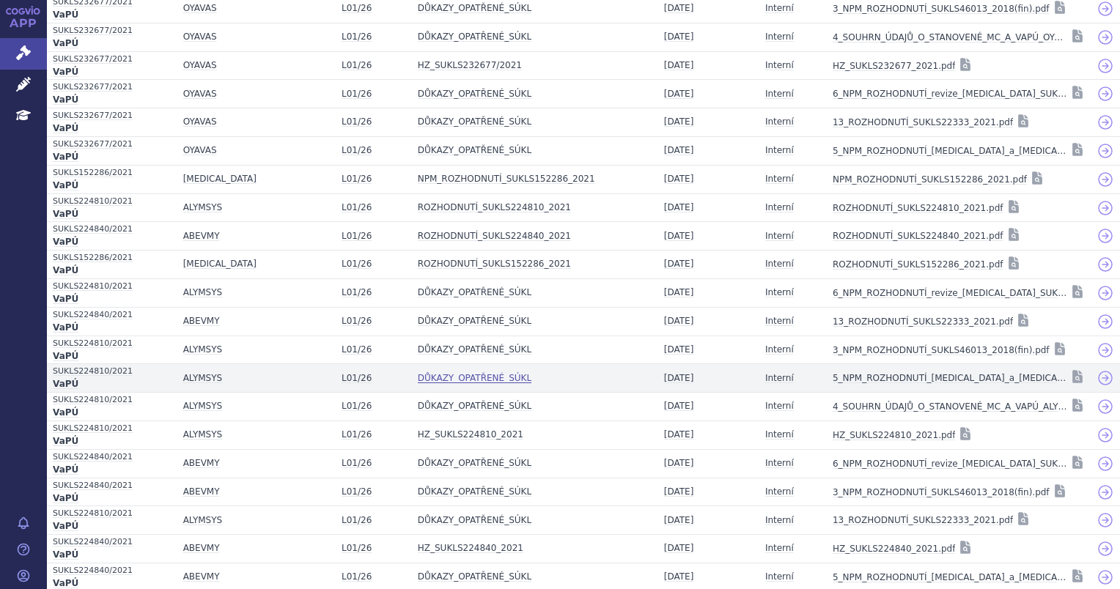
scroll to position [2307, 0]
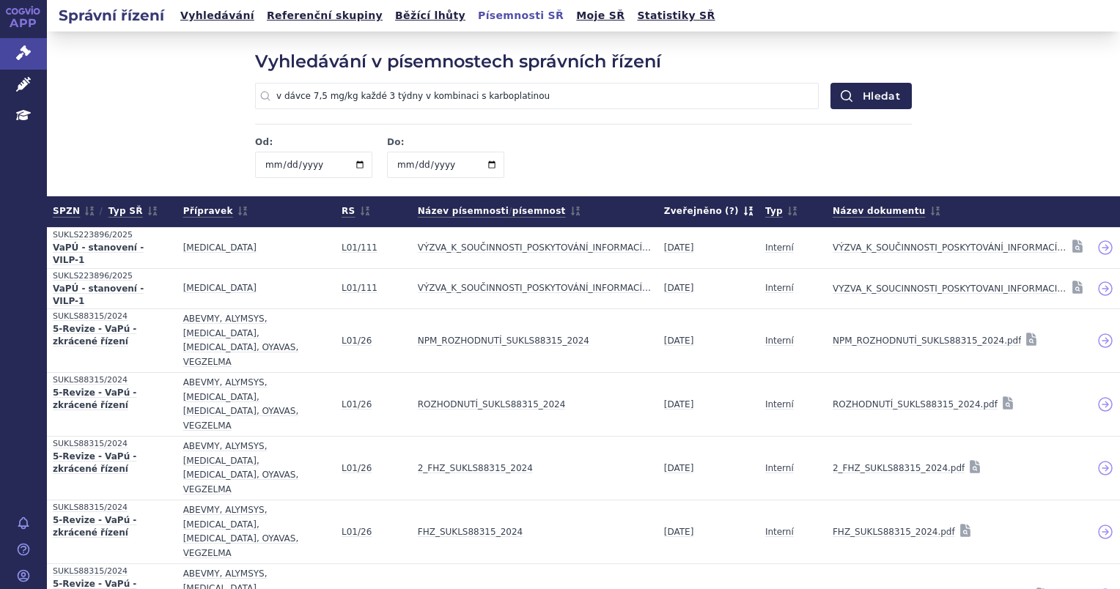
click at [402, 165] on input "date" at bounding box center [445, 165] width 117 height 26
click at [456, 164] on input "date" at bounding box center [445, 165] width 117 height 26
click at [439, 167] on input "date" at bounding box center [445, 165] width 117 height 26
click at [841, 89] on icon "submit" at bounding box center [846, 96] width 15 height 15
click at [307, 163] on input "date" at bounding box center [313, 165] width 117 height 26
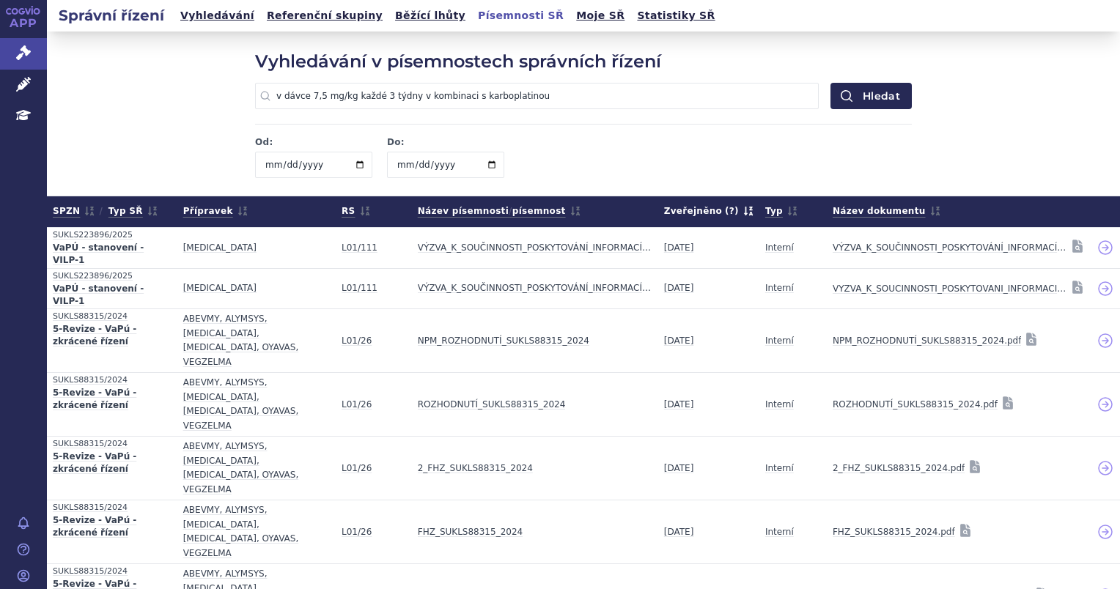
click at [406, 167] on input "date" at bounding box center [445, 165] width 117 height 26
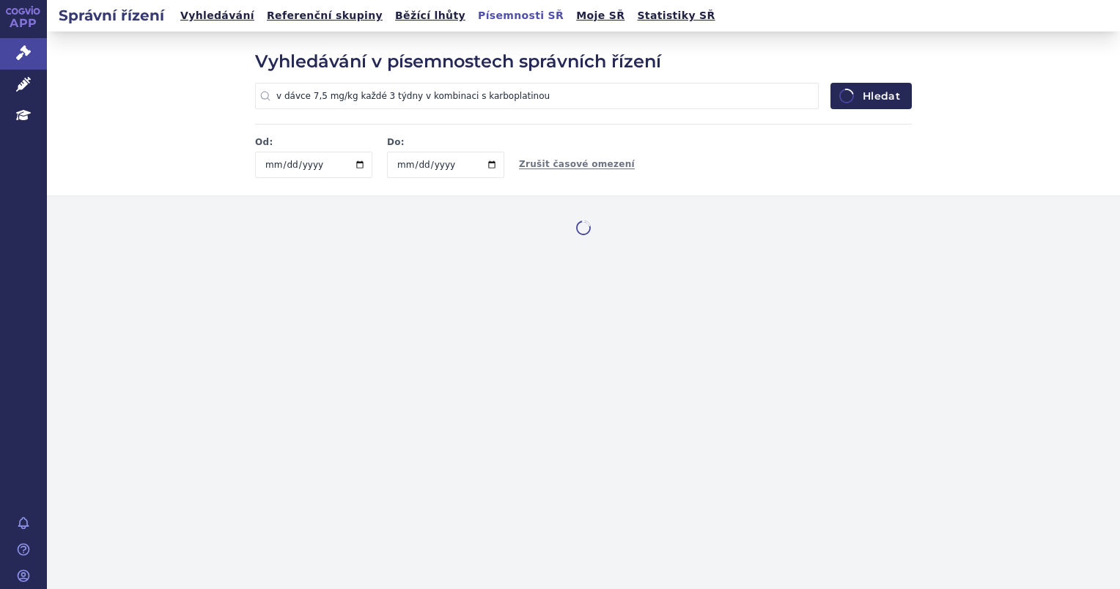
type input "2016-12-31"
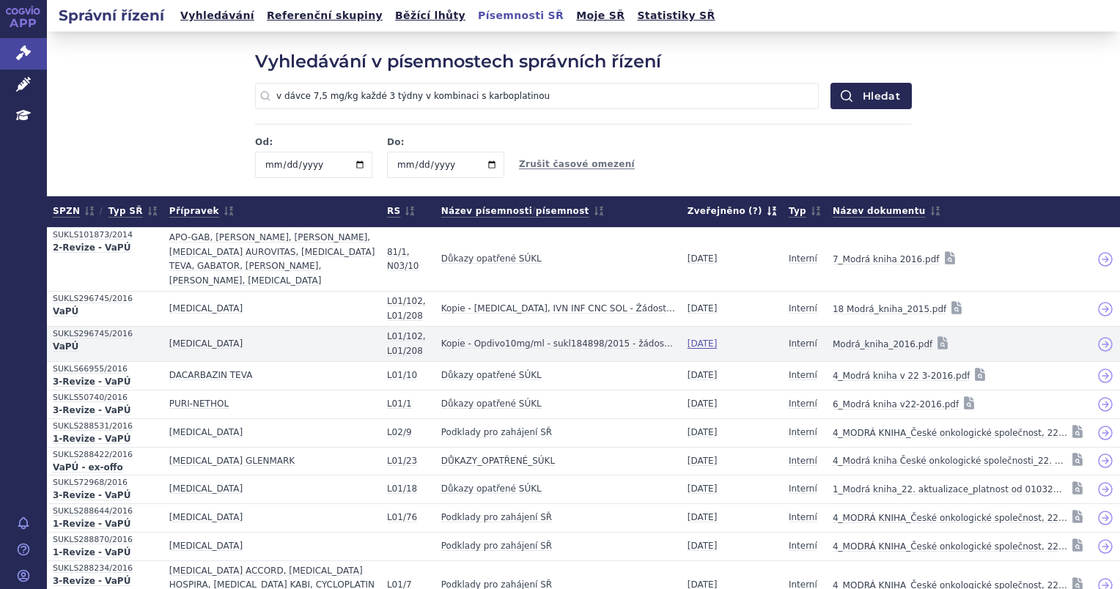
scroll to position [383, 0]
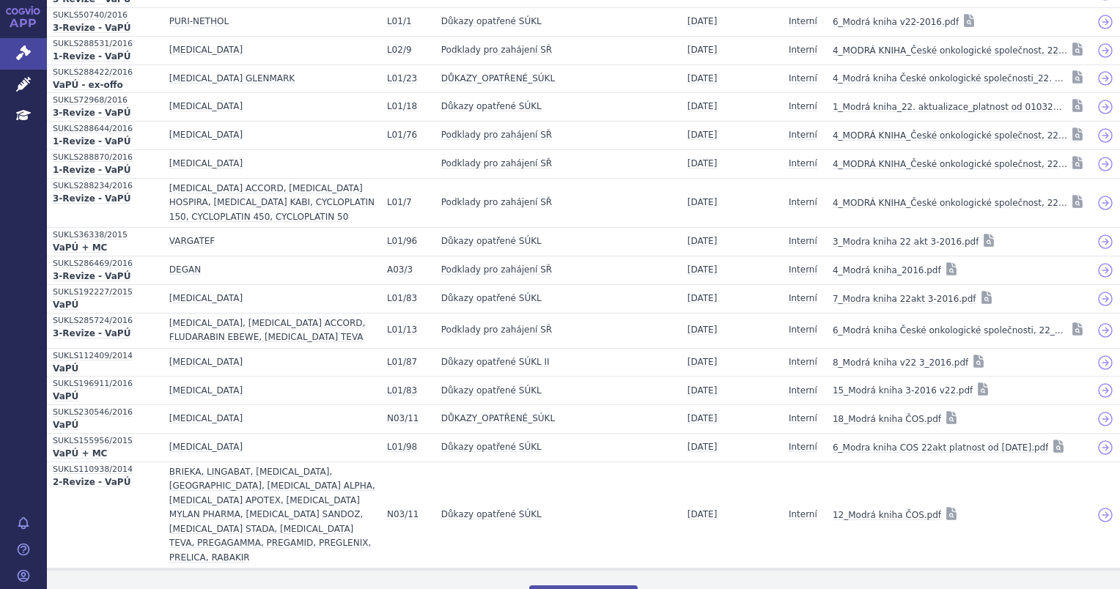
click at [594, 586] on button "Načíst další" at bounding box center [583, 599] width 108 height 26
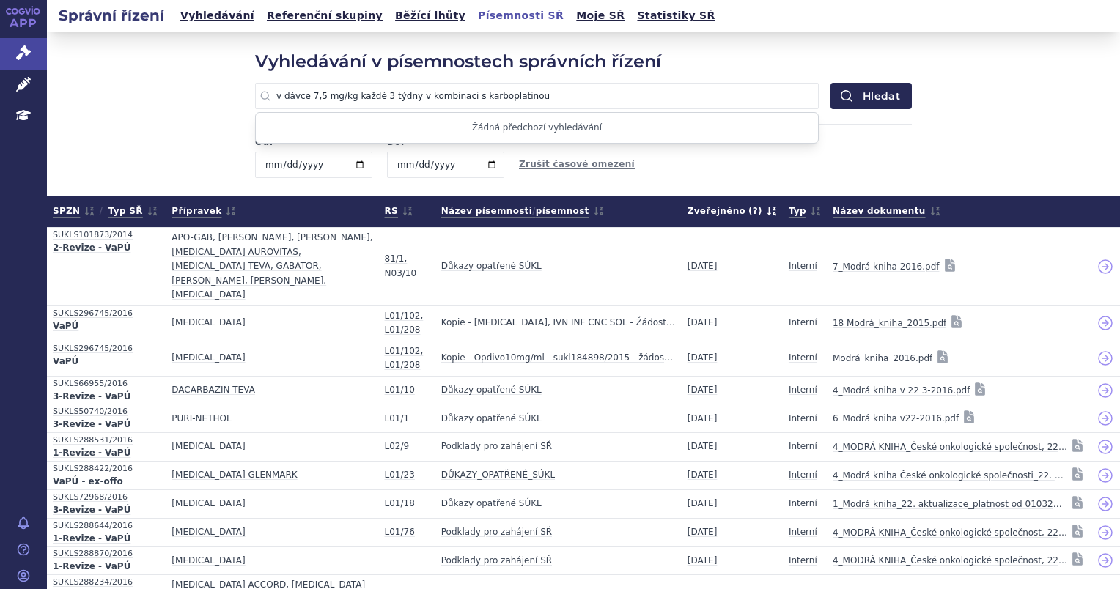
click at [660, 99] on input "v dávce 7,5 mg/kg každé 3 týdny v kombinaci s karboplatinou" at bounding box center [537, 96] width 564 height 26
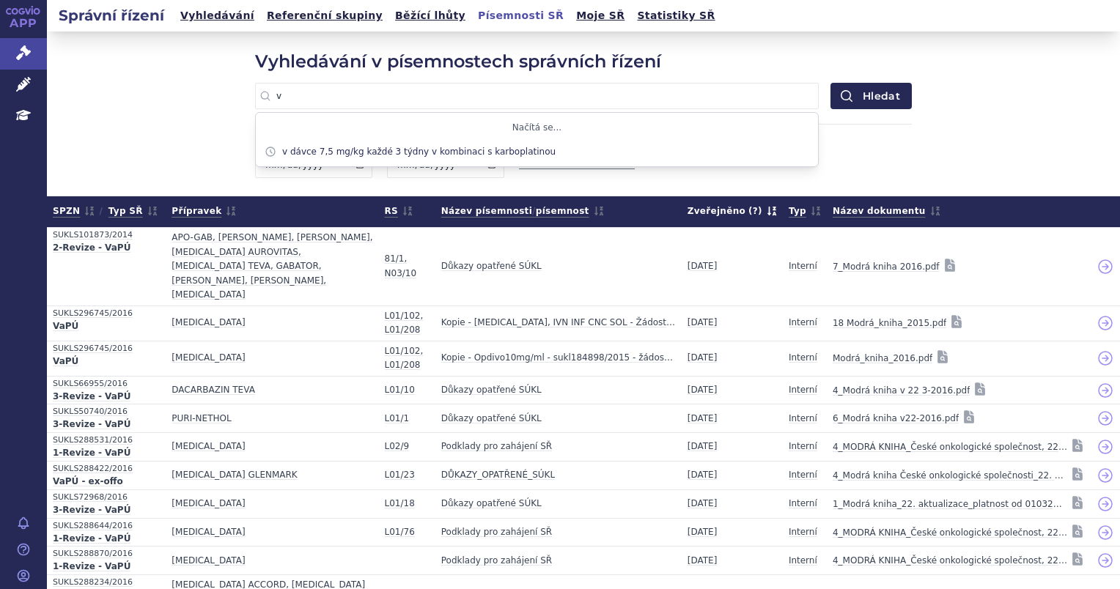
type input "v"
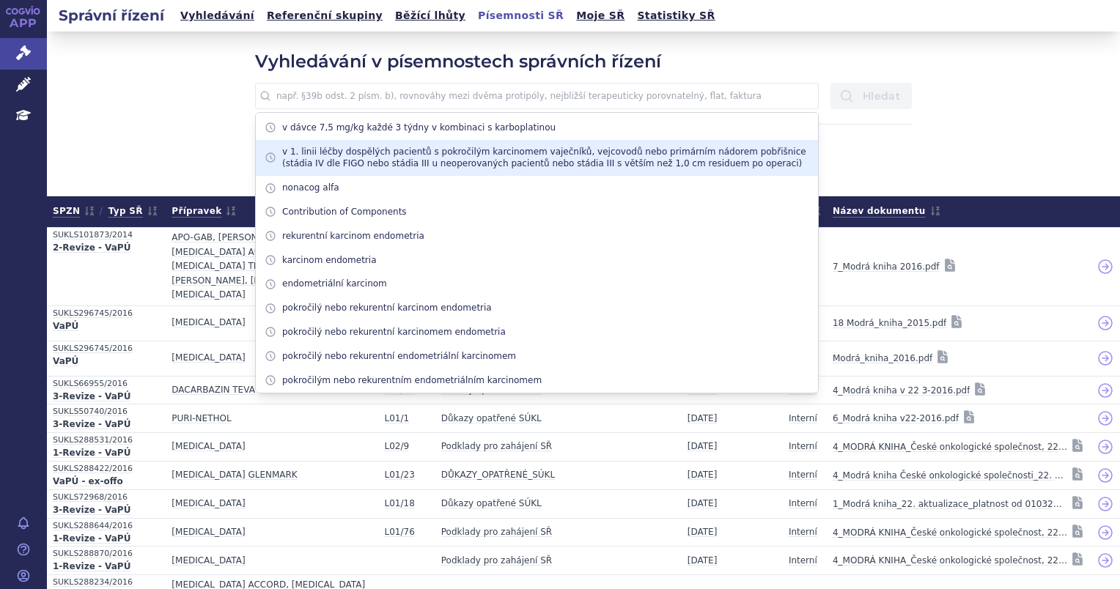
click at [569, 168] on li "v 1. linii léčby dospělých pacientů s pokročilým karcinomem vaječníků, vejcovod…" at bounding box center [537, 158] width 562 height 37
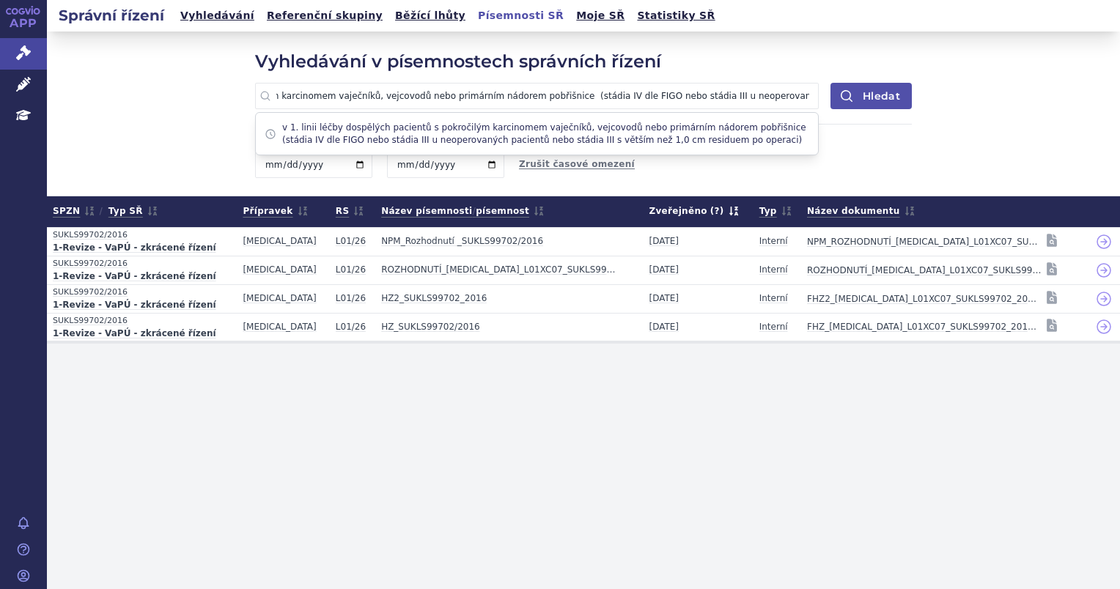
scroll to position [0, 385]
drag, startPoint x: 555, startPoint y: 95, endPoint x: 871, endPoint y: 97, distance: 315.1
click at [871, 97] on div "v 1. linii léčby dospělých pacientů s pokročilým karcinomem vaječníků, vejcovod…" at bounding box center [583, 96] width 657 height 26
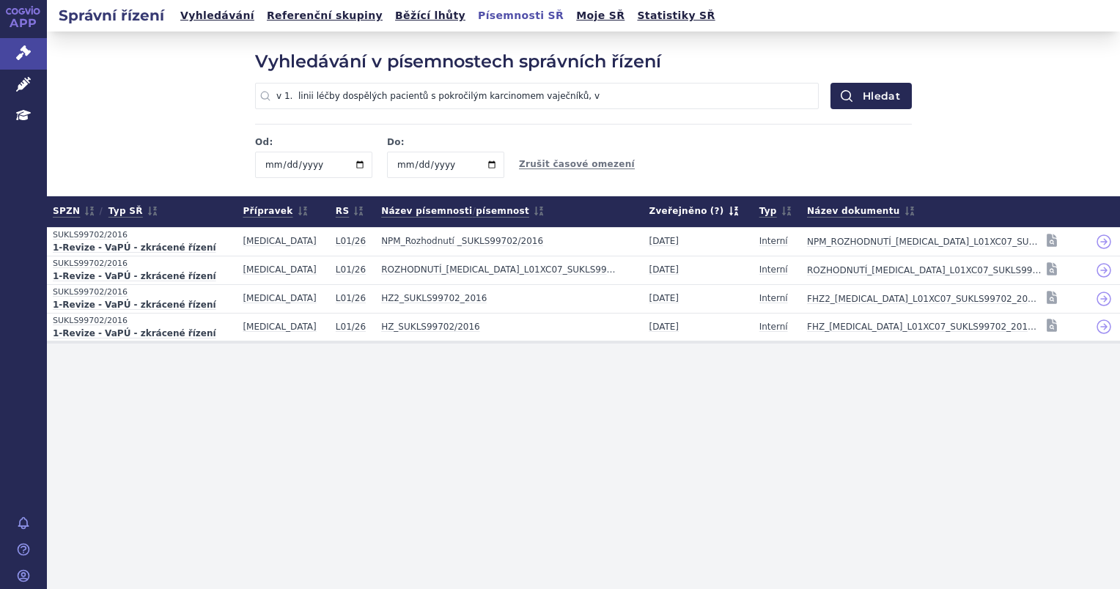
scroll to position [0, 0]
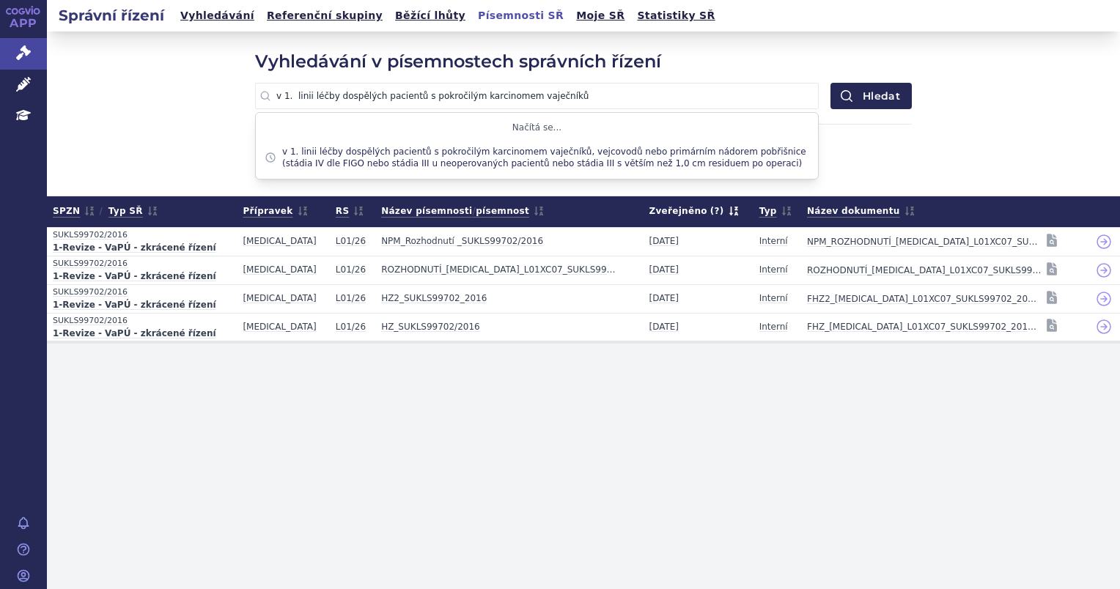
type input "v 1. linii léčby dospělých pacientů s pokročilým karcinomem vaječníků"
click at [830, 83] on button "Hledat" at bounding box center [870, 96] width 81 height 26
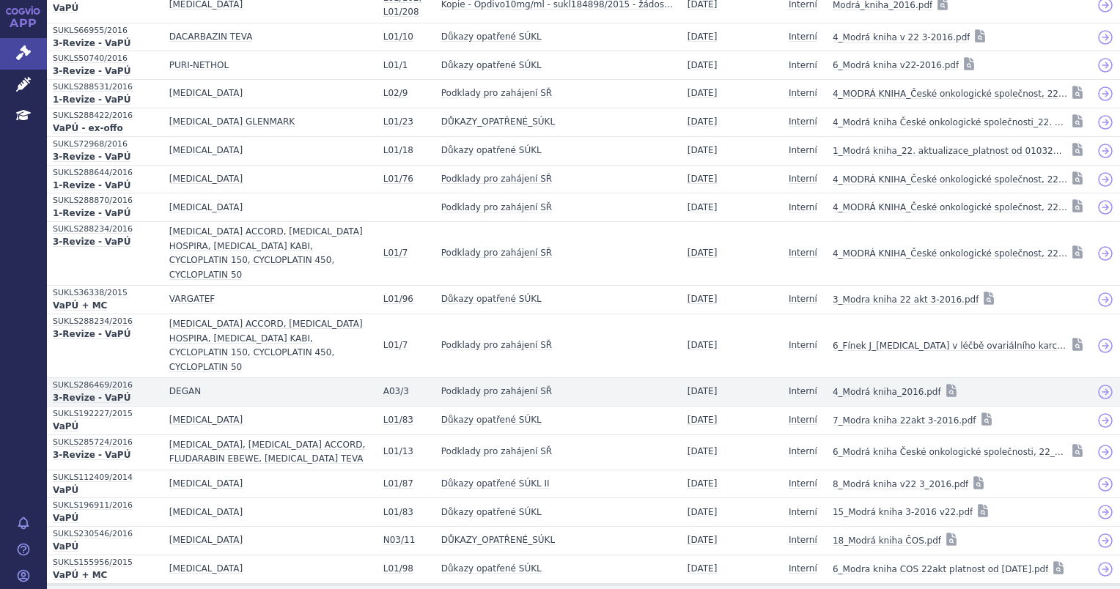
scroll to position [354, 0]
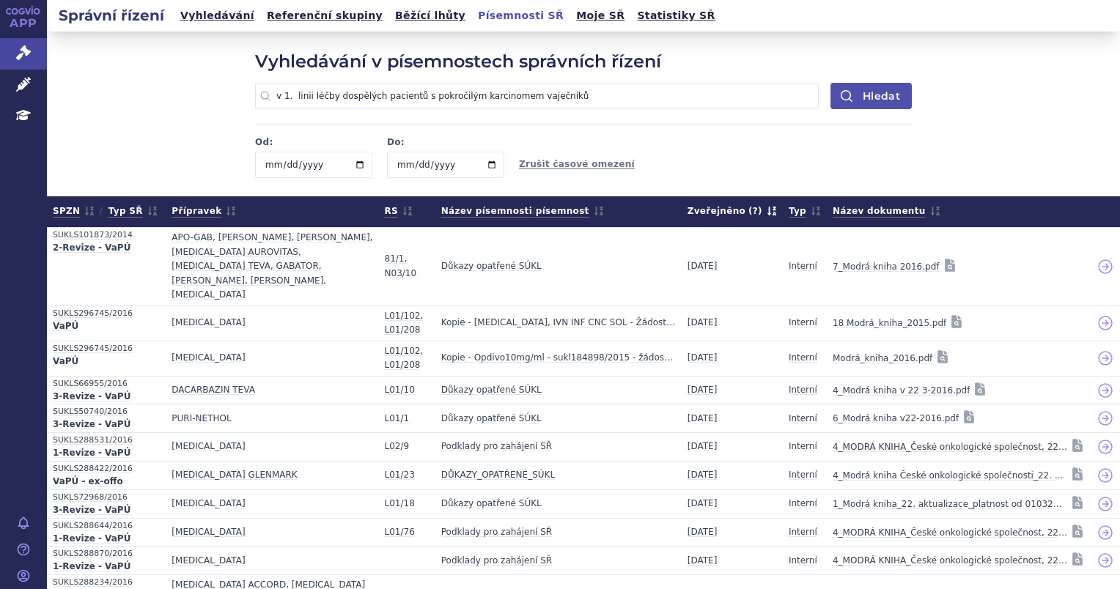
click at [833, 93] on button "Hledat" at bounding box center [870, 96] width 81 height 26
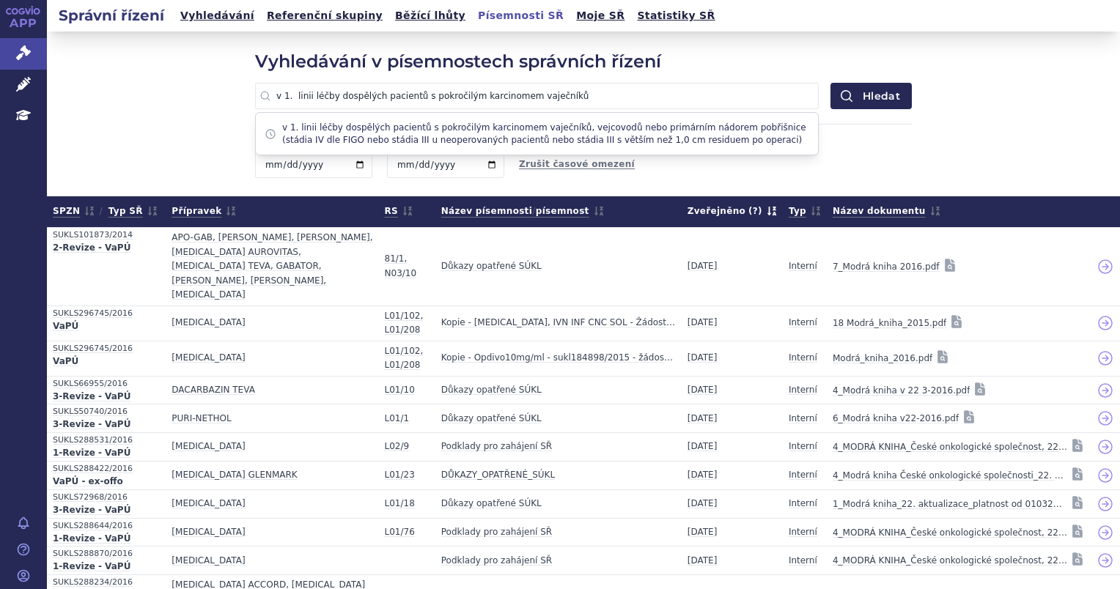
click at [706, 103] on input "v 1. linii léčby dospělých pacientů s pokročilým karcinomem vaječníků" at bounding box center [537, 96] width 564 height 26
click at [185, 152] on div "Vyhledávání v písemnostech správních řízení v 1. linii léčby dospělých pacientů…" at bounding box center [583, 114] width 1073 height 164
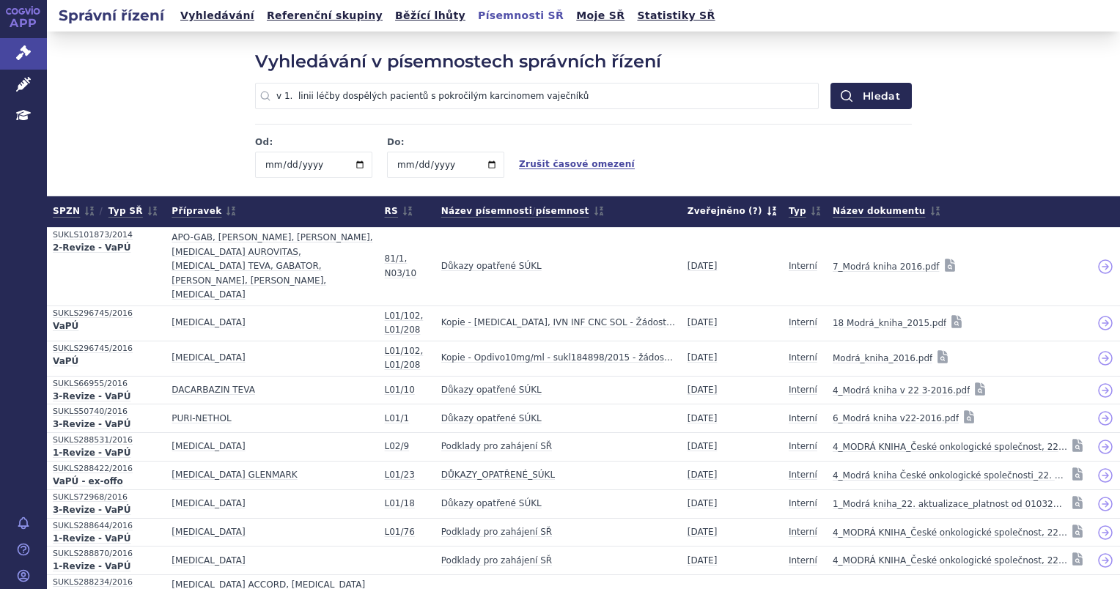
click at [553, 167] on button "Zrušit časové omezení" at bounding box center [577, 164] width 116 height 12
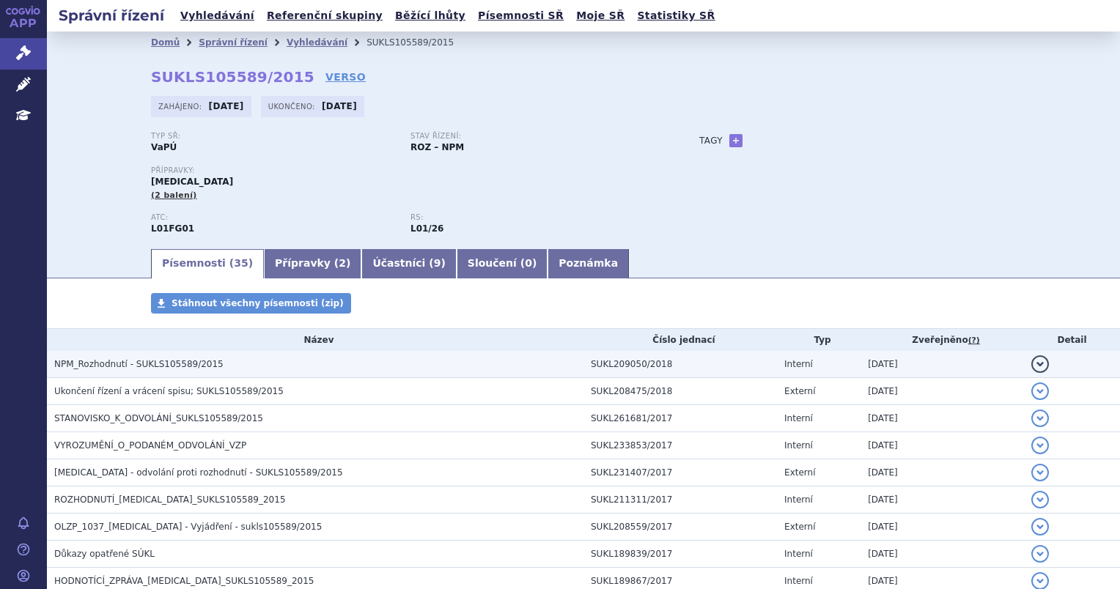
scroll to position [73, 0]
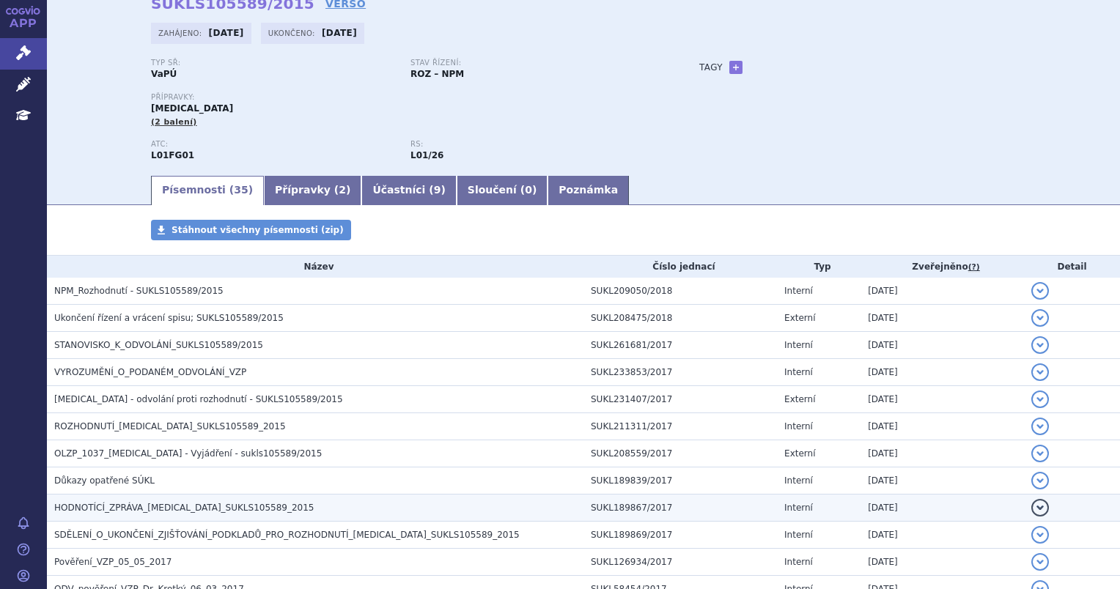
click at [179, 506] on span "HODNOTÍCÍ_ZPRÁVA_AVASTIN_SUKLS105589_2015" at bounding box center [184, 508] width 260 height 10
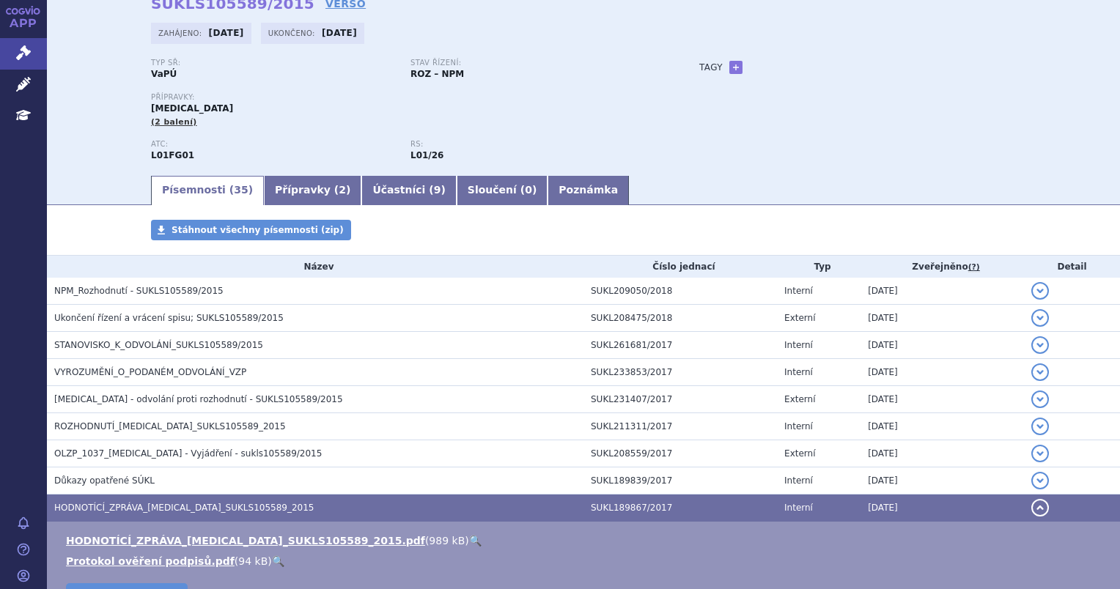
scroll to position [220, 0]
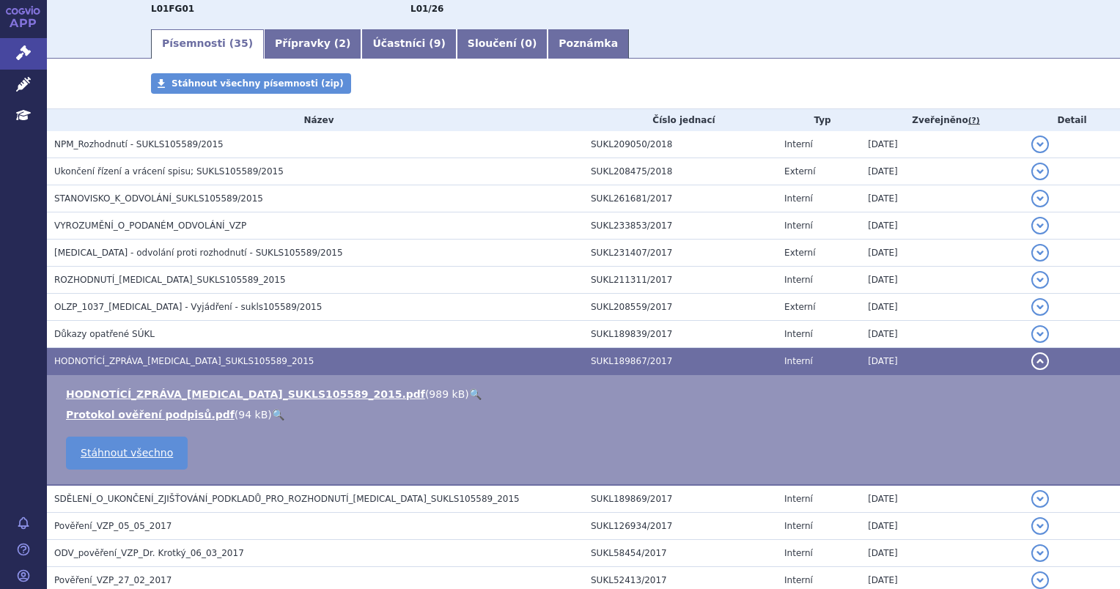
click at [469, 398] on link "🔍" at bounding box center [475, 394] width 12 height 12
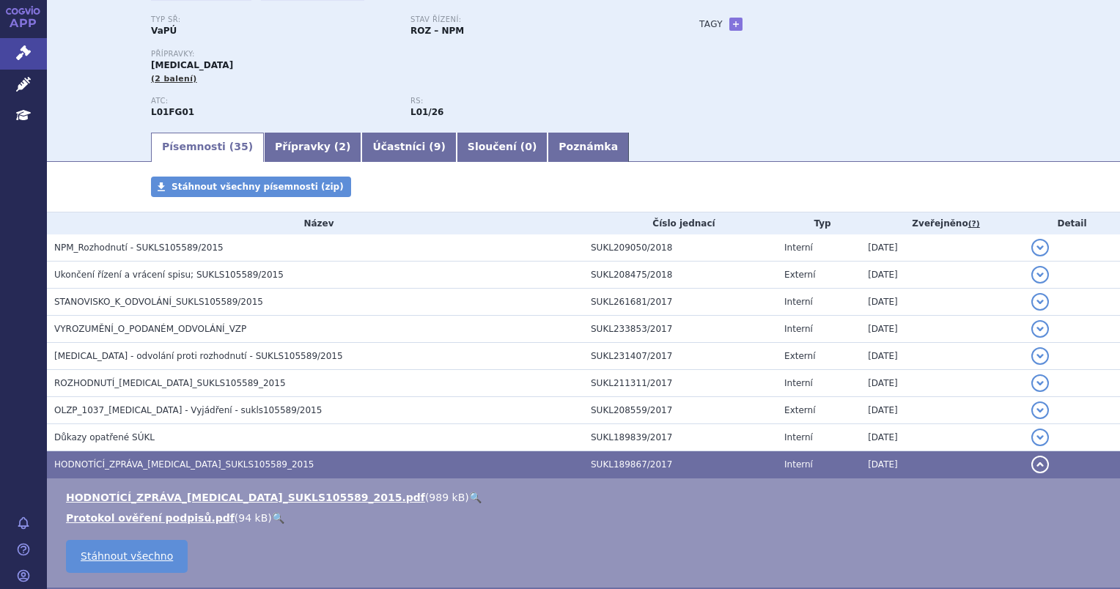
scroll to position [0, 0]
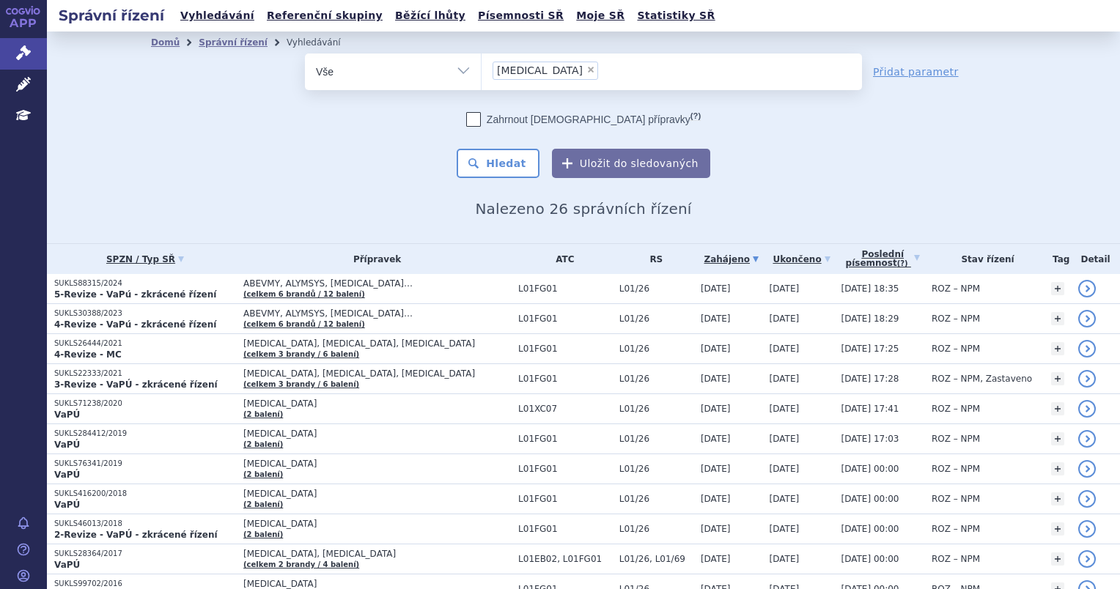
scroll to position [440, 0]
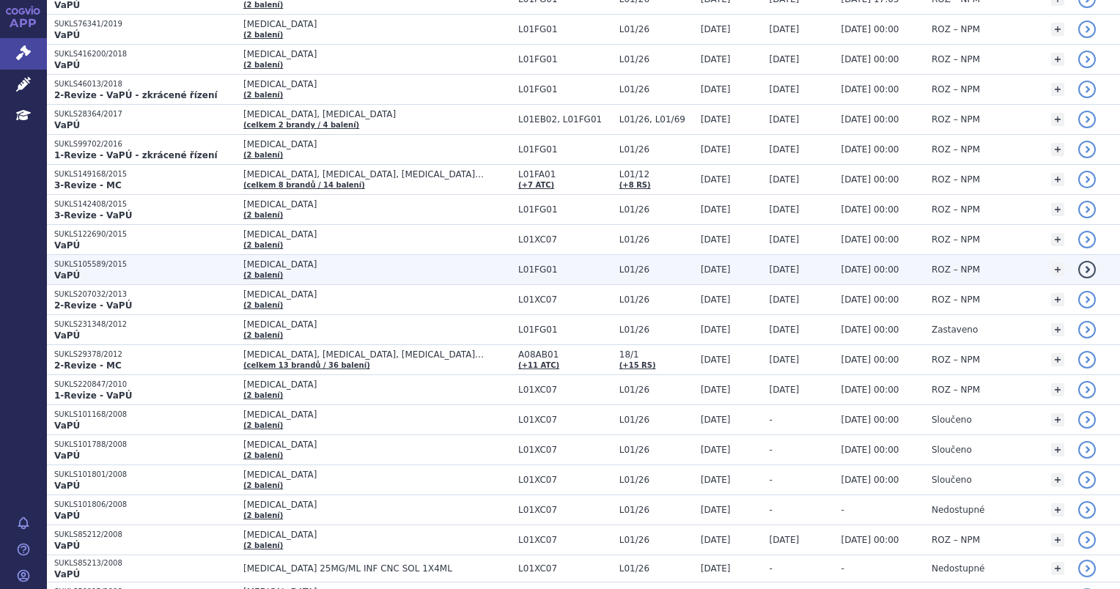
click at [143, 266] on p "SUKLS105589/2015" at bounding box center [145, 264] width 182 height 10
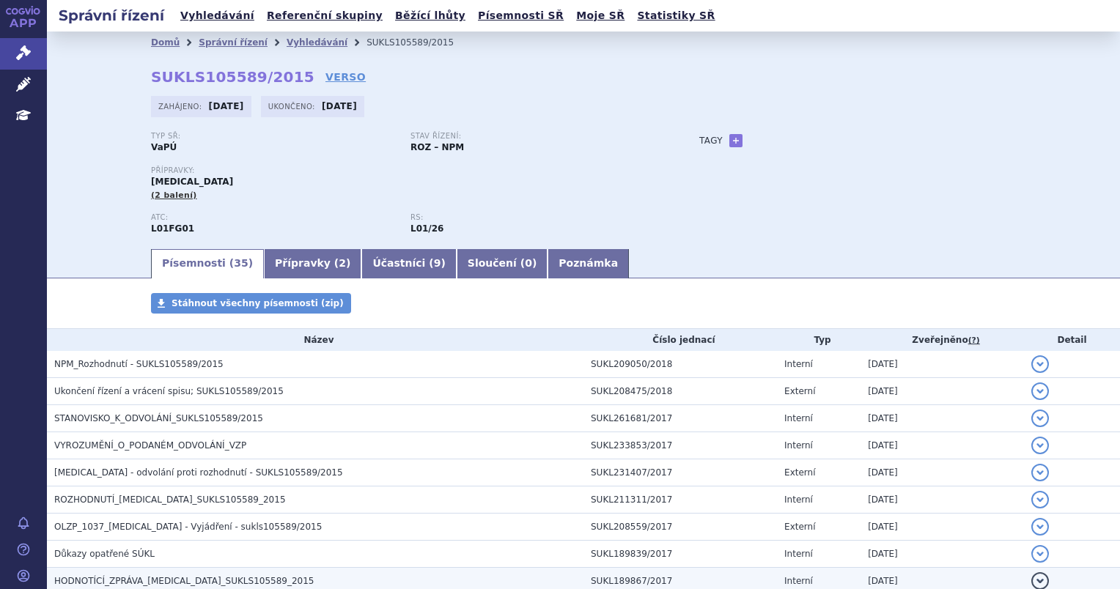
click at [278, 586] on h3 "HODNOTÍCÍ_ZPRÁVA_[MEDICAL_DATA]_SUKLS105589_2015" at bounding box center [318, 581] width 529 height 15
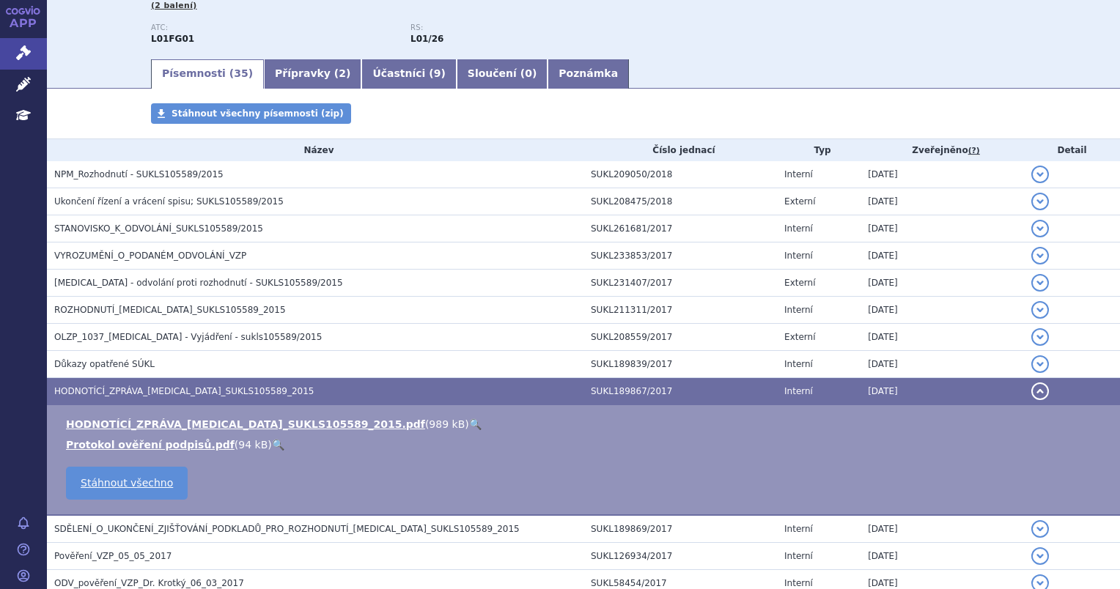
scroll to position [440, 0]
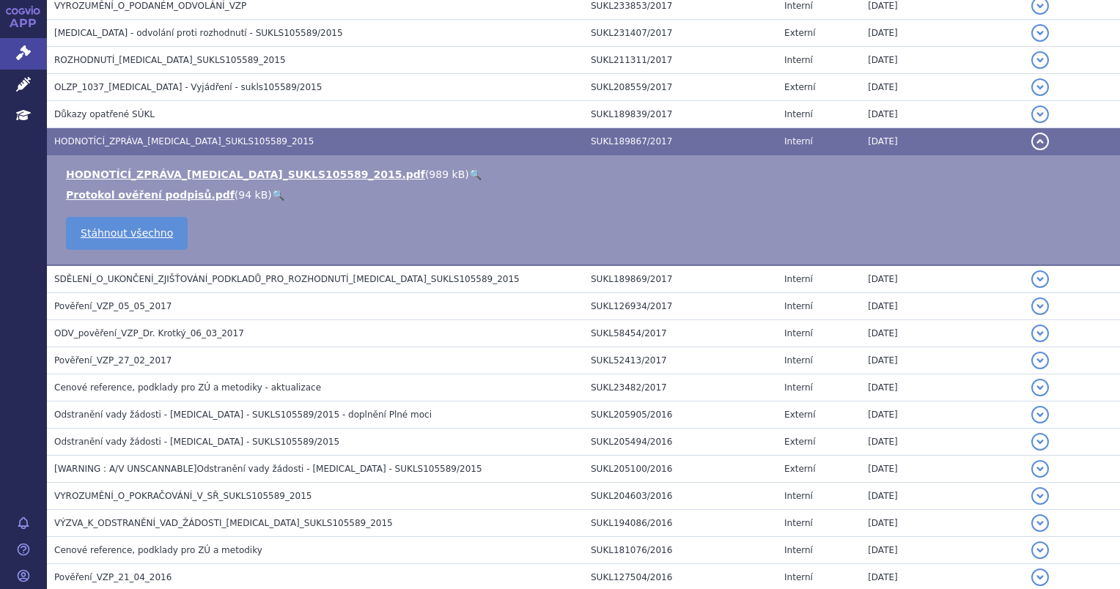
click at [469, 179] on link "🔍" at bounding box center [475, 175] width 12 height 12
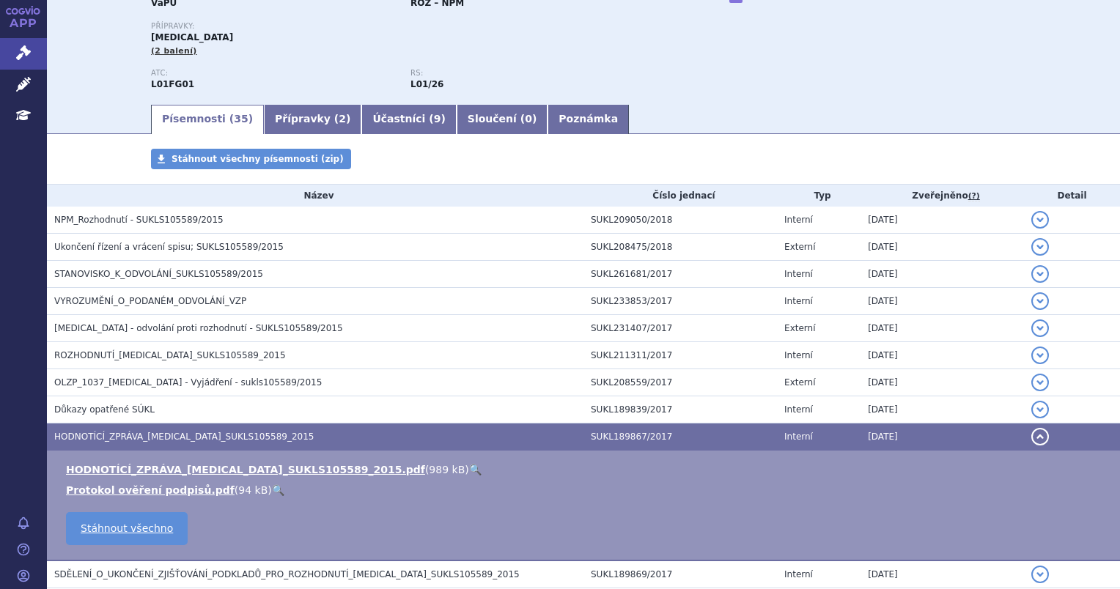
scroll to position [0, 0]
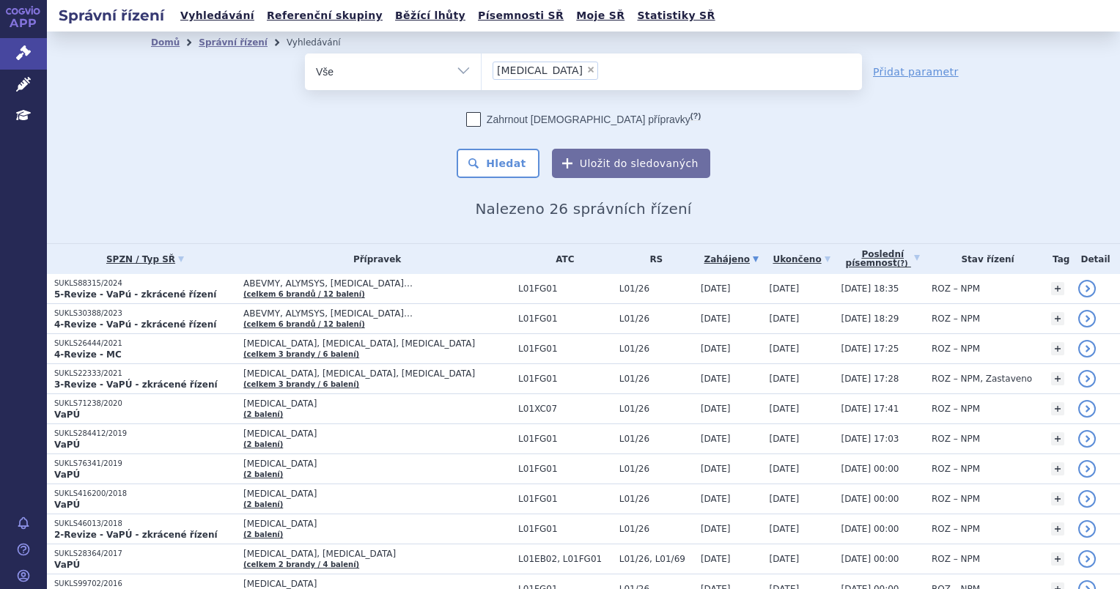
scroll to position [517, 0]
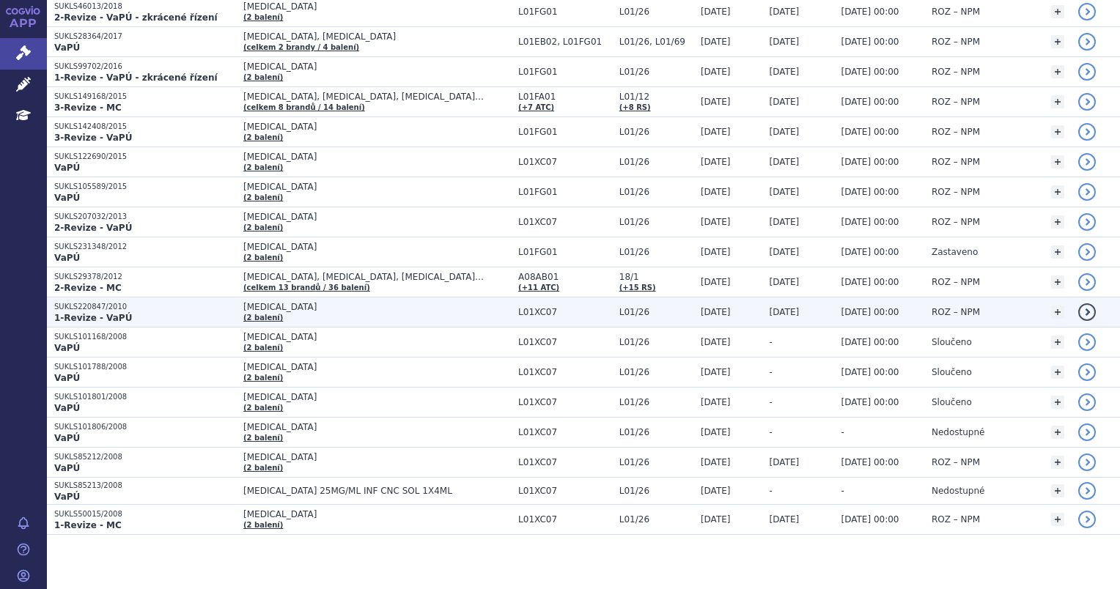
click at [149, 298] on td "SUKLS220847/2010 1-Revize - VaPÚ" at bounding box center [141, 313] width 189 height 30
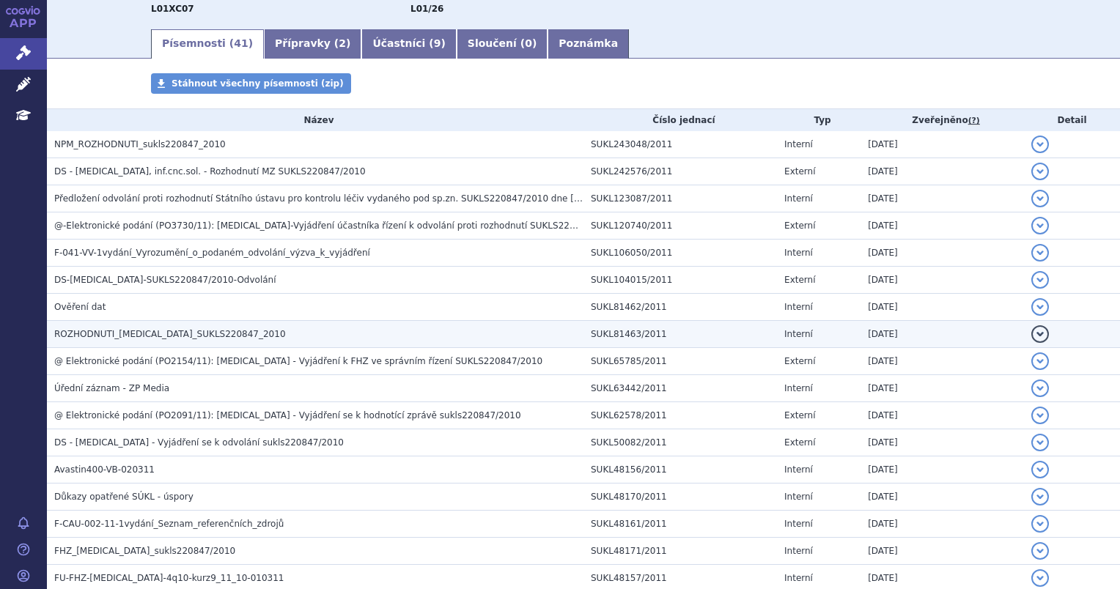
scroll to position [293, 0]
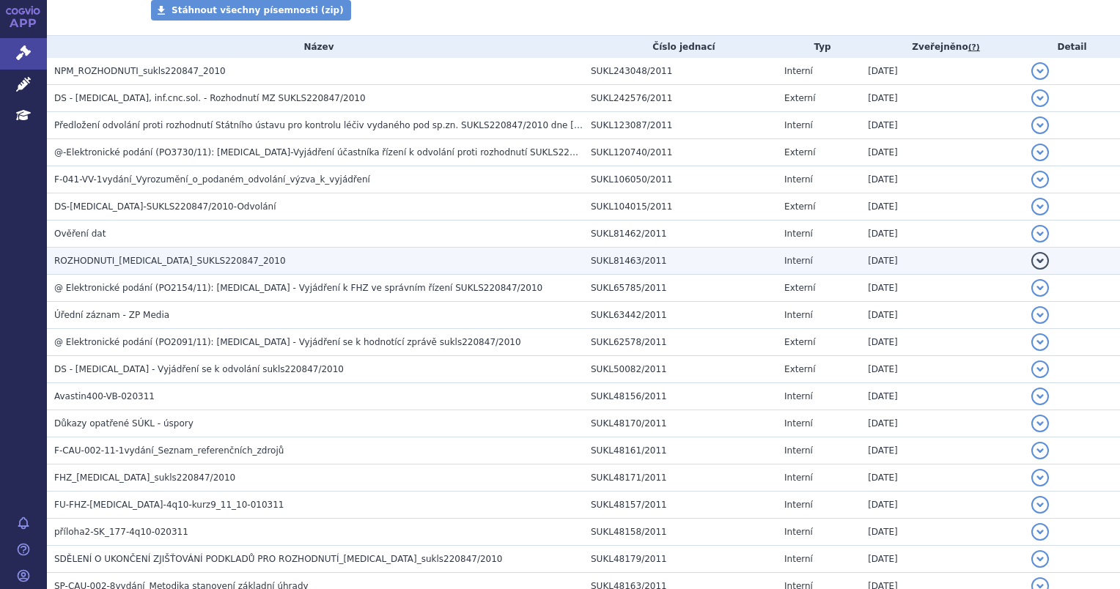
click at [155, 268] on h3 "ROZHODNUTI_[MEDICAL_DATA]_SUKLS220847_2010" at bounding box center [318, 261] width 529 height 15
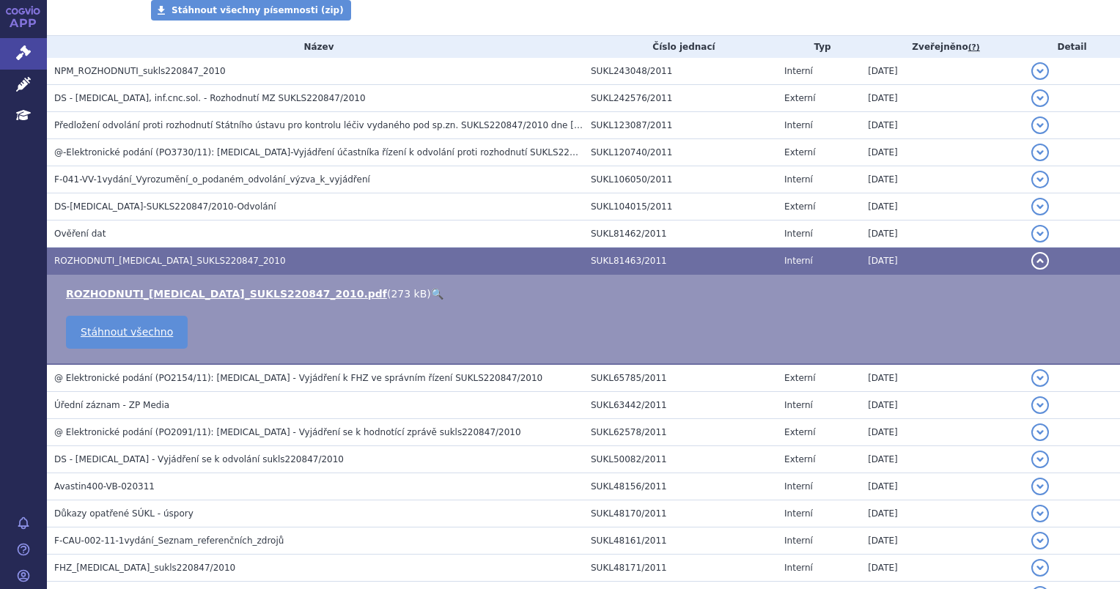
click at [431, 293] on link "🔍" at bounding box center [437, 294] width 12 height 12
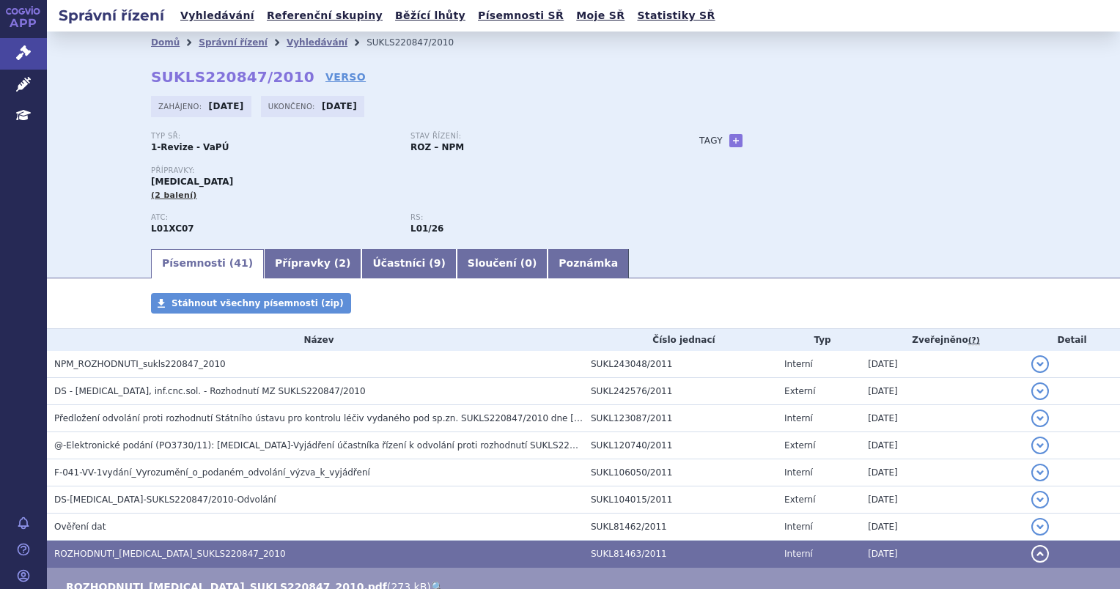
scroll to position [147, 0]
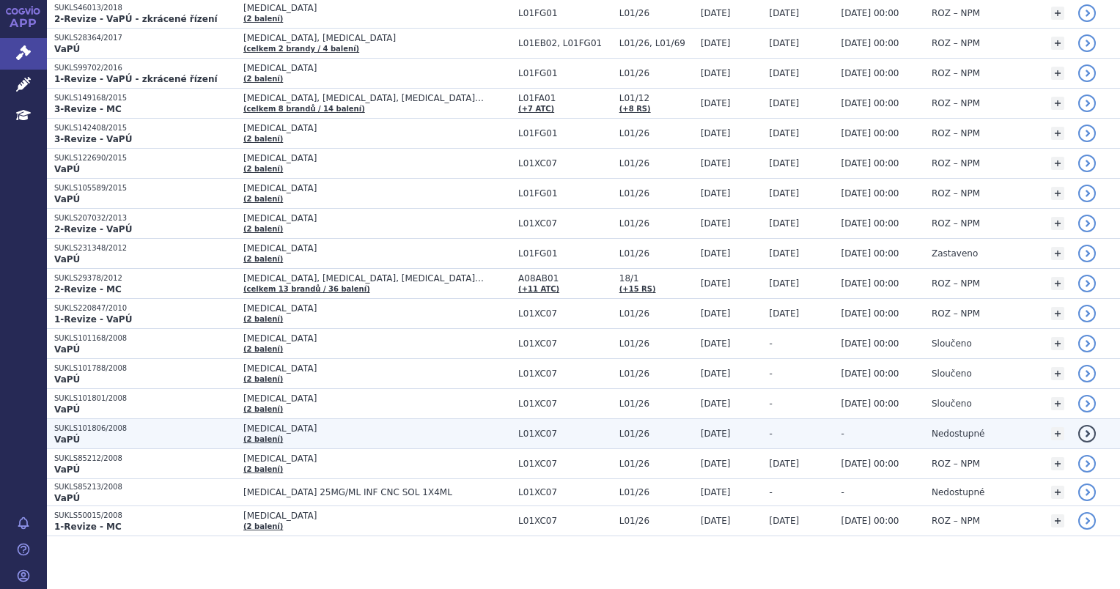
scroll to position [517, 0]
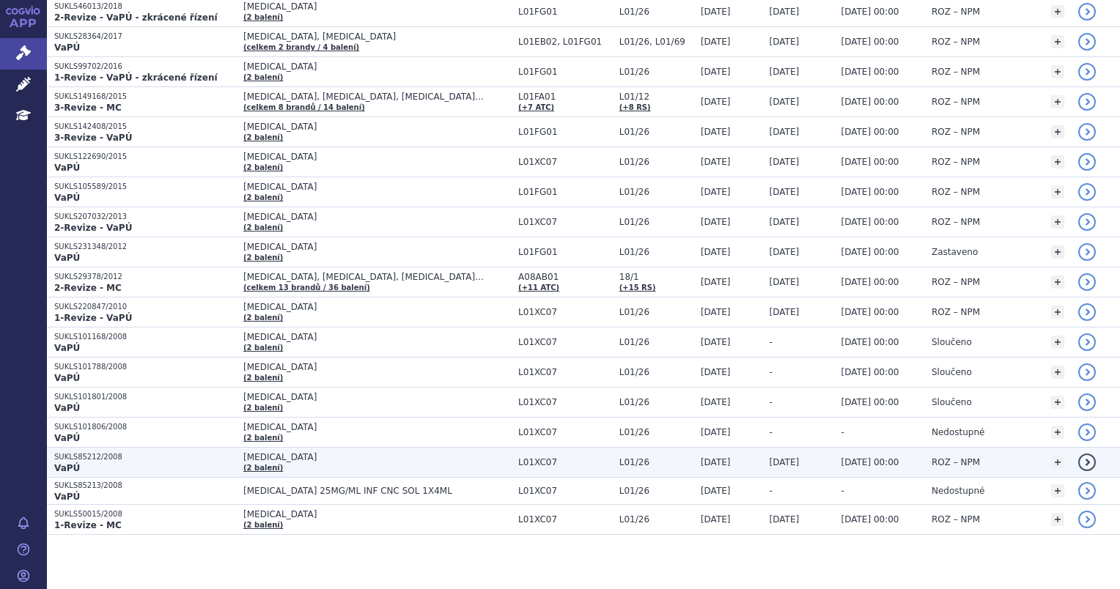
click at [176, 463] on p "VaPÚ" at bounding box center [145, 468] width 182 height 12
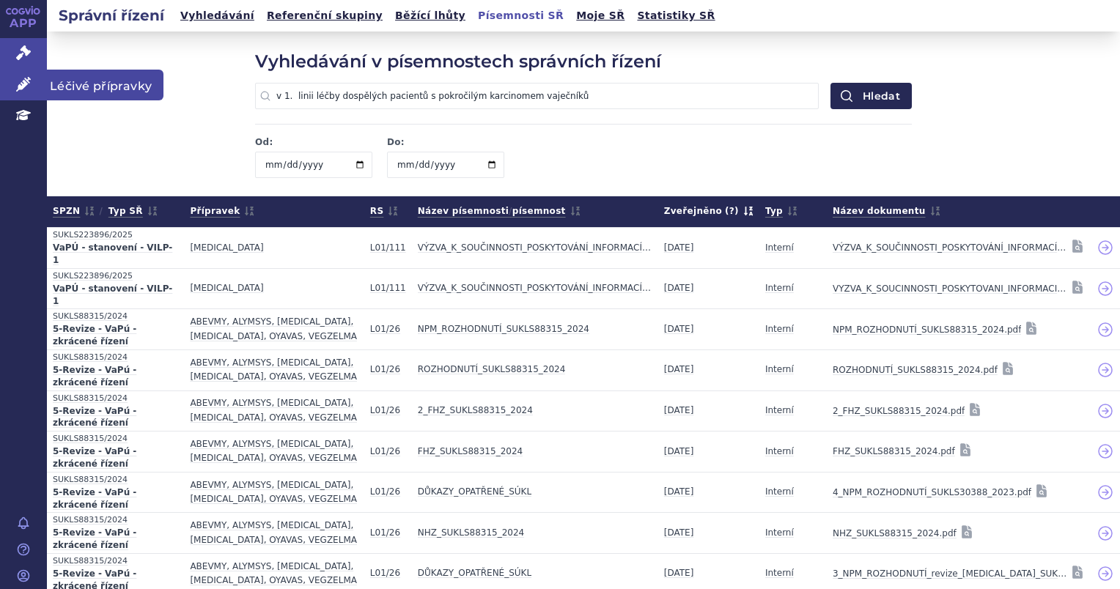
click at [29, 87] on icon at bounding box center [23, 84] width 15 height 15
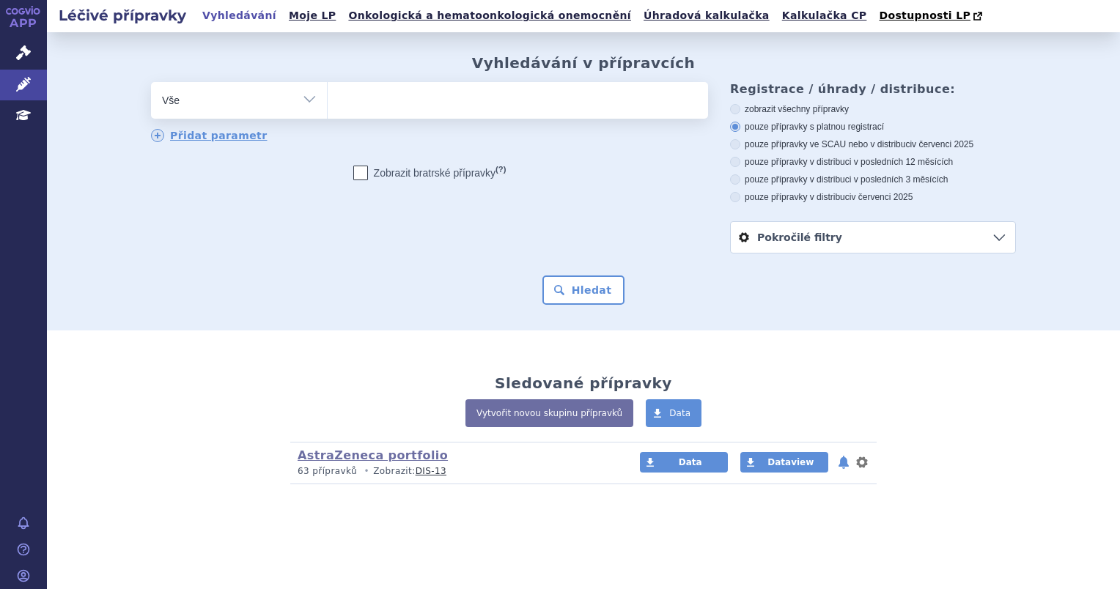
click at [443, 94] on ul at bounding box center [518, 97] width 380 height 31
click at [328, 94] on select at bounding box center [327, 99] width 1 height 37
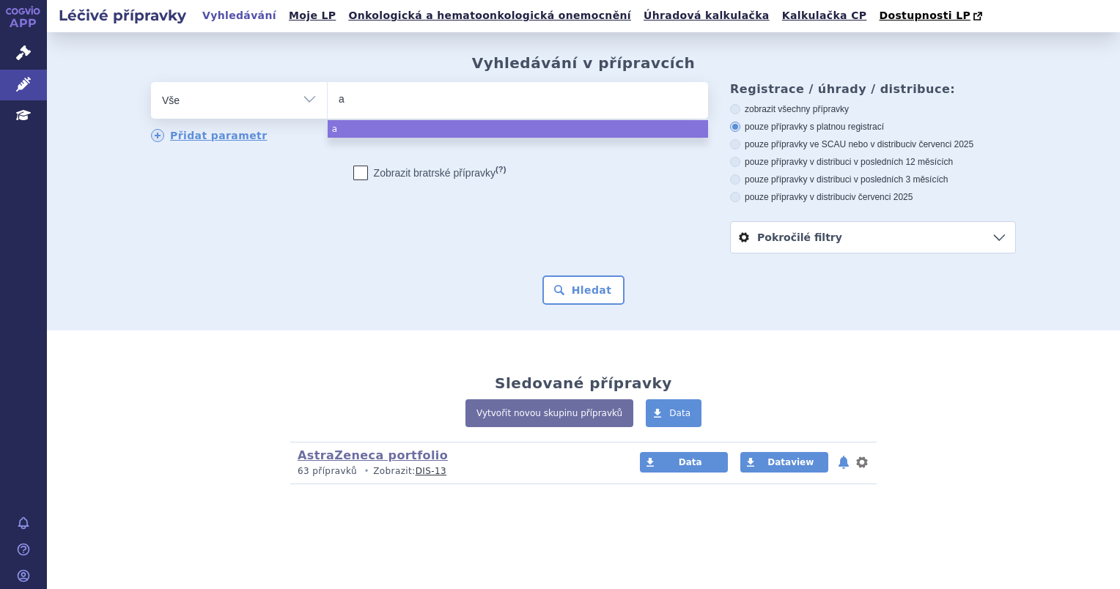
type input "av"
type input "ava"
type input "avas"
type input "avast"
type input "avasti"
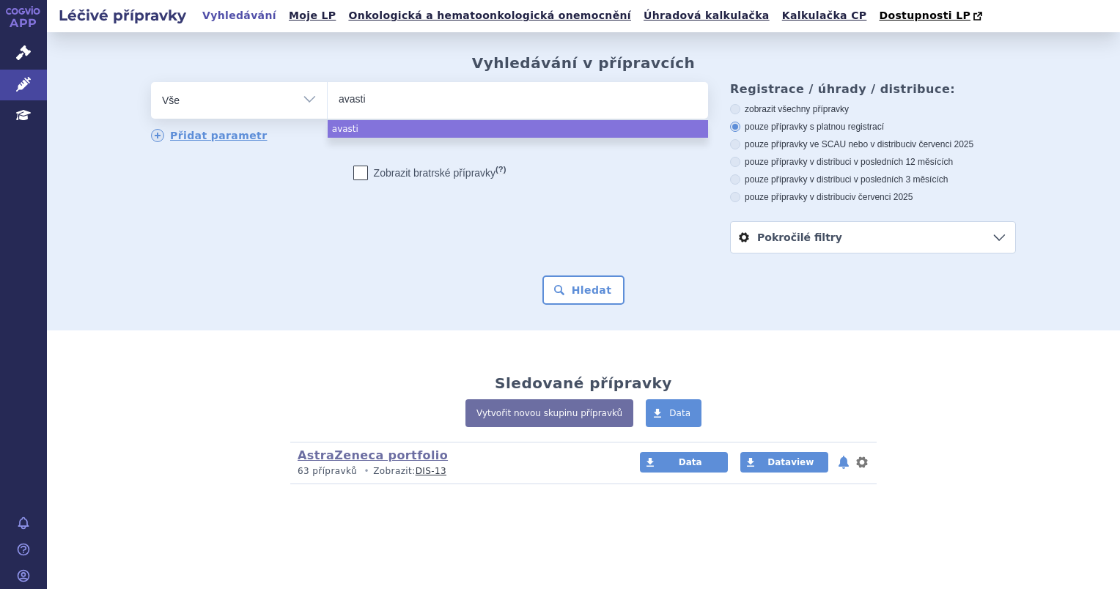
type input "[MEDICAL_DATA]"
select select "[MEDICAL_DATA]"
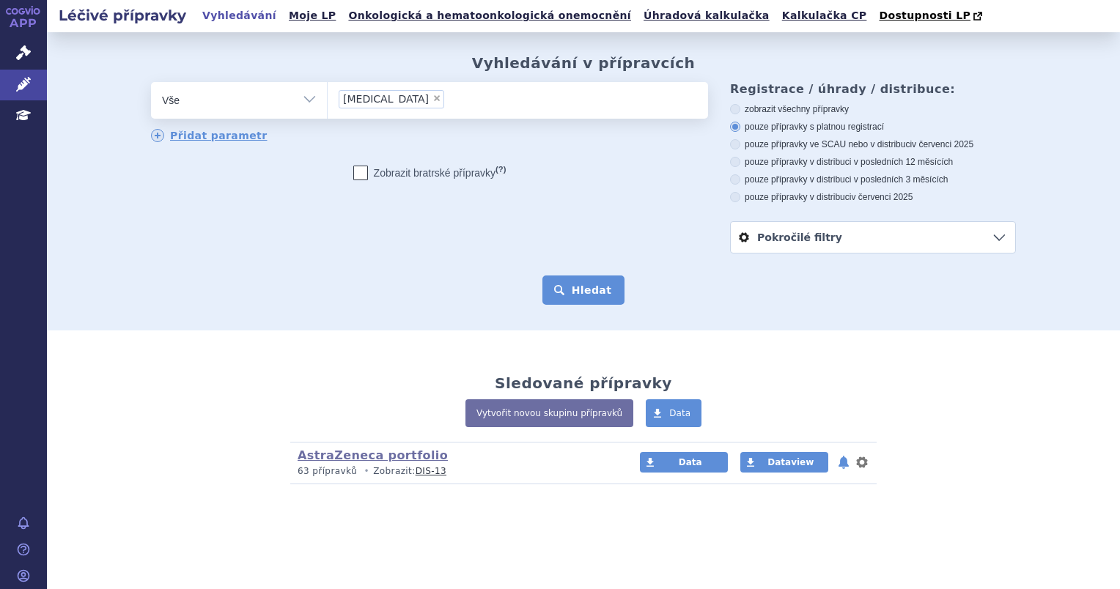
click at [595, 295] on button "Hledat" at bounding box center [583, 290] width 83 height 29
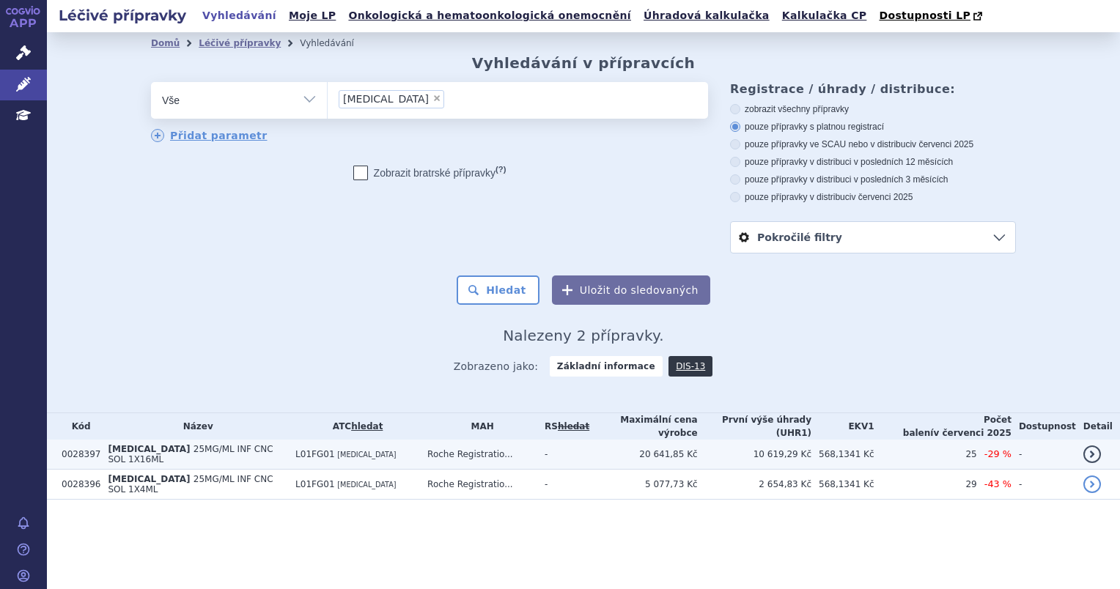
click at [399, 459] on td "L01FG01 [MEDICAL_DATA]" at bounding box center [354, 455] width 132 height 30
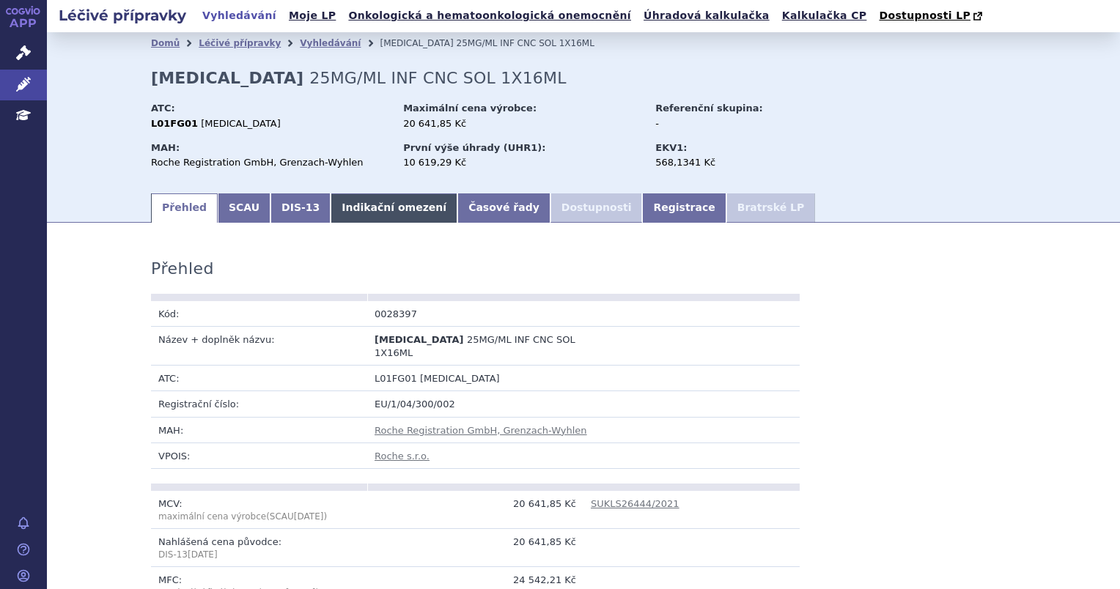
click at [369, 206] on link "Indikační omezení" at bounding box center [394, 207] width 127 height 29
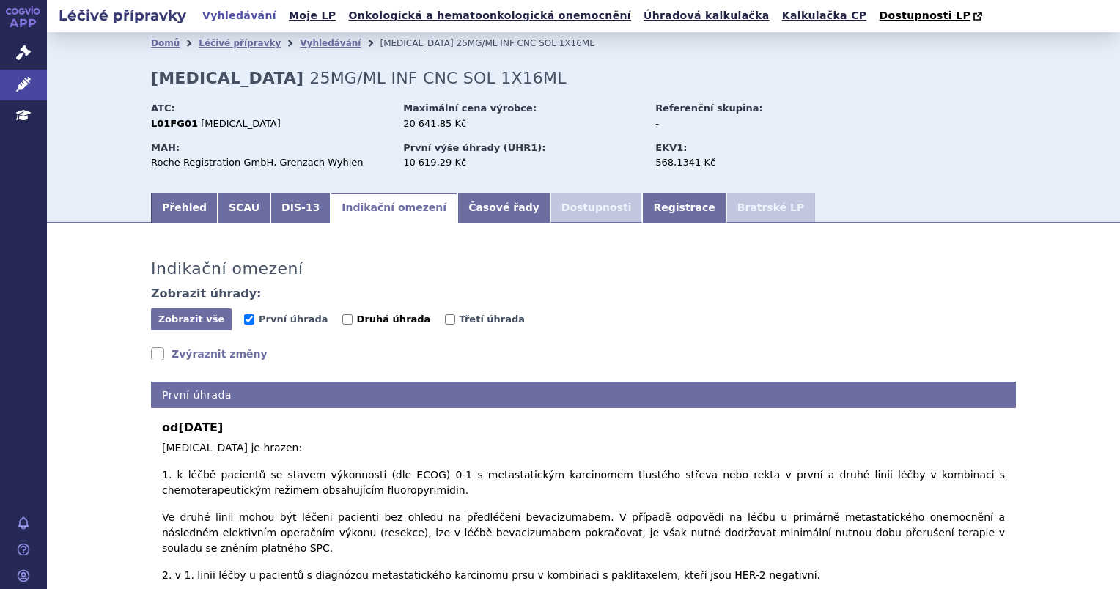
click at [389, 324] on span "Druhá úhrada" at bounding box center [394, 319] width 74 height 11
click at [352, 324] on input "Druhá úhrada" at bounding box center [347, 319] width 10 height 10
checkbox input "true"
click at [445, 314] on input "Třetí úhrada" at bounding box center [450, 319] width 10 height 10
click at [445, 320] on input "Třetí úhrada" at bounding box center [450, 319] width 10 height 10
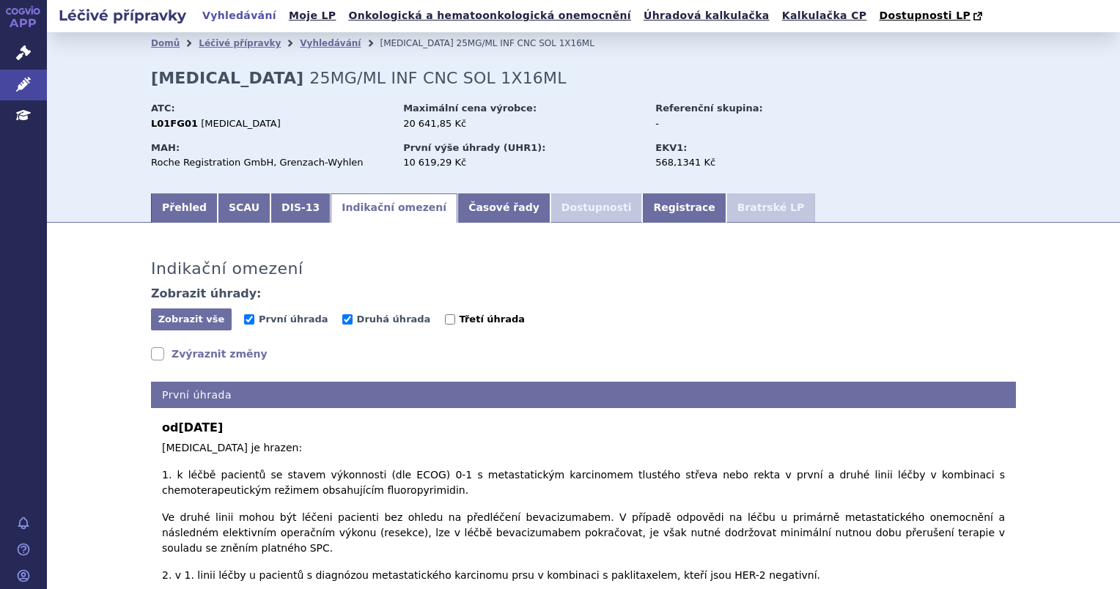
click at [445, 320] on label "Třetí úhrada" at bounding box center [485, 319] width 81 height 15
click at [445, 320] on input "Třetí úhrada" at bounding box center [450, 319] width 10 height 10
checkbox input "true"
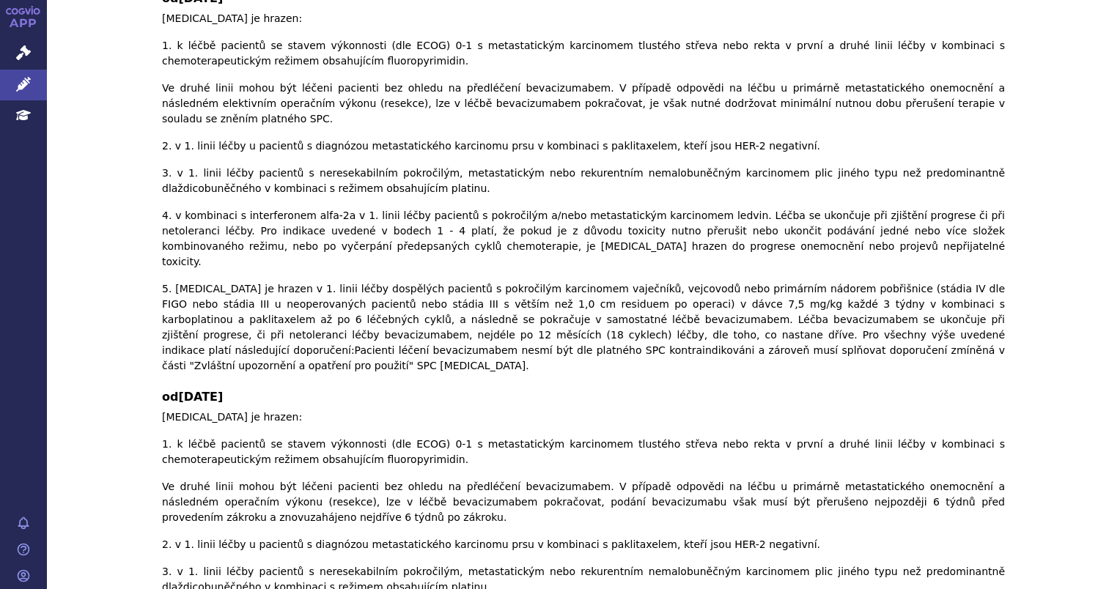
scroll to position [1335, 0]
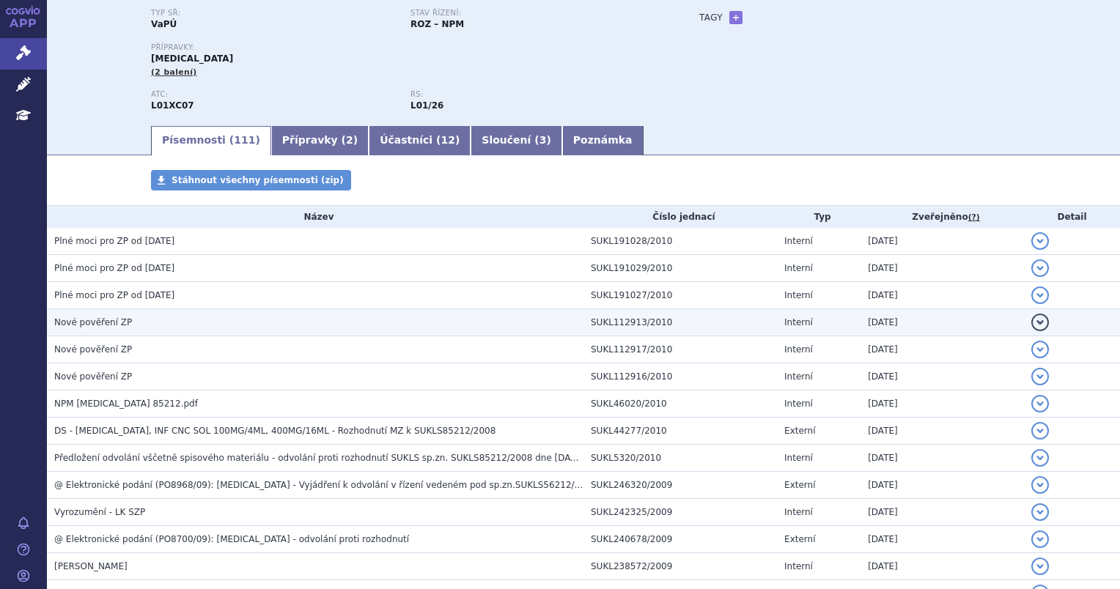
scroll to position [147, 0]
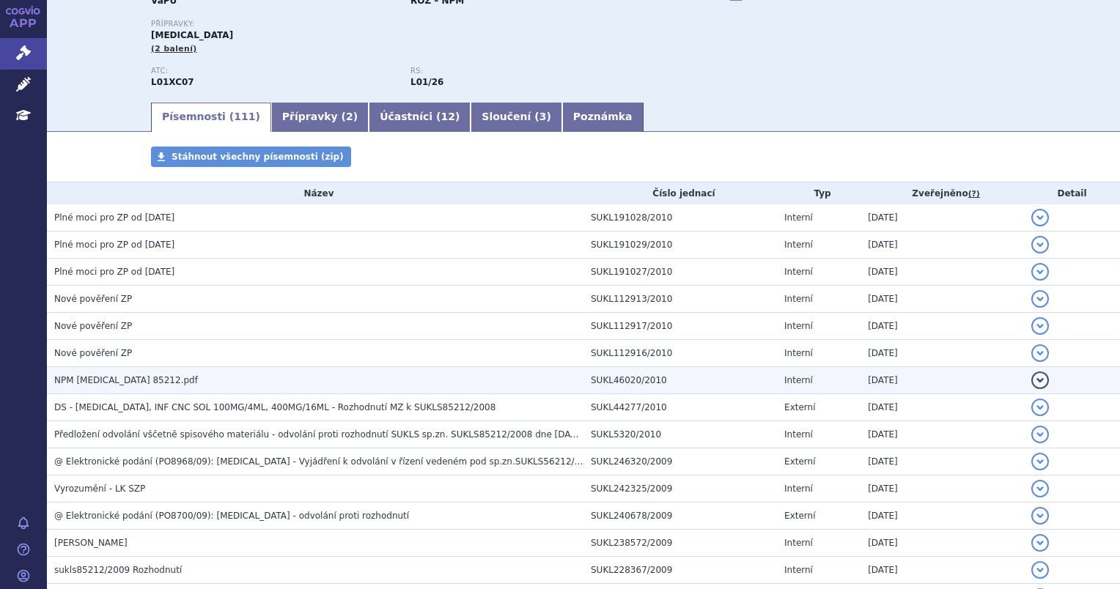
click at [199, 387] on h3 "NPM [MEDICAL_DATA] 85212.pdf" at bounding box center [318, 380] width 529 height 15
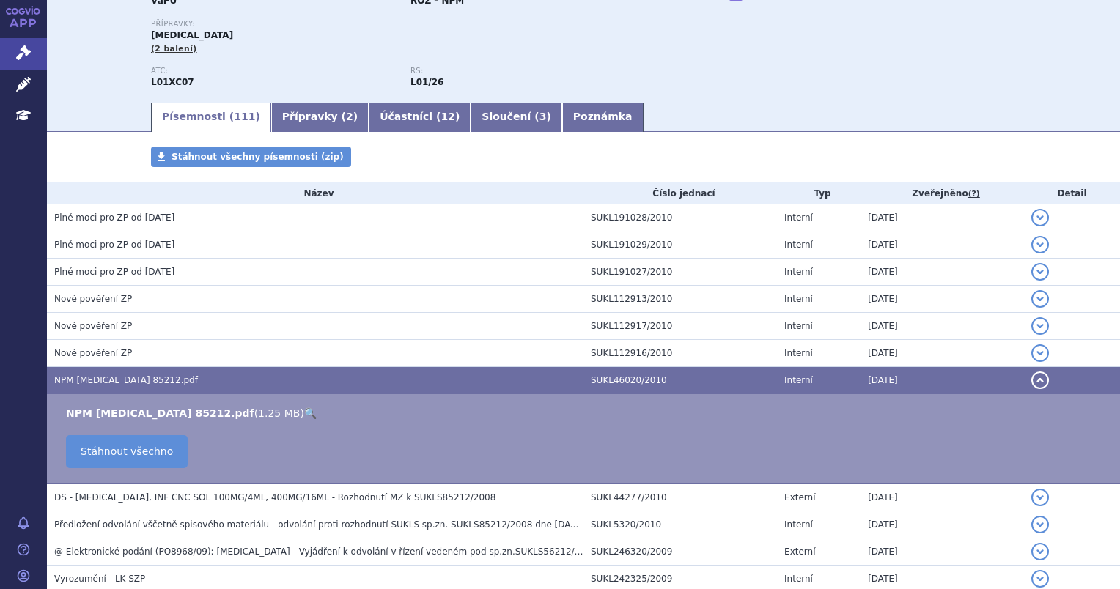
click at [304, 416] on link "🔍" at bounding box center [310, 413] width 12 height 12
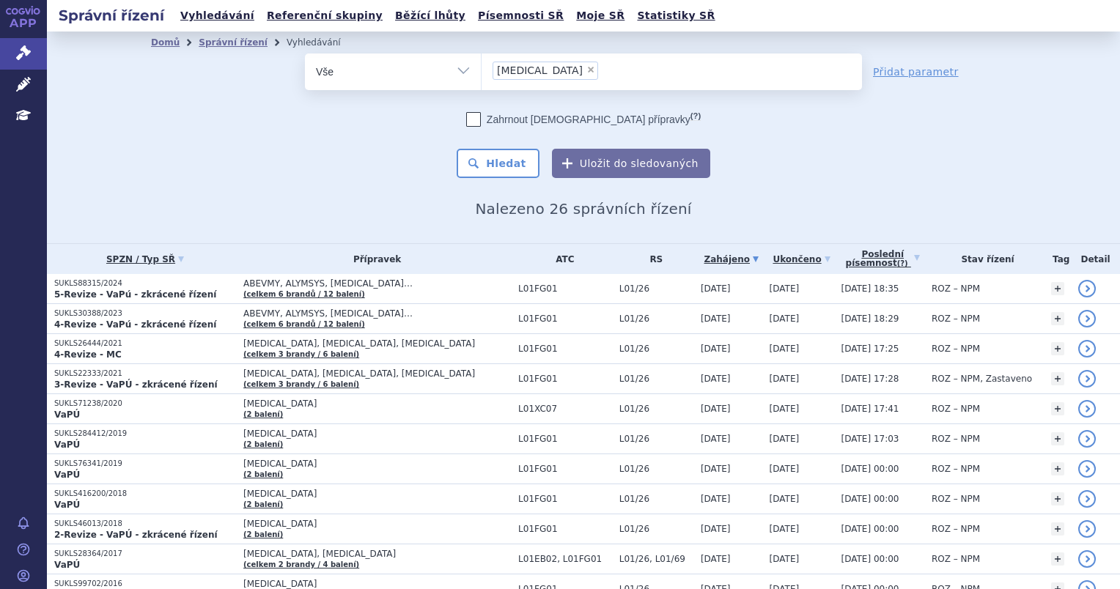
scroll to position [517, 0]
